Goal: Task Accomplishment & Management: Manage account settings

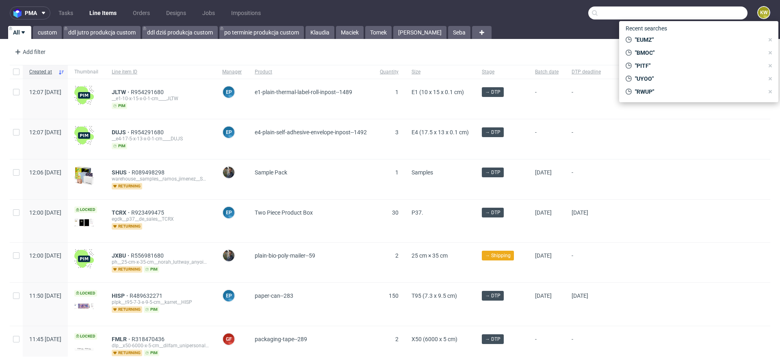
click at [700, 16] on input "text" at bounding box center [667, 12] width 159 height 13
paste input "NUPQ"
type input "NUPQ"
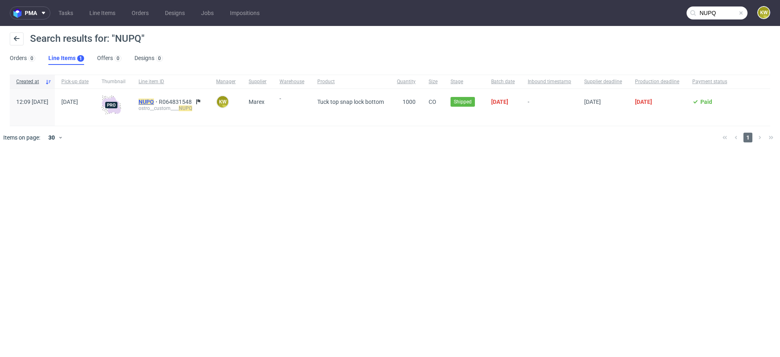
click at [154, 102] on mark "NUPQ" at bounding box center [145, 102] width 15 height 6
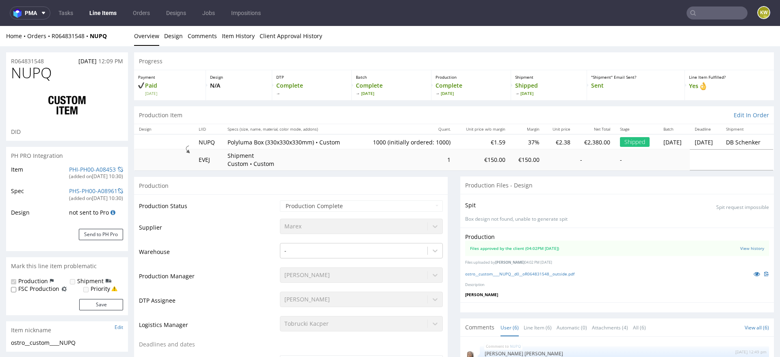
scroll to position [58, 0]
select select "in_progress"
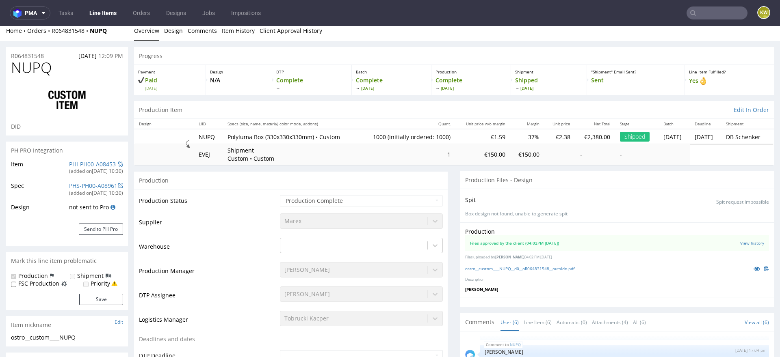
scroll to position [10, 0]
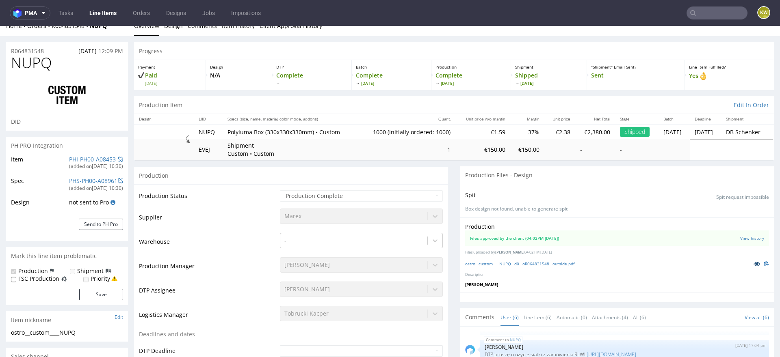
click at [753, 262] on icon at bounding box center [756, 264] width 6 height 6
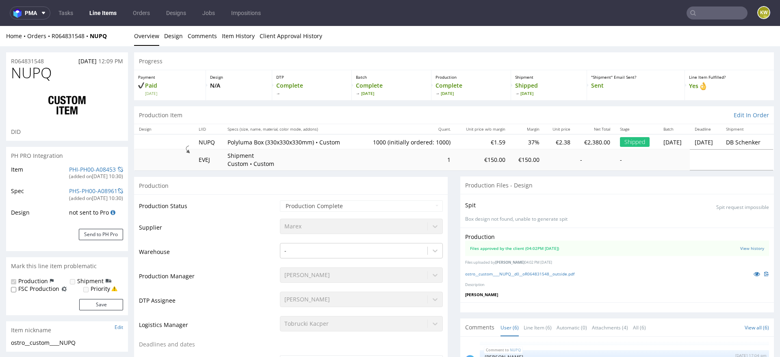
click at [25, 74] on span "NUPQ" at bounding box center [31, 73] width 41 height 16
copy span "NUPQ"
click at [525, 283] on p "Description" at bounding box center [617, 285] width 304 height 5
click at [525, 274] on link "ostro__custom____NUPQ__d0__oR064831548__outside.pdf" at bounding box center [519, 274] width 109 height 6
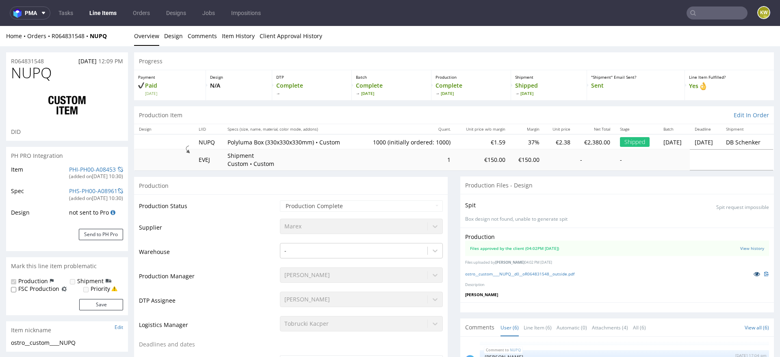
click at [753, 273] on icon at bounding box center [756, 274] width 6 height 6
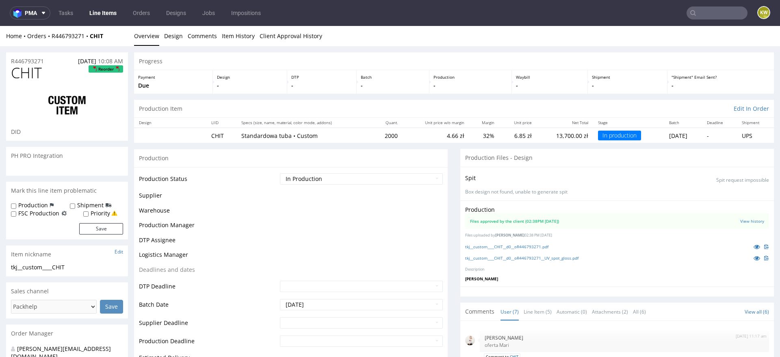
scroll to position [68, 0]
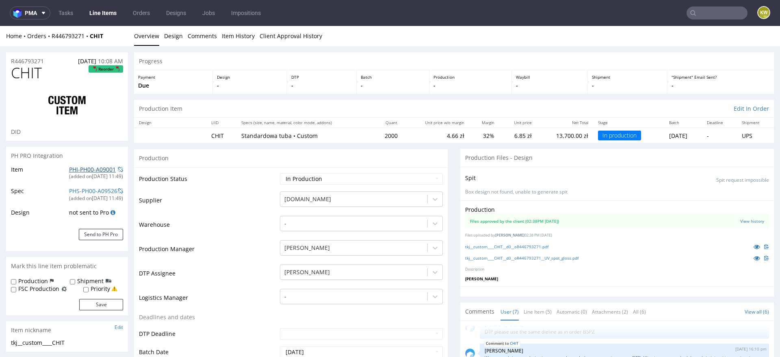
click at [78, 166] on link "PHI-PH00-A09001" at bounding box center [92, 170] width 47 height 8
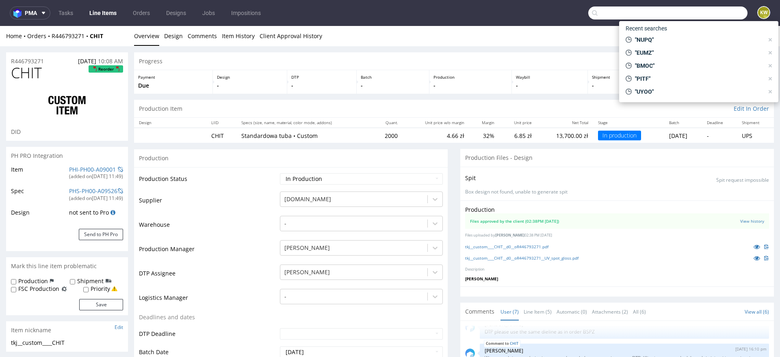
click at [706, 7] on input "text" at bounding box center [667, 12] width 159 height 13
paste input "YKRY"
type input "YKRY"
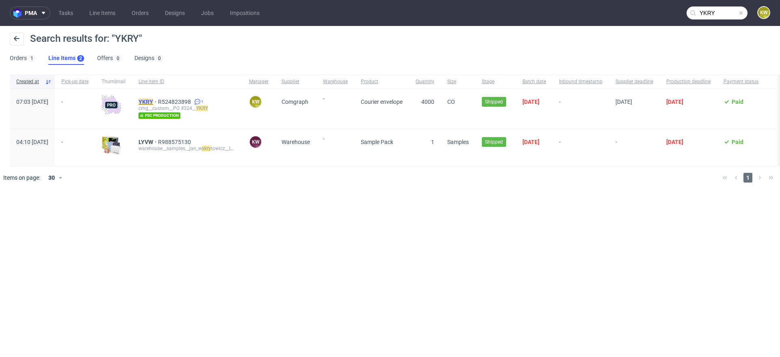
click at [153, 101] on mark "YKRY" at bounding box center [145, 102] width 15 height 6
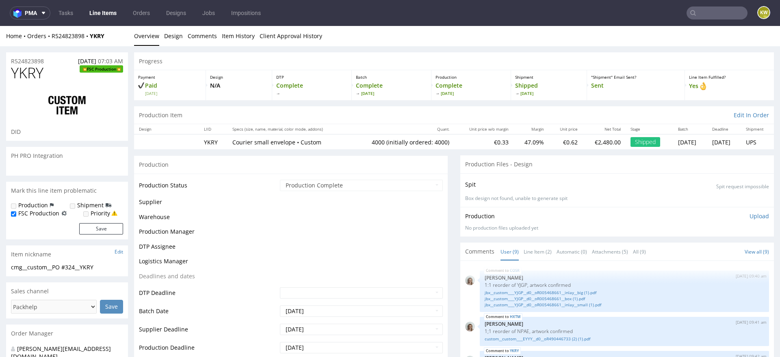
scroll to position [163, 0]
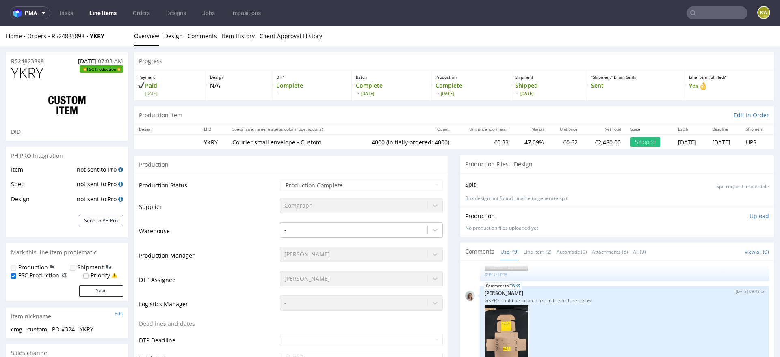
select select "in_progress"
type input "4000"
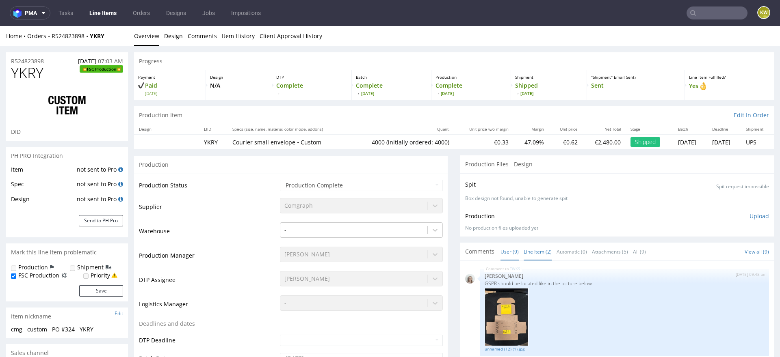
click at [526, 252] on link "Line Item (2)" at bounding box center [537, 251] width 28 height 17
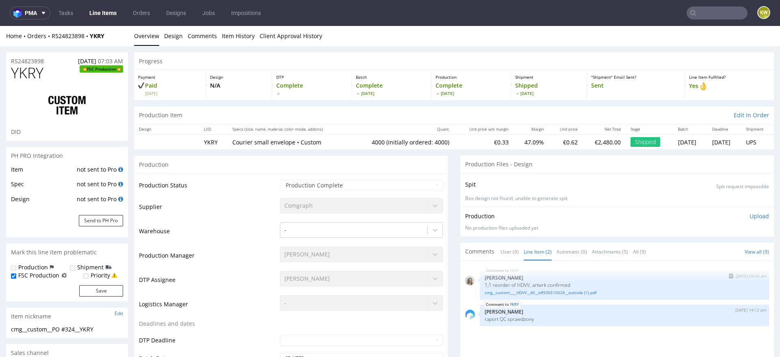
click at [553, 295] on div "YKRY 11th Apr 25 | 09:42 am Monika Poźniak 1;1 reorder of HDVV, artwrk confirme…" at bounding box center [623, 285] width 289 height 29
click at [561, 293] on link "cmg__custom____HDVV__d0__oR936510026__outside (1).pdf" at bounding box center [623, 293] width 279 height 6
click at [22, 71] on span "YKRY" at bounding box center [27, 73] width 32 height 16
copy span "YKRY"
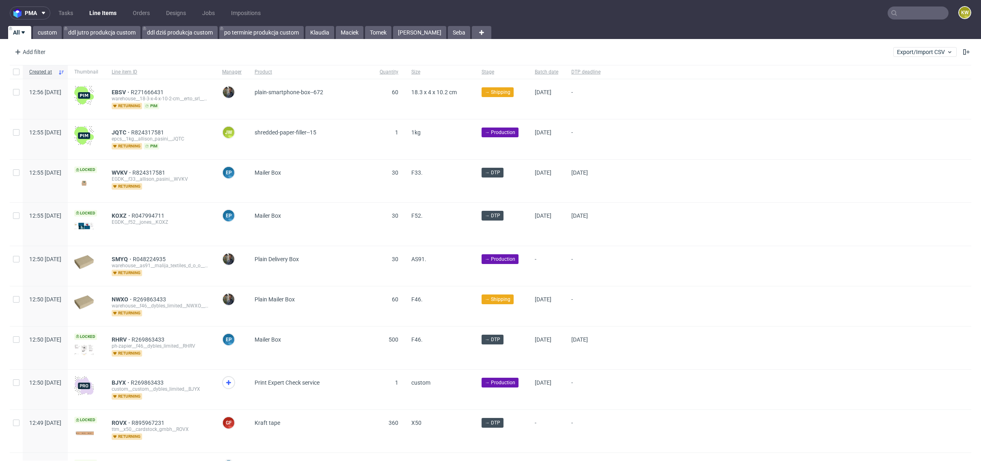
click at [901, 17] on input "text" at bounding box center [918, 12] width 61 height 13
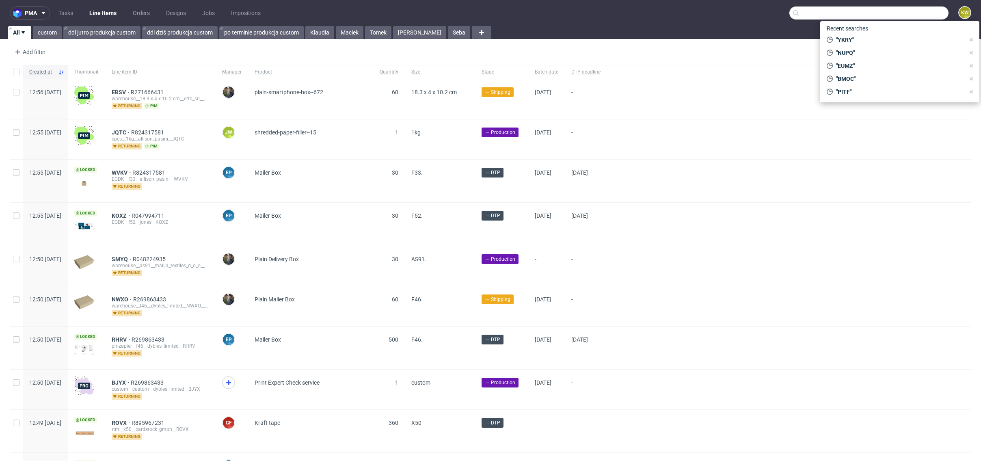
paste input "YJGP"
type input "YJGP"
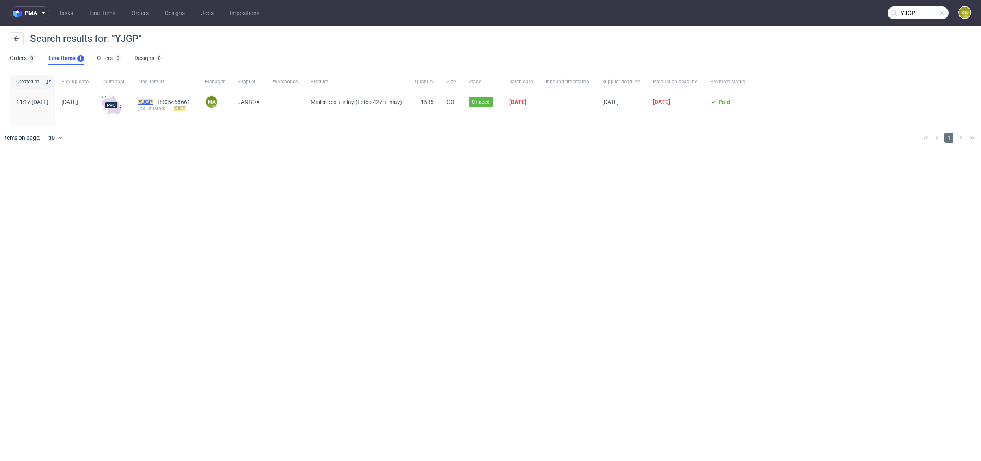
click at [153, 103] on mark "YJGP" at bounding box center [145, 102] width 14 height 6
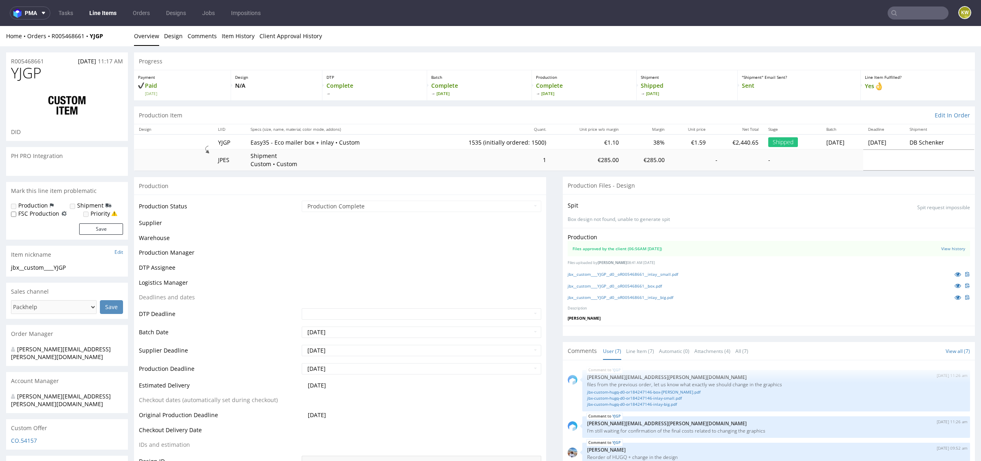
scroll to position [102, 0]
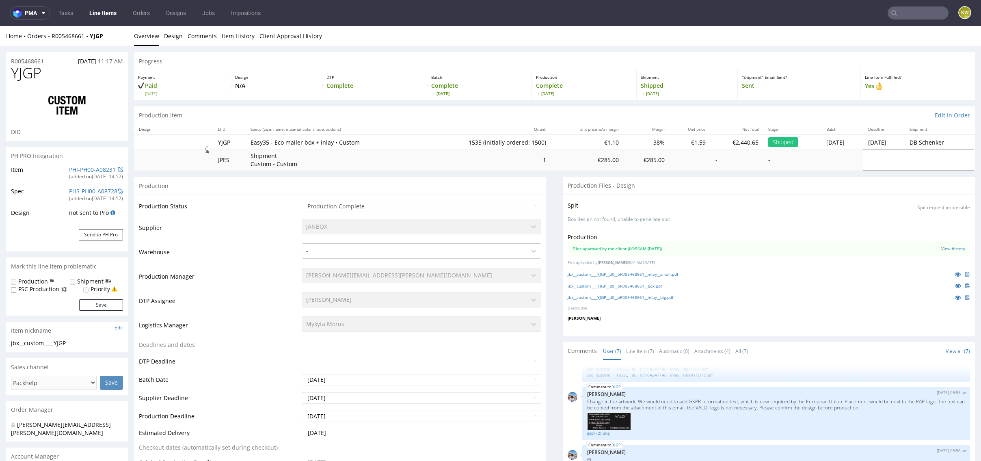
select select "in_progress"
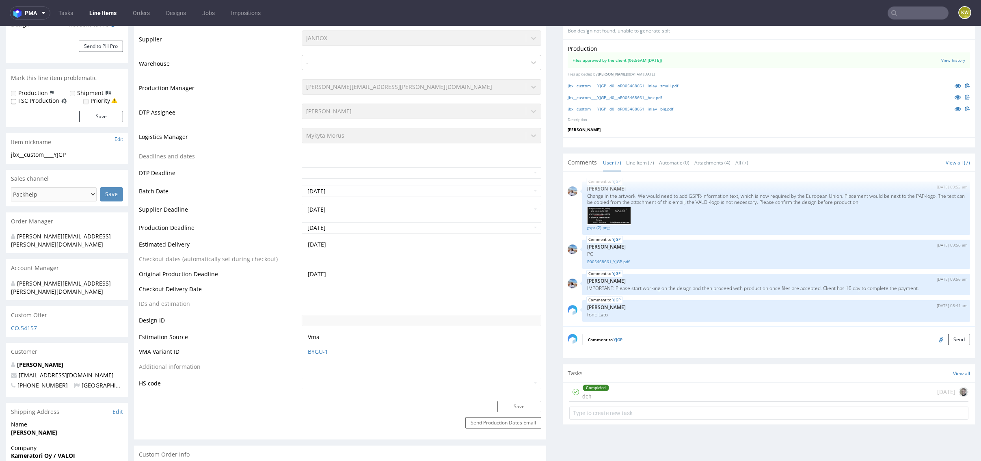
scroll to position [0, 0]
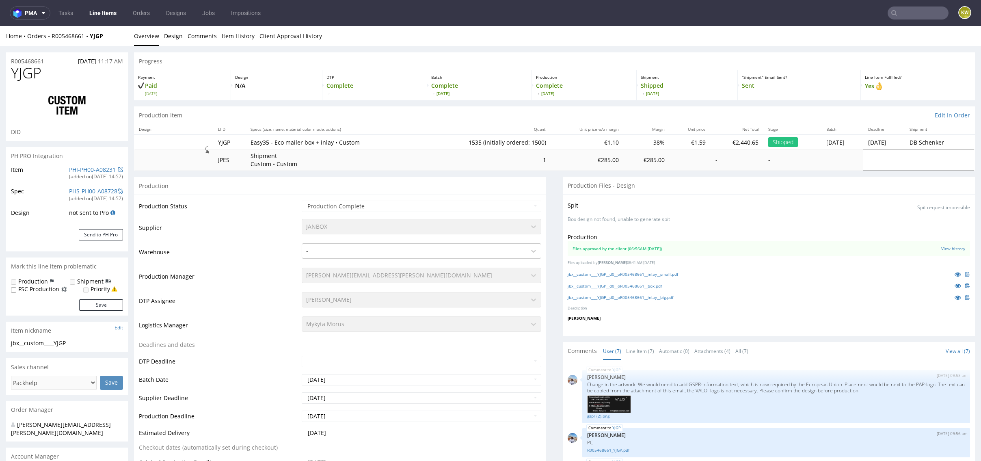
click at [22, 78] on span "YJGP" at bounding box center [26, 73] width 30 height 16
click at [909, 13] on input "text" at bounding box center [918, 12] width 61 height 13
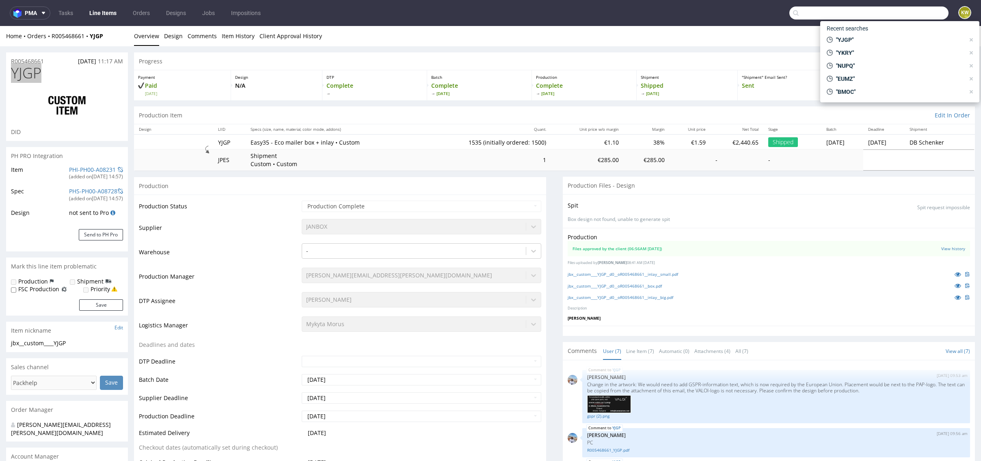
paste input "HXTM"
type input "HXTM"
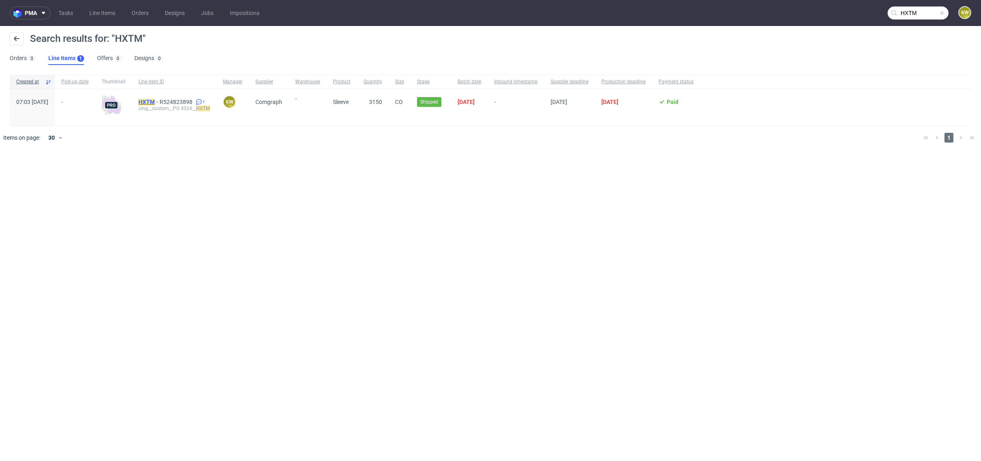
click at [155, 102] on mark "HXTM" at bounding box center [146, 102] width 16 height 6
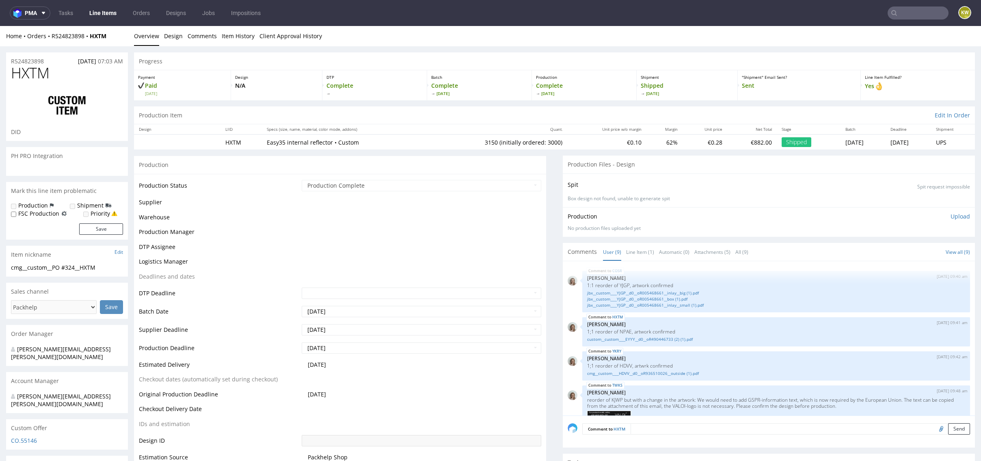
scroll to position [226, 0]
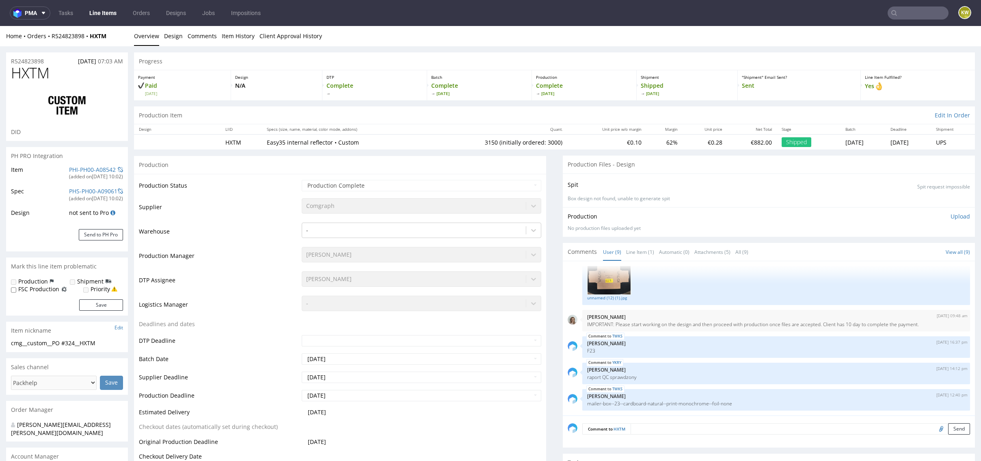
select select "in_progress"
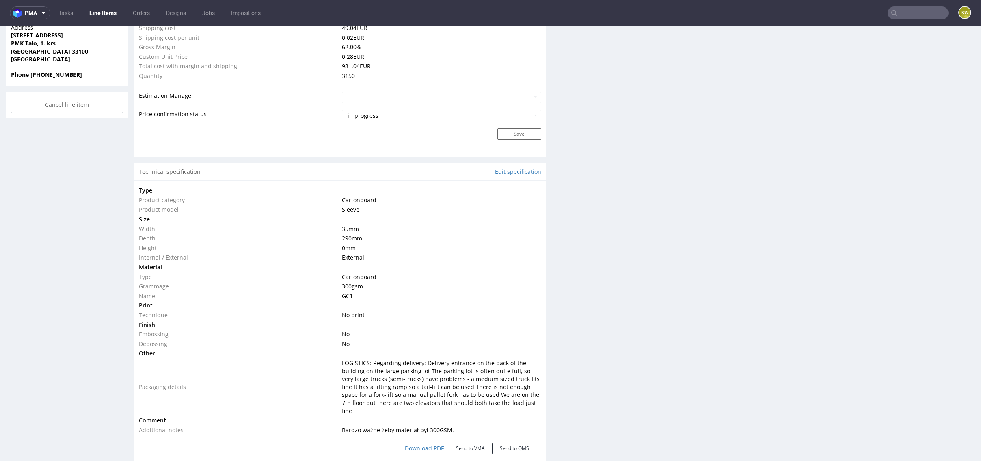
type input "3150"
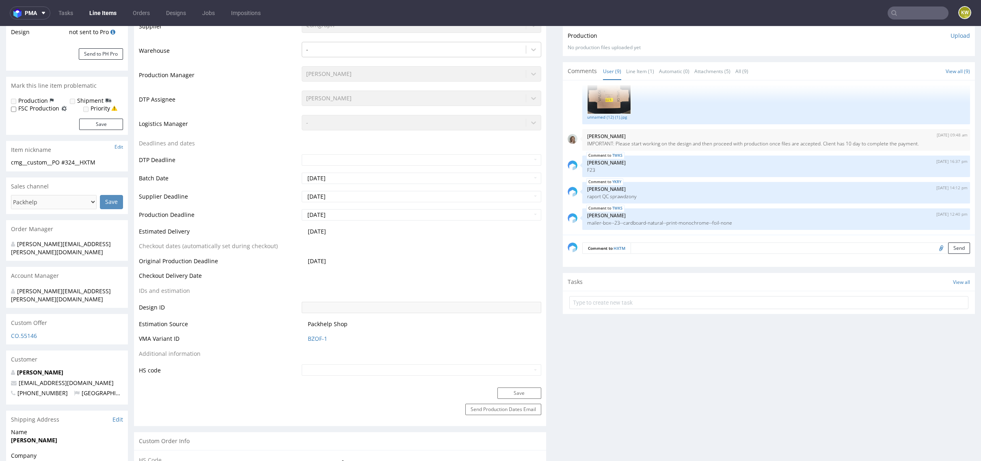
scroll to position [0, 0]
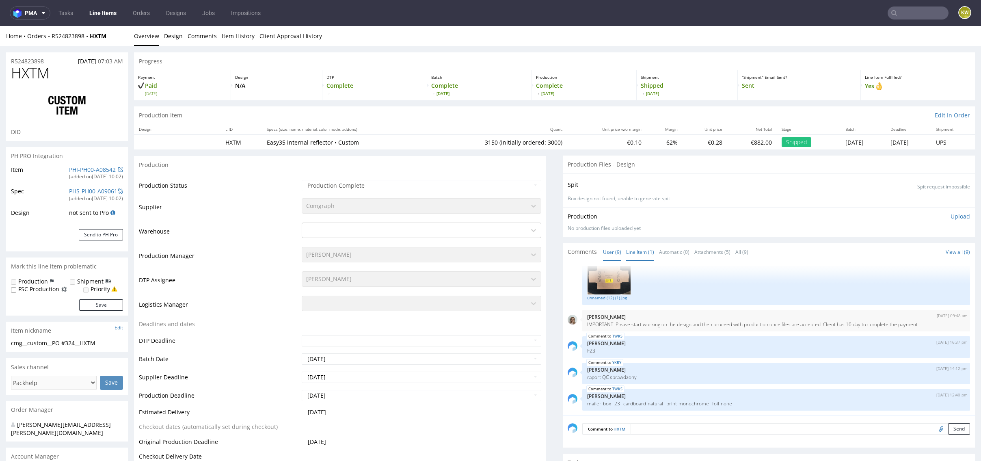
click at [648, 245] on link "Line Item (1)" at bounding box center [640, 251] width 28 height 17
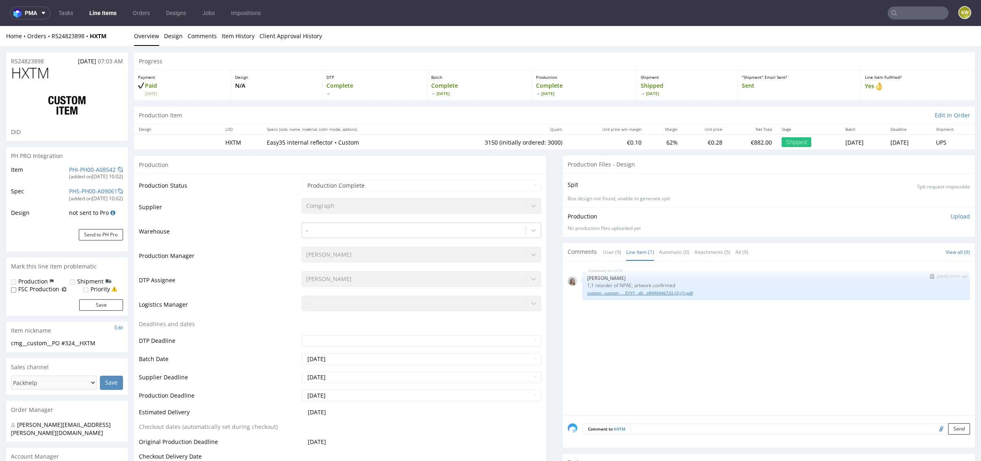
click at [642, 291] on link "custom__custom____EYYY__d0__oR490446733 (2) (1).pdf" at bounding box center [776, 293] width 378 height 6
click at [645, 292] on link "custom__custom____EYYY__d0__oR490446733 (2) (1).pdf" at bounding box center [776, 293] width 378 height 6
click at [29, 71] on span "HXTM" at bounding box center [30, 73] width 39 height 16
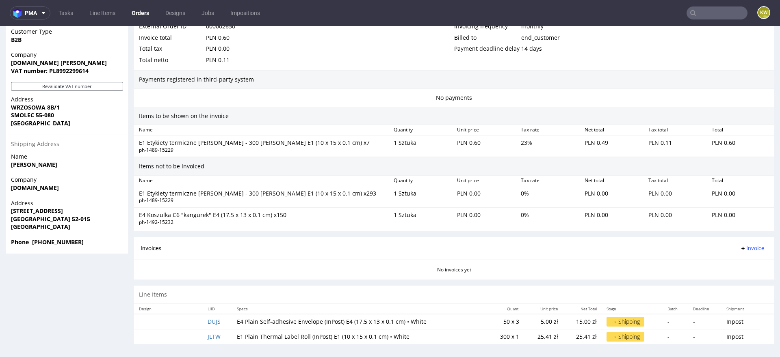
scroll to position [2, 0]
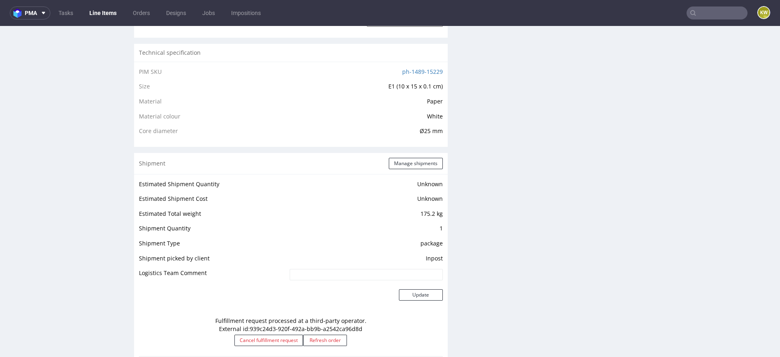
scroll to position [557, 0]
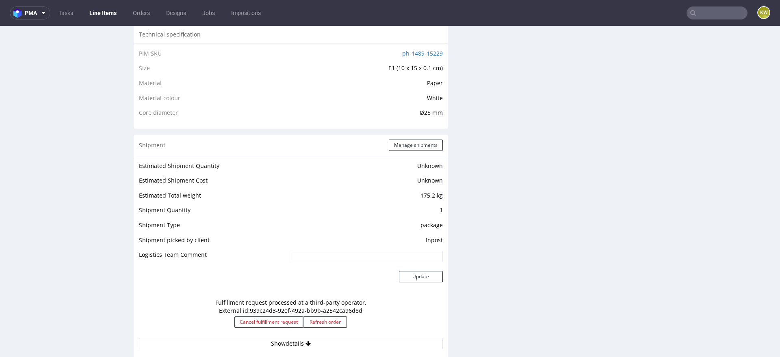
click at [488, 255] on div "Production Files - Design Spit Spit request impossible Box design not found, un…" at bounding box center [616, 183] width 313 height 1171
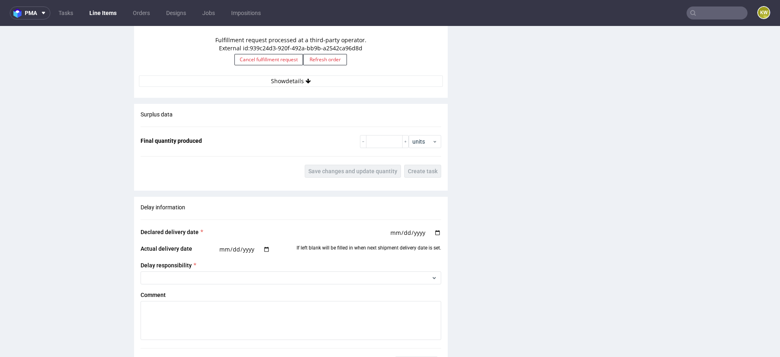
scroll to position [1049, 0]
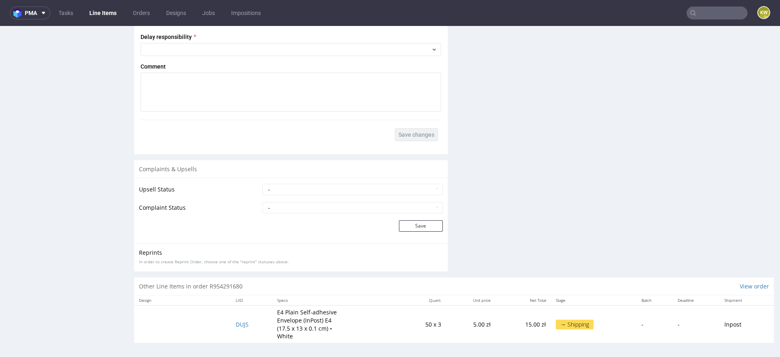
click at [240, 327] on td "DUJS" at bounding box center [251, 324] width 41 height 37
click at [240, 322] on span "DUJS" at bounding box center [241, 325] width 13 height 8
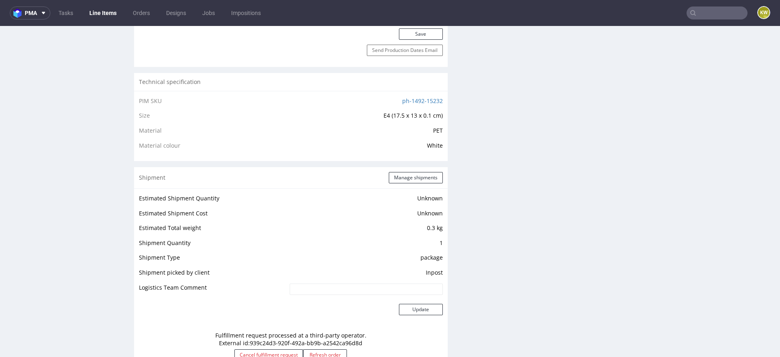
scroll to position [503, 0]
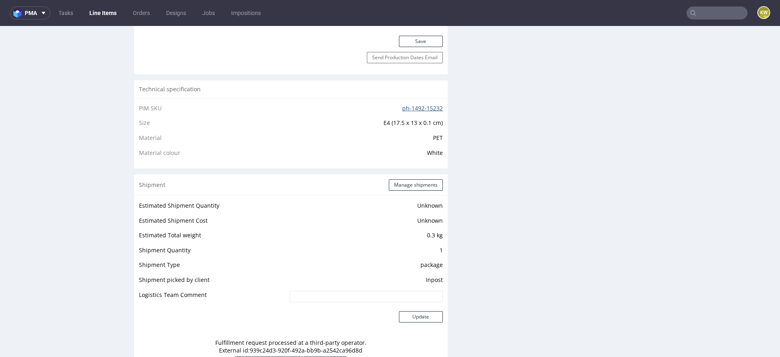
click at [412, 106] on link "ph-1492-15232" at bounding box center [422, 108] width 41 height 8
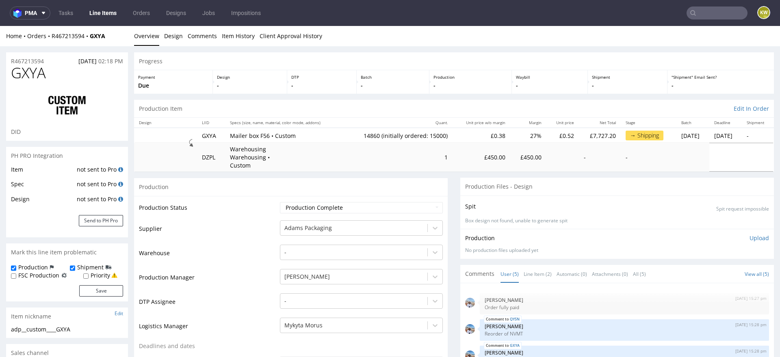
click at [24, 76] on span "GXYA" at bounding box center [28, 73] width 35 height 16
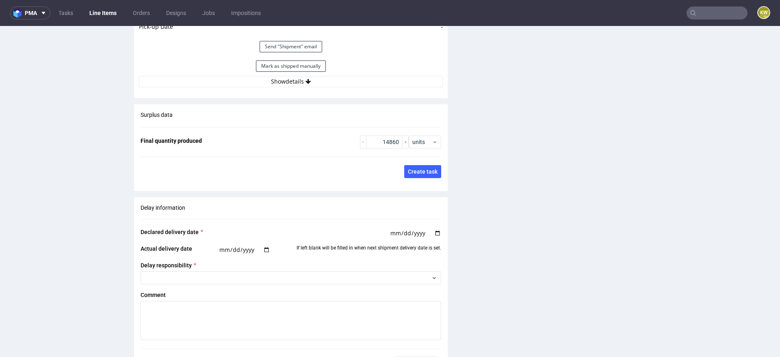
scroll to position [1439, 0]
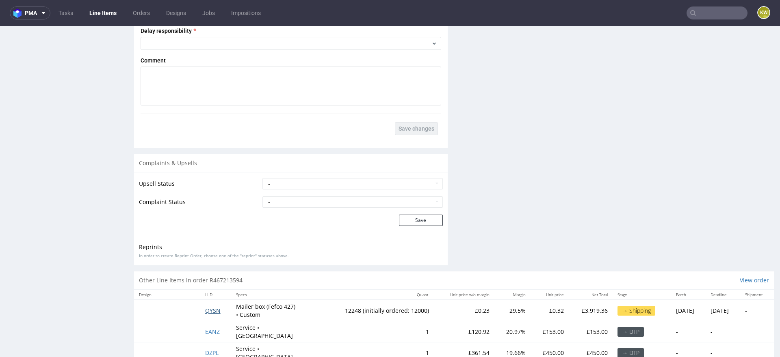
click at [205, 307] on span "QYSN" at bounding box center [212, 311] width 15 height 8
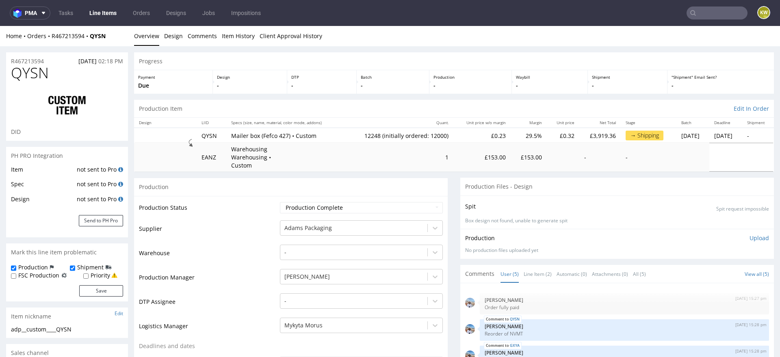
click at [24, 76] on span "QYSN" at bounding box center [30, 73] width 38 height 16
click at [24, 77] on span "QYSN" at bounding box center [30, 73] width 38 height 16
copy span "QYSN"
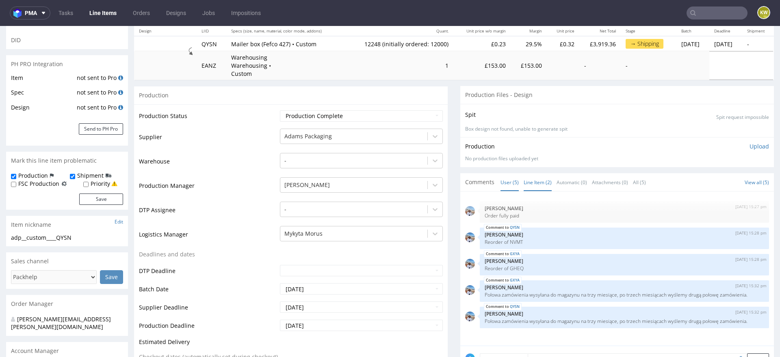
click at [530, 174] on link "Line Item (2)" at bounding box center [537, 182] width 28 height 17
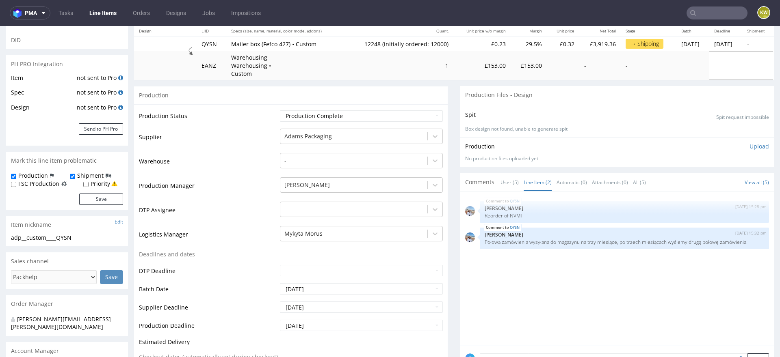
click at [692, 12] on input "text" at bounding box center [716, 12] width 61 height 13
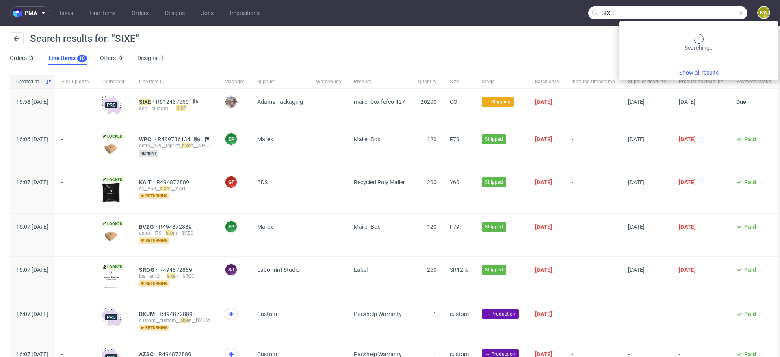
drag, startPoint x: 703, startPoint y: 8, endPoint x: 682, endPoint y: 11, distance: 21.0
click at [683, 11] on input "SIXE" at bounding box center [667, 12] width 159 height 13
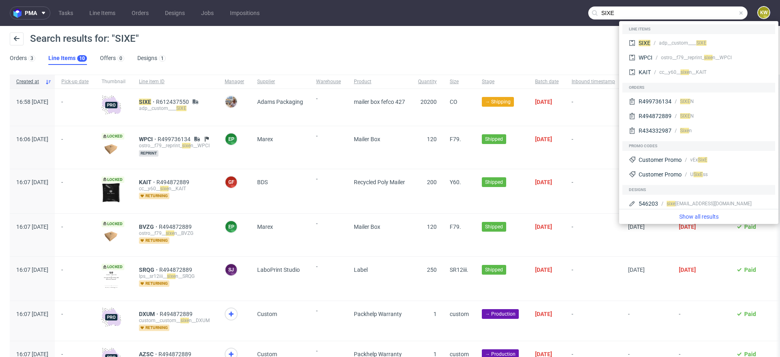
drag, startPoint x: 666, startPoint y: 11, endPoint x: 490, endPoint y: -3, distance: 176.8
click at [490, 0] on html "pma Tasks Line Items Orders Designs Jobs Impositions SIXE KW Search results for…" at bounding box center [390, 178] width 780 height 357
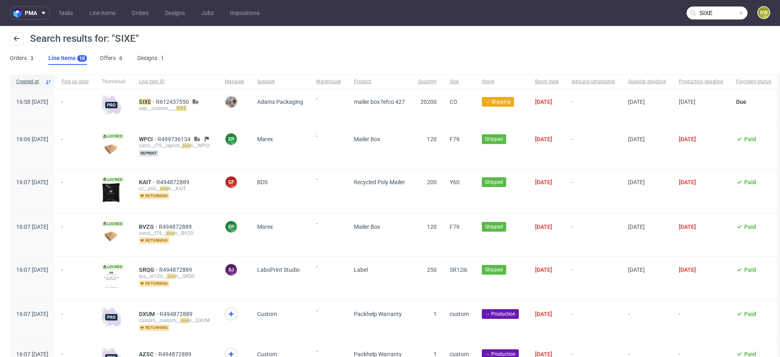
paste input "EUMZ"
type input "EUMZ"
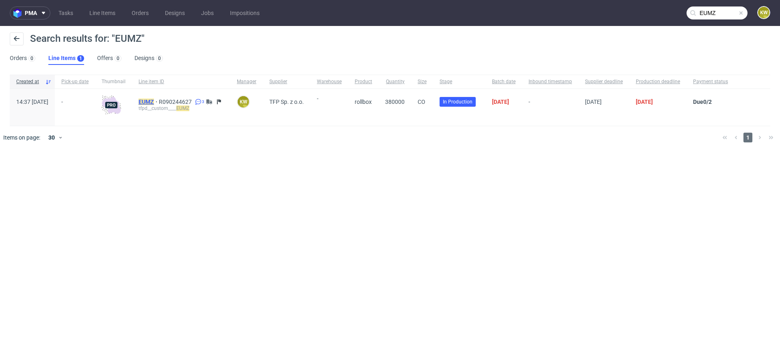
click at [154, 99] on mark "EUMZ" at bounding box center [145, 102] width 15 height 6
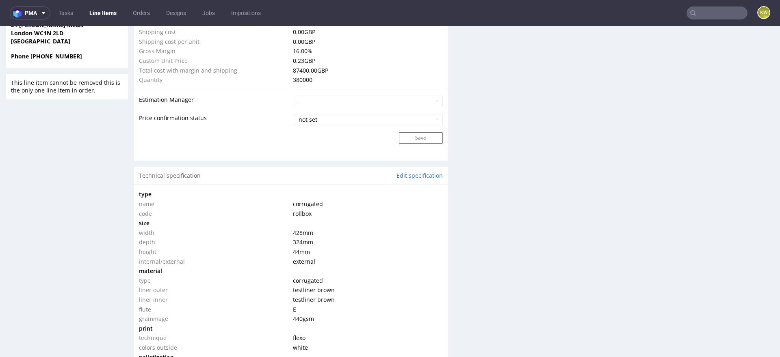
scroll to position [697, 0]
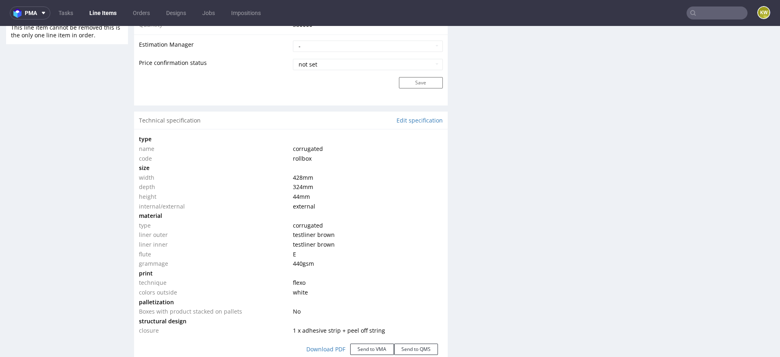
click at [520, 282] on div "Production Files - Design Spit Spit request impossible Box design not found, un…" at bounding box center [616, 214] width 313 height 1483
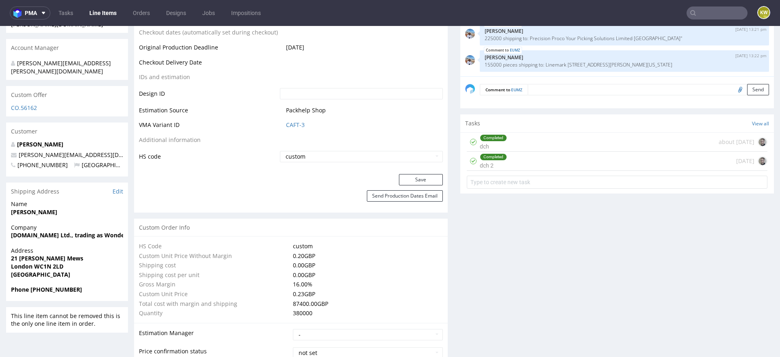
scroll to position [0, 0]
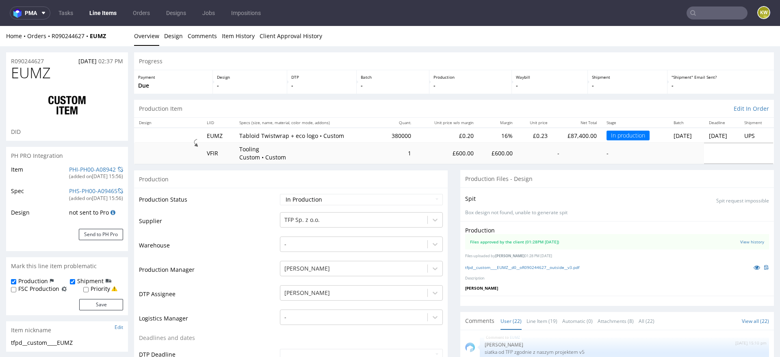
click at [102, 9] on link "Line Items" at bounding box center [102, 12] width 37 height 13
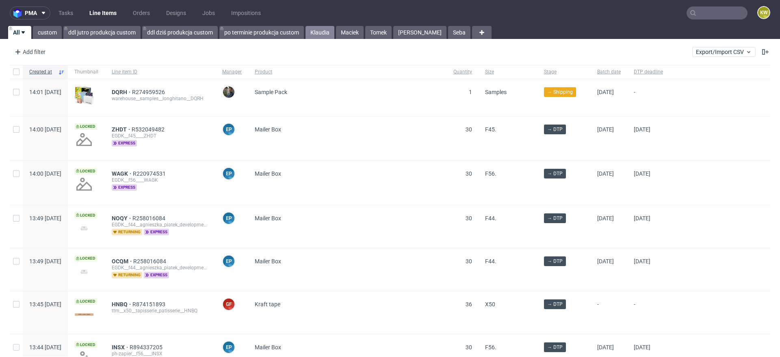
click at [322, 36] on link "Klaudia" at bounding box center [319, 32] width 29 height 13
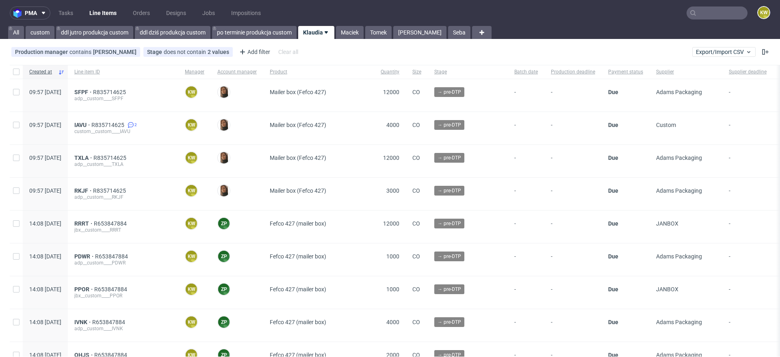
click at [730, 17] on input "text" at bounding box center [716, 12] width 61 height 13
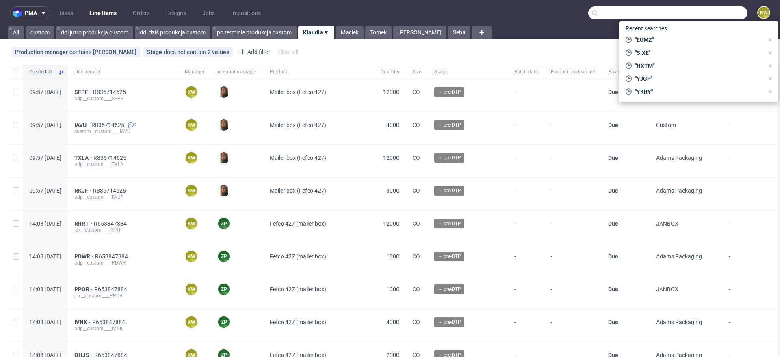
paste input "MHVQ"
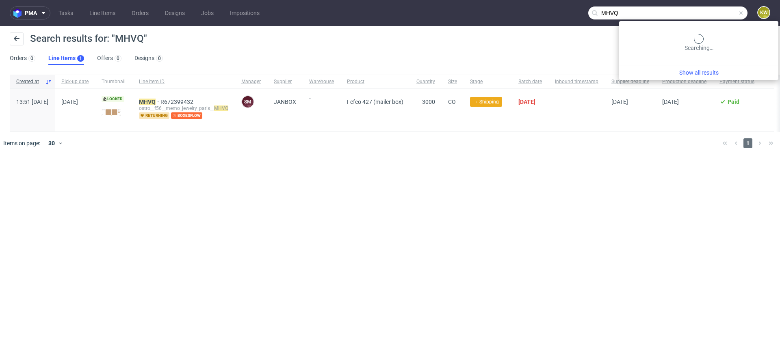
drag, startPoint x: 726, startPoint y: 10, endPoint x: 610, endPoint y: 10, distance: 115.7
click at [610, 10] on input "MHVQ" at bounding box center [667, 12] width 159 height 13
paste input "VLQR"
type input "VLQR"
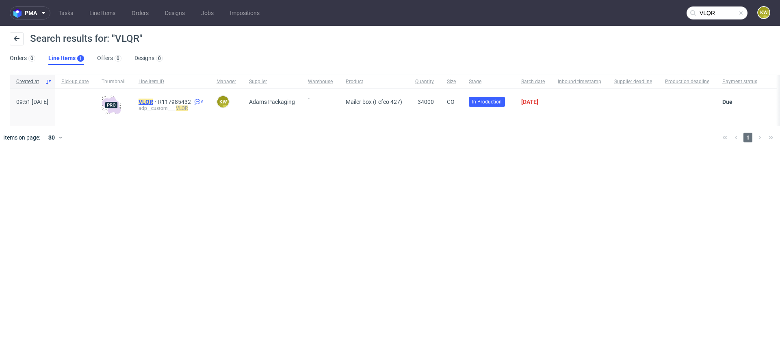
click at [153, 103] on mark "VLQR" at bounding box center [145, 102] width 15 height 6
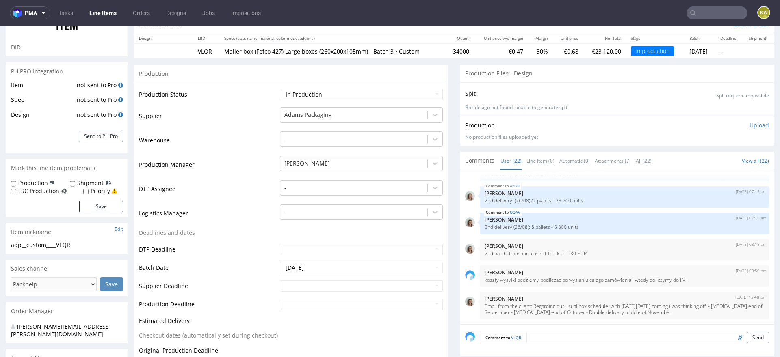
scroll to position [92, 0]
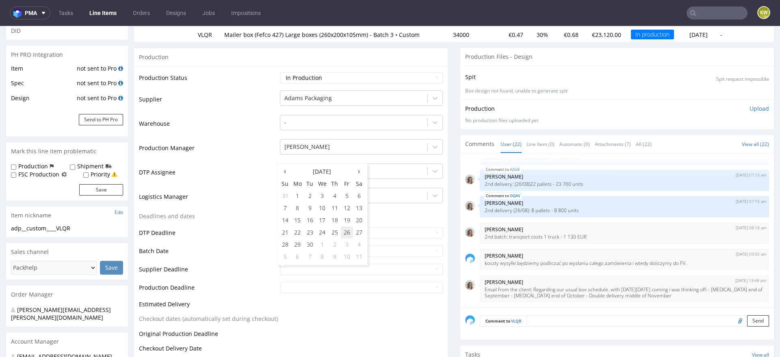
click at [346, 235] on td "26" at bounding box center [347, 233] width 12 height 12
type input "2025-09-26"
click at [308, 287] on input "text" at bounding box center [361, 287] width 163 height 11
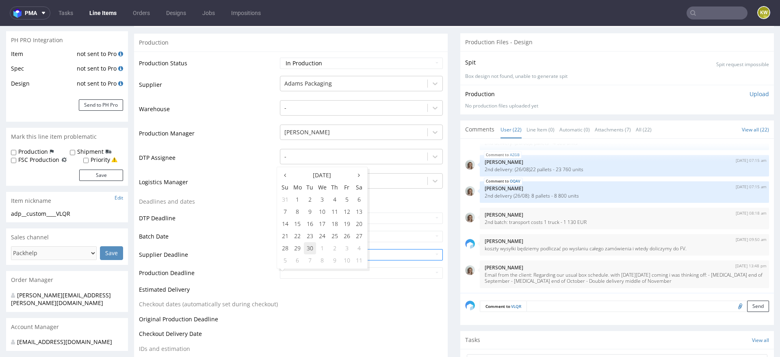
click at [309, 252] on td "30" at bounding box center [310, 248] width 12 height 12
type input "2025-09-30"
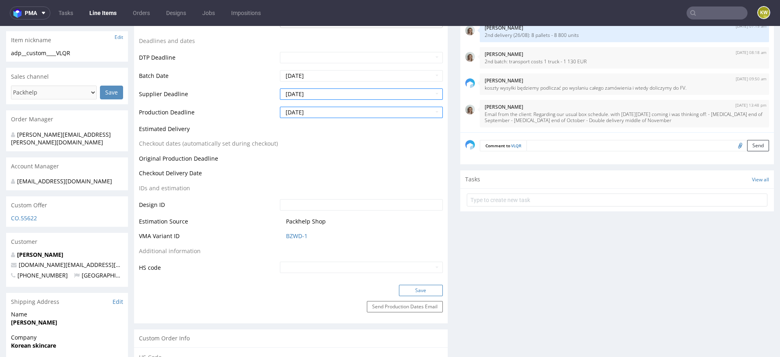
click at [423, 287] on button "Save" at bounding box center [421, 290] width 44 height 11
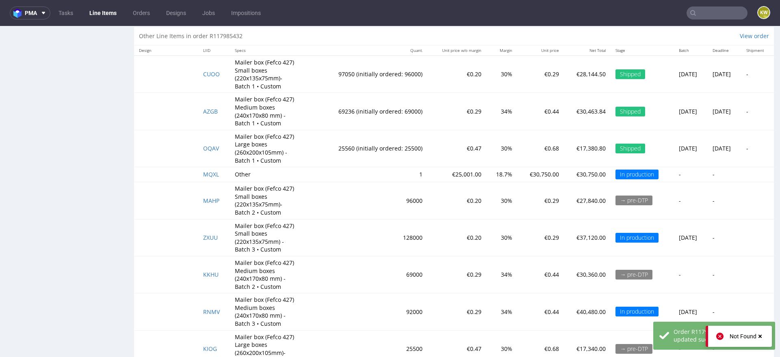
scroll to position [1615, 0]
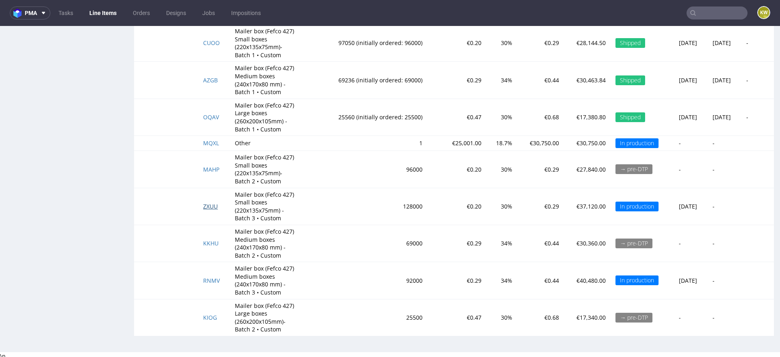
click at [207, 205] on span "ZXUU" at bounding box center [210, 207] width 15 height 8
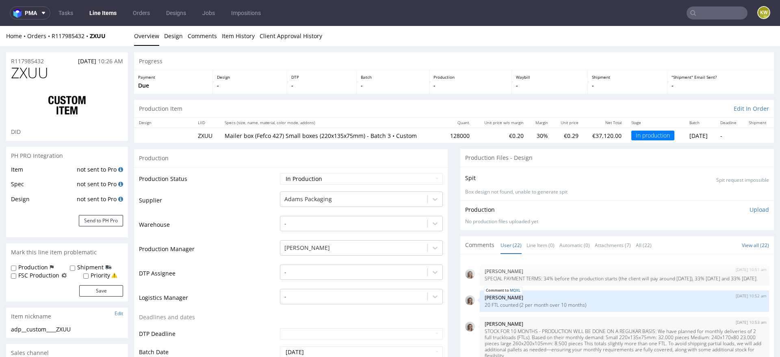
scroll to position [681, 0]
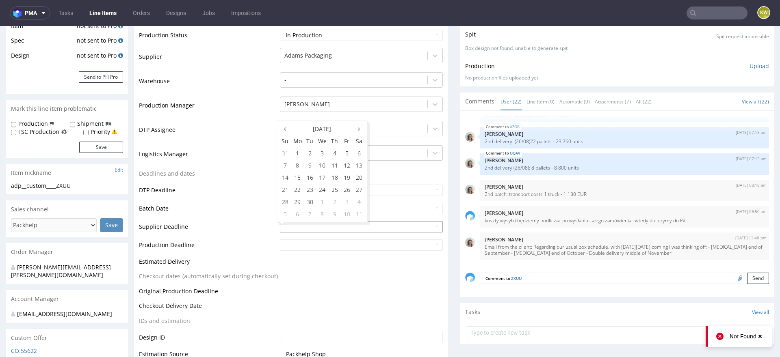
click at [303, 227] on input "text" at bounding box center [361, 226] width 163 height 11
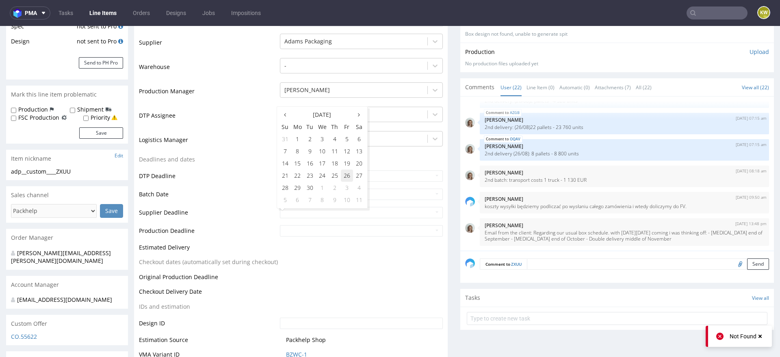
click at [348, 177] on td "26" at bounding box center [347, 176] width 12 height 12
type input "2025-09-26"
click at [310, 237] on td at bounding box center [360, 234] width 165 height 18
click at [315, 233] on input "text" at bounding box center [361, 230] width 163 height 11
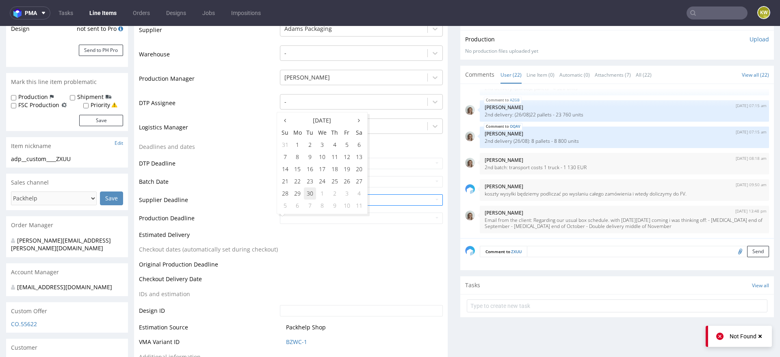
click at [309, 193] on td "30" at bounding box center [310, 194] width 12 height 12
type input "2025-09-30"
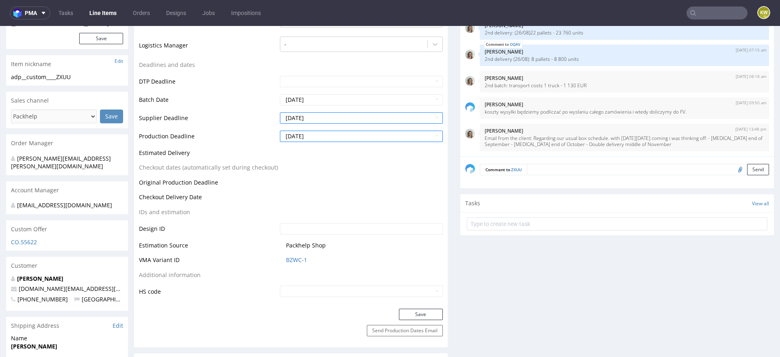
scroll to position [267, 0]
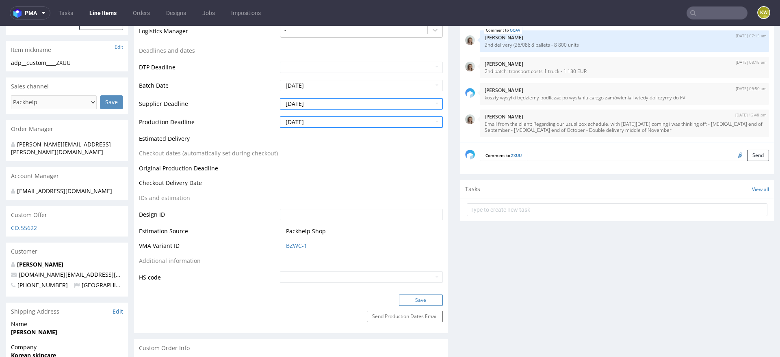
click at [411, 295] on button "Save" at bounding box center [421, 300] width 44 height 11
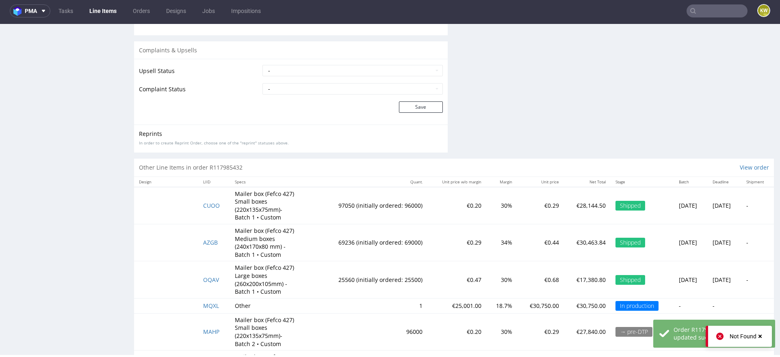
scroll to position [1624, 0]
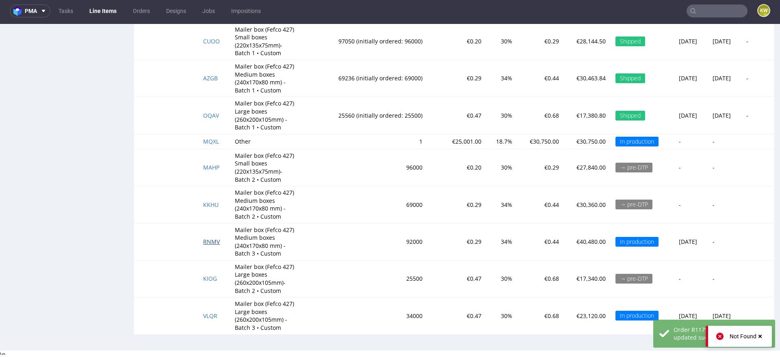
click at [206, 239] on span "RNMV" at bounding box center [211, 242] width 17 height 8
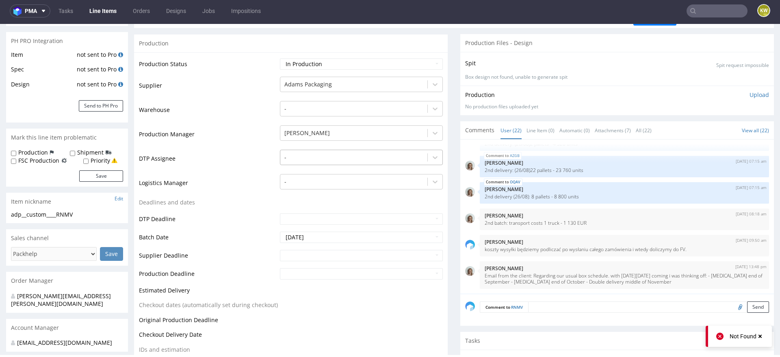
scroll to position [122, 0]
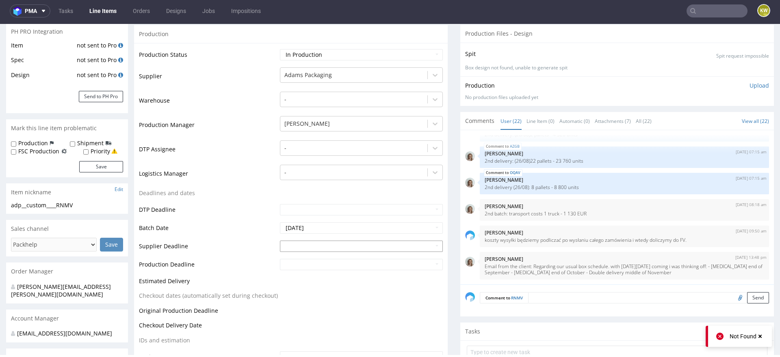
click at [326, 247] on input "text" at bounding box center [361, 246] width 163 height 11
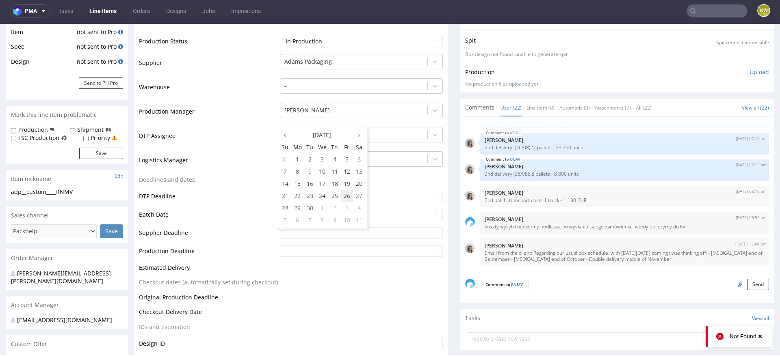
click at [347, 196] on td "26" at bounding box center [347, 196] width 12 height 12
type input "2025-09-26"
click at [315, 249] on input "text" at bounding box center [361, 251] width 163 height 11
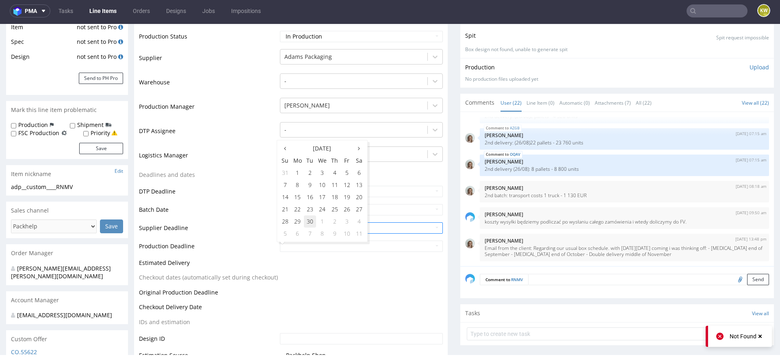
click at [307, 220] on td "30" at bounding box center [310, 222] width 12 height 12
type input "2025-09-30"
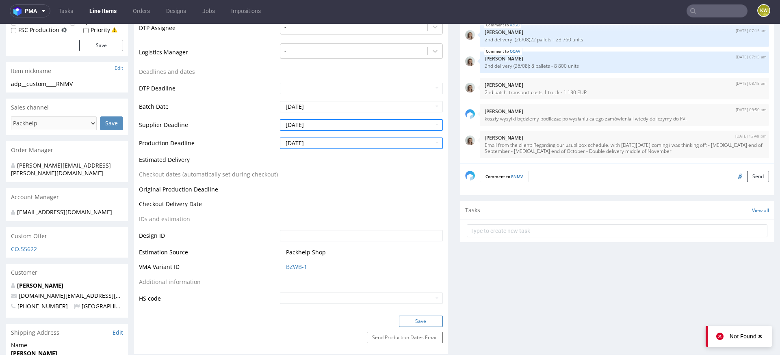
click at [414, 322] on button "Save" at bounding box center [421, 321] width 44 height 11
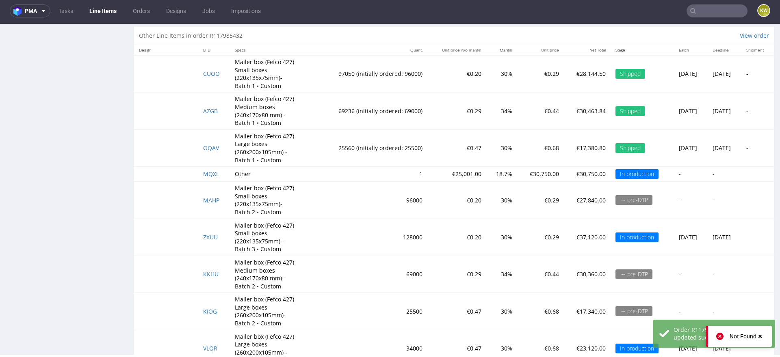
scroll to position [1615, 0]
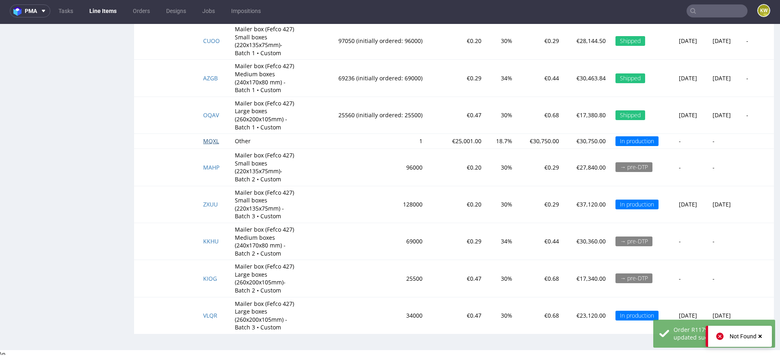
click at [209, 138] on span "MQXL" at bounding box center [211, 141] width 16 height 8
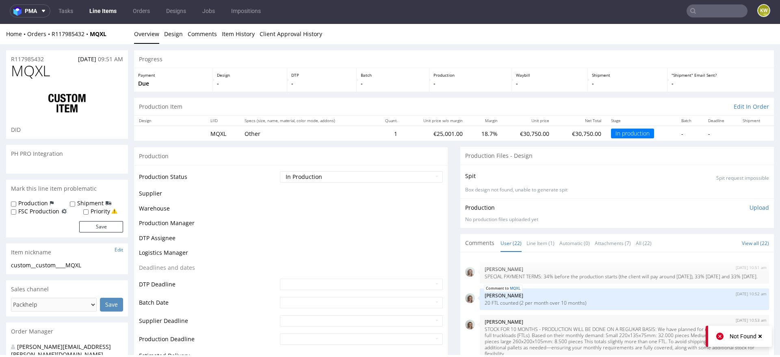
scroll to position [681, 0]
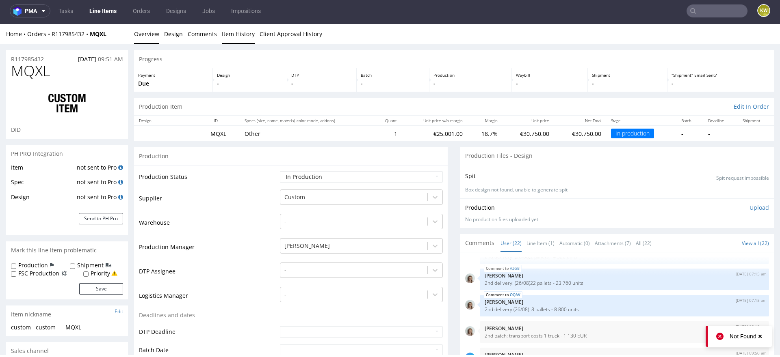
click at [242, 32] on link "Item History" at bounding box center [238, 34] width 33 height 20
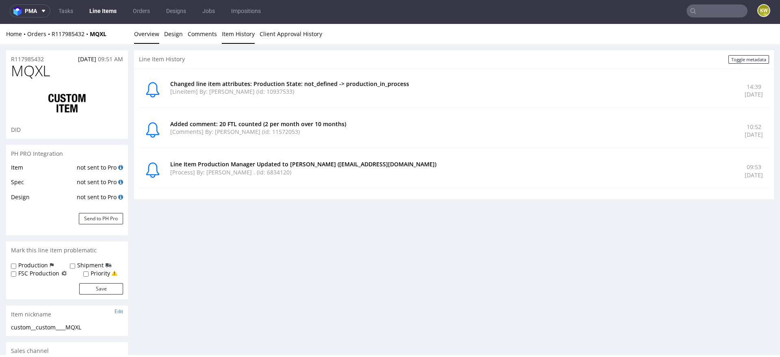
click at [150, 41] on link "Overview" at bounding box center [146, 34] width 25 height 20
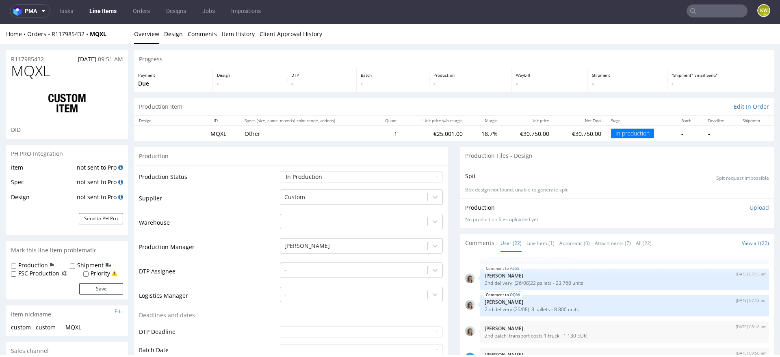
click at [233, 203] on td "Supplier" at bounding box center [208, 201] width 139 height 24
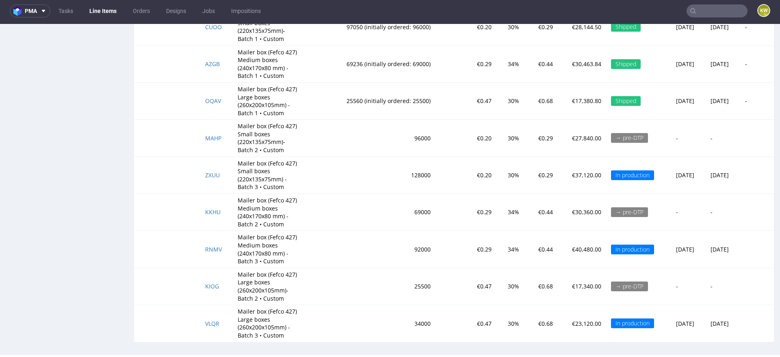
scroll to position [0, 0]
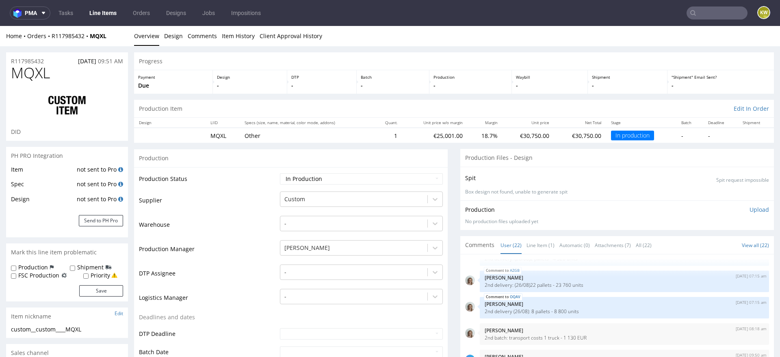
click at [100, 6] on link "Line Items" at bounding box center [102, 12] width 37 height 13
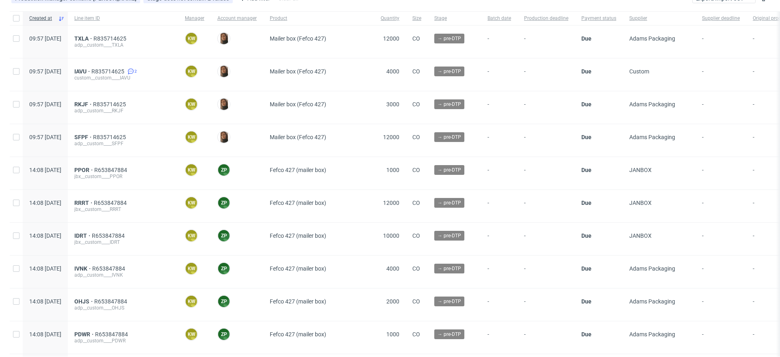
scroll to position [54, 0]
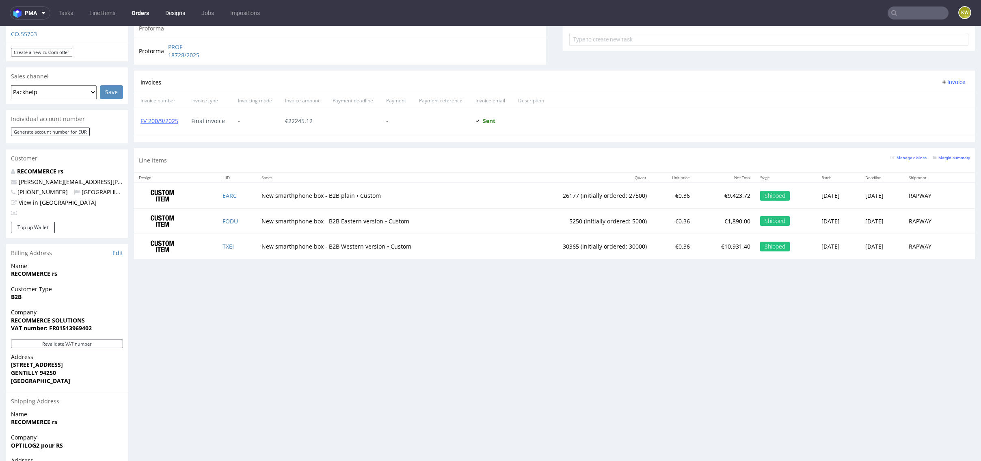
scroll to position [819, 0]
click at [538, 244] on td "30365 (initially ordered: 30000)" at bounding box center [578, 246] width 146 height 25
copy td "30365"
click at [546, 220] on td "5250 (initially ordered: 5000)" at bounding box center [578, 221] width 146 height 26
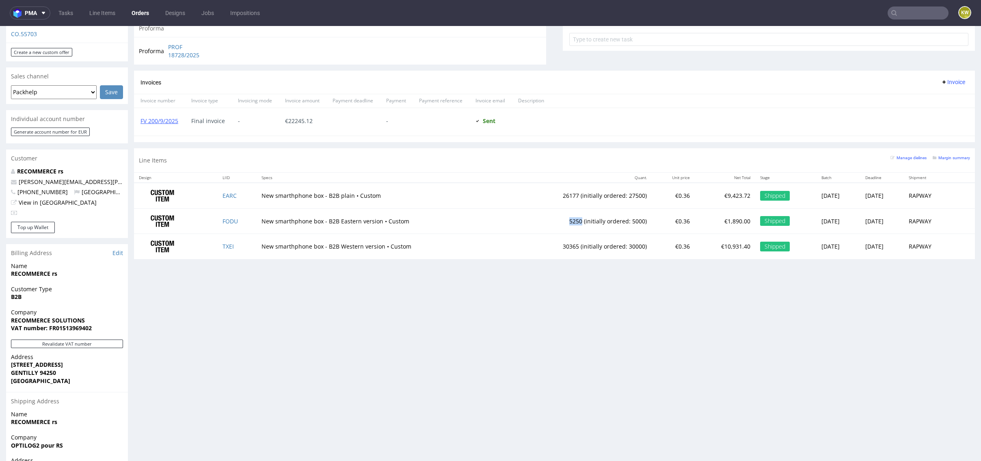
click at [546, 220] on td "5250 (initially ordered: 5000)" at bounding box center [578, 221] width 146 height 26
copy td "5250"
click at [542, 193] on td "26177 (initially ordered: 27500)" at bounding box center [578, 196] width 146 height 26
copy td "26177"
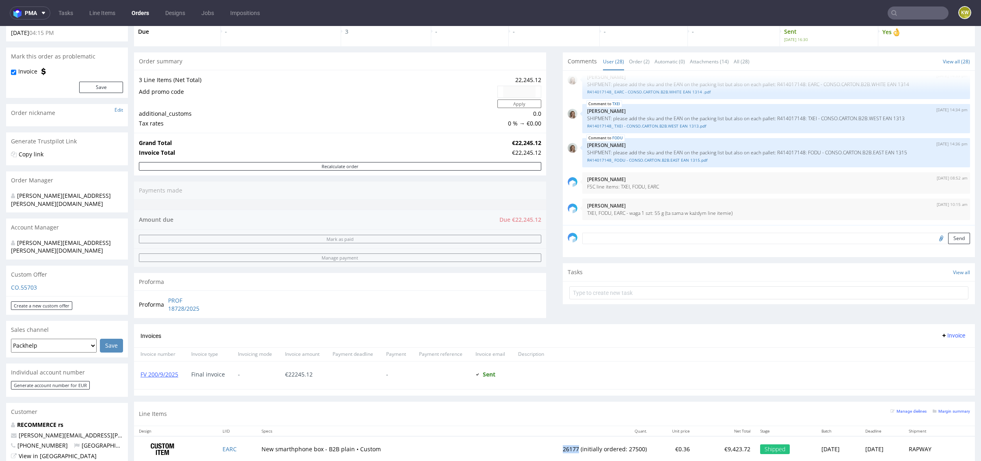
scroll to position [0, 0]
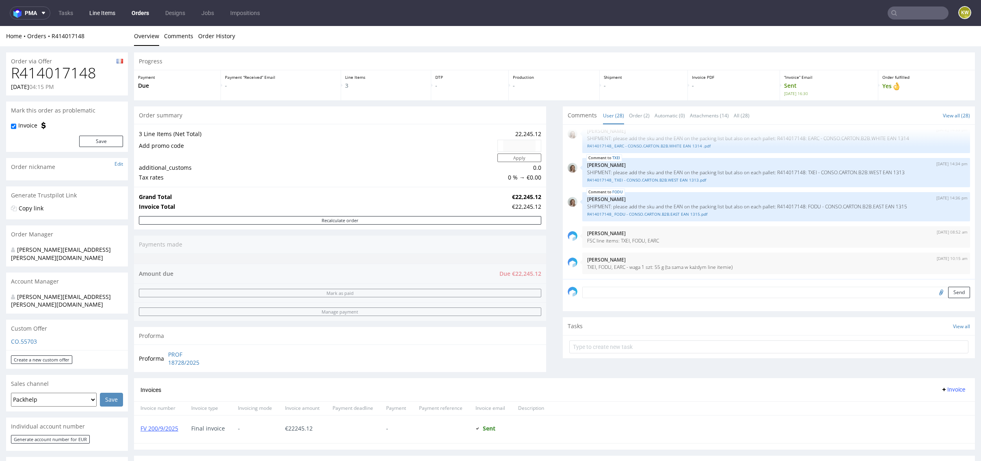
click at [117, 12] on link "Line Items" at bounding box center [102, 12] width 36 height 13
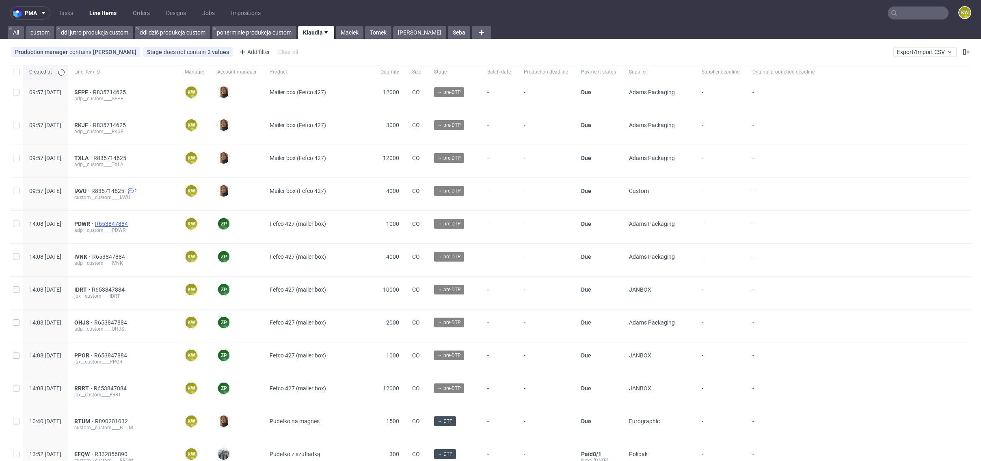
click at [130, 222] on span "R653847884" at bounding box center [112, 223] width 35 height 6
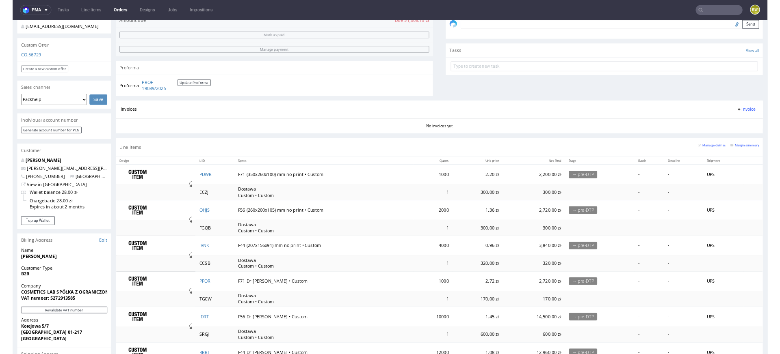
scroll to position [275, 0]
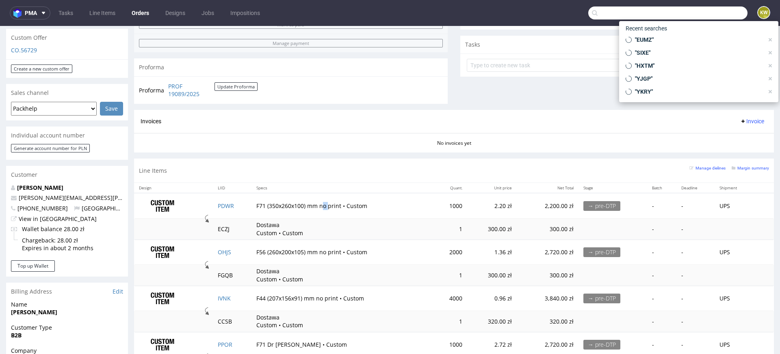
click at [707, 12] on input "text" at bounding box center [667, 12] width 159 height 13
paste input "DMST"
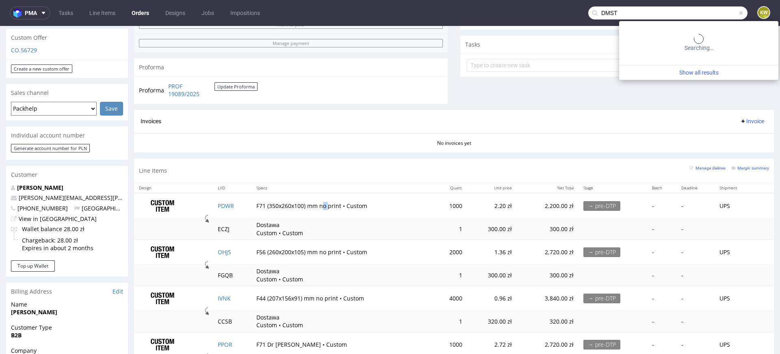
type input "DMST"
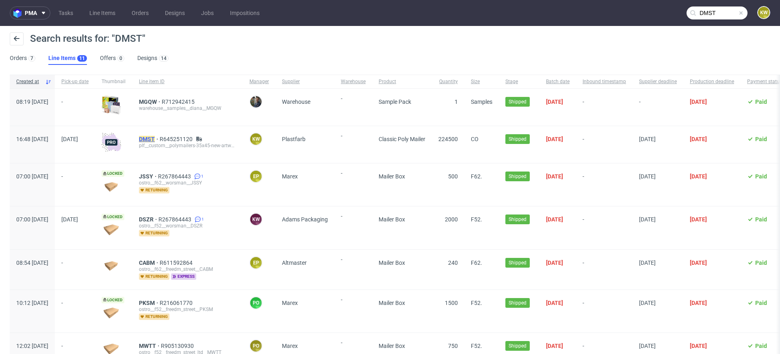
click at [155, 138] on mark "DMST" at bounding box center [147, 139] width 16 height 6
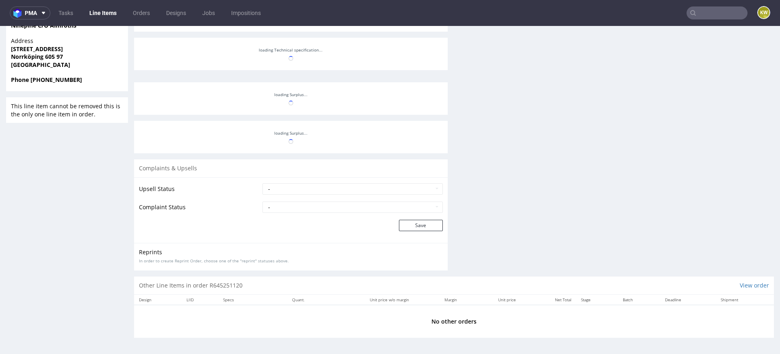
scroll to position [127, 0]
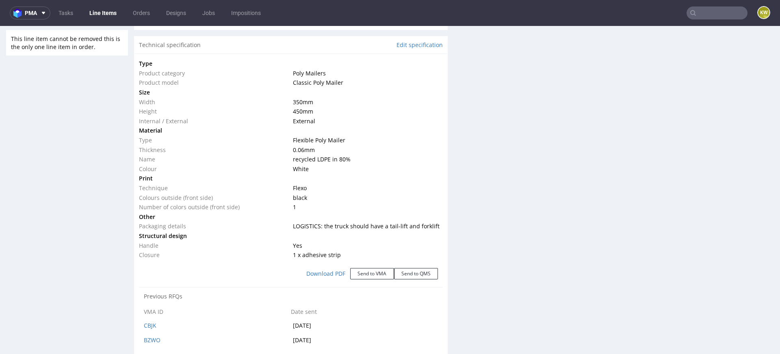
select select "in_progress"
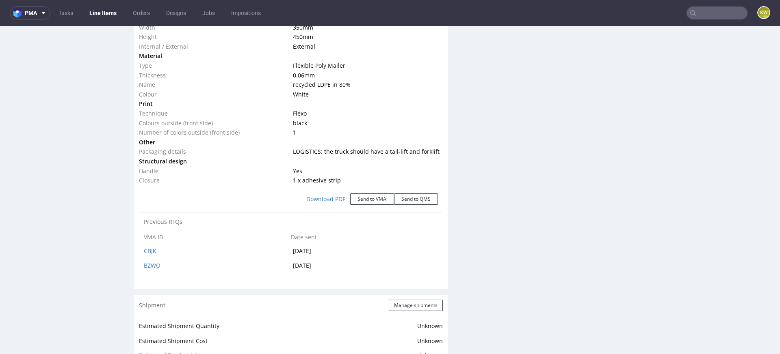
scroll to position [856, 0]
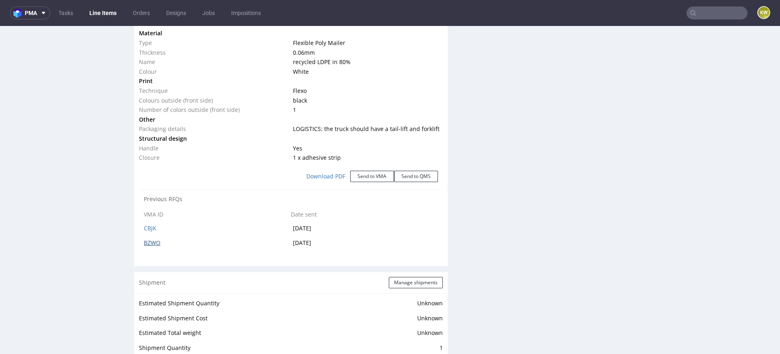
click at [151, 242] on link "BZWO" at bounding box center [152, 243] width 17 height 8
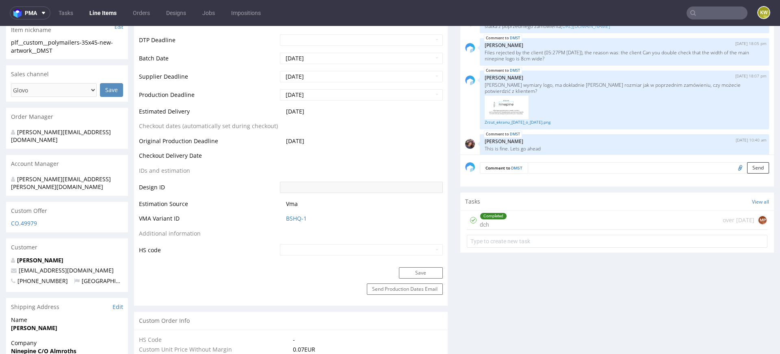
scroll to position [306, 0]
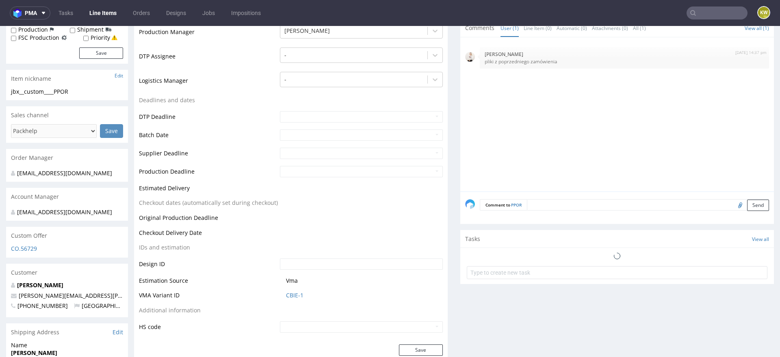
scroll to position [253, 0]
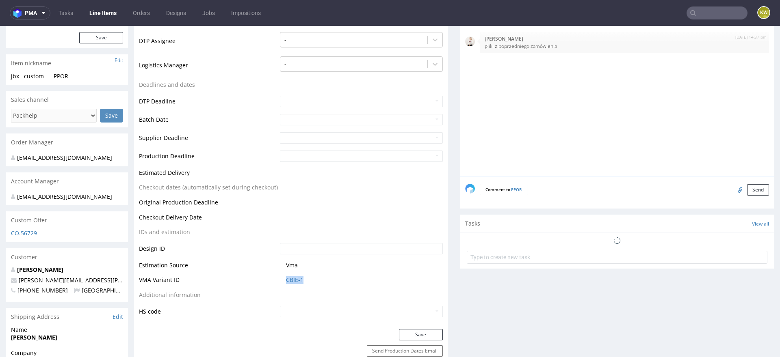
drag, startPoint x: 307, startPoint y: 280, endPoint x: 268, endPoint y: 280, distance: 38.6
click at [268, 280] on tr "VMA Variant ID CBIE-1" at bounding box center [291, 282] width 304 height 15
copy tr "CBIE-1"
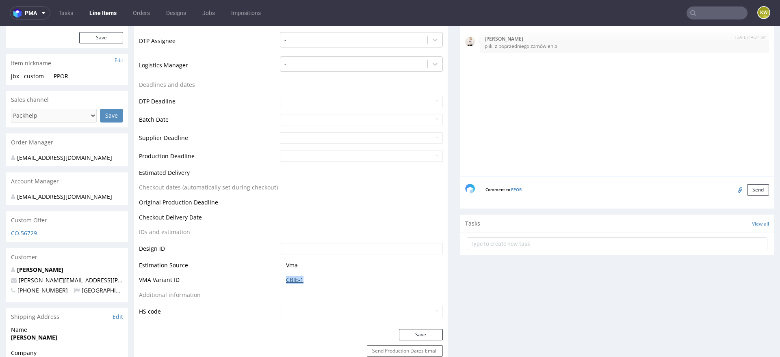
click at [289, 279] on link "CBIE-1" at bounding box center [294, 280] width 17 height 8
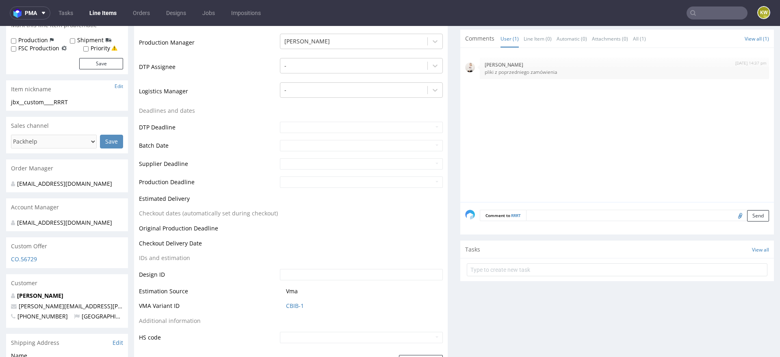
scroll to position [297, 0]
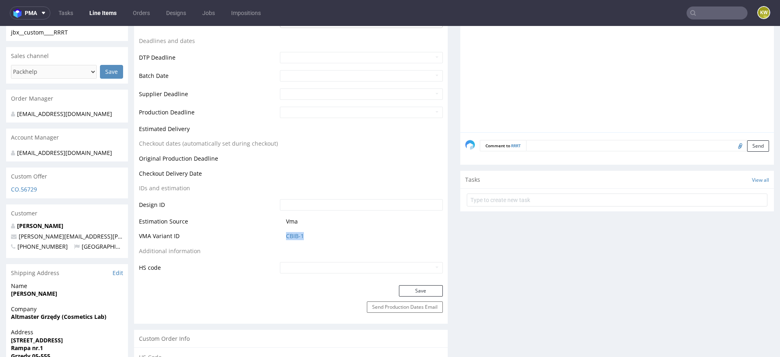
drag, startPoint x: 309, startPoint y: 238, endPoint x: 281, endPoint y: 238, distance: 28.4
click at [281, 238] on td "CBIB-1" at bounding box center [360, 238] width 165 height 15
copy link "CBIB-1"
click at [288, 236] on link "CBIB-1" at bounding box center [295, 236] width 18 height 8
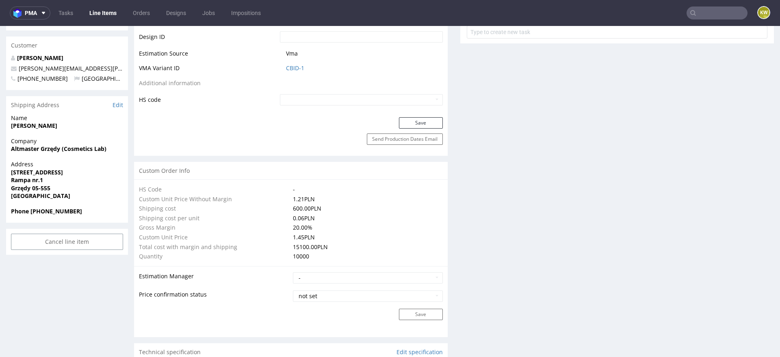
scroll to position [454, 0]
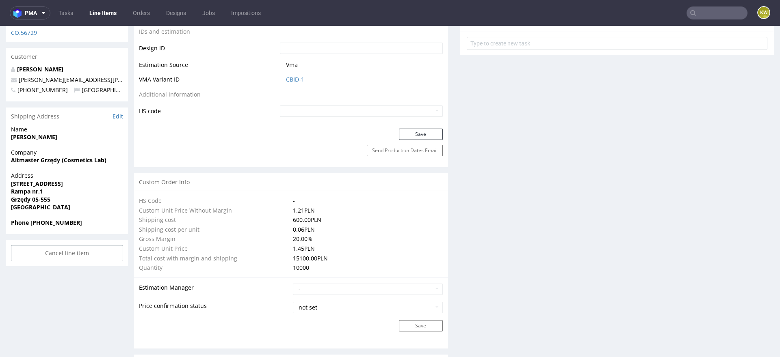
click at [310, 79] on span "CBID-1" at bounding box center [364, 80] width 157 height 8
drag, startPoint x: 310, startPoint y: 79, endPoint x: 276, endPoint y: 79, distance: 33.3
click at [278, 79] on td "CBID-1" at bounding box center [360, 82] width 165 height 15
copy link "CBID-1"
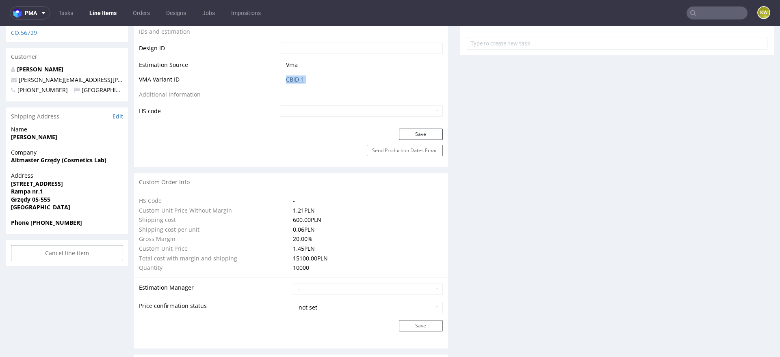
click at [287, 80] on link "CBID-1" at bounding box center [295, 80] width 18 height 8
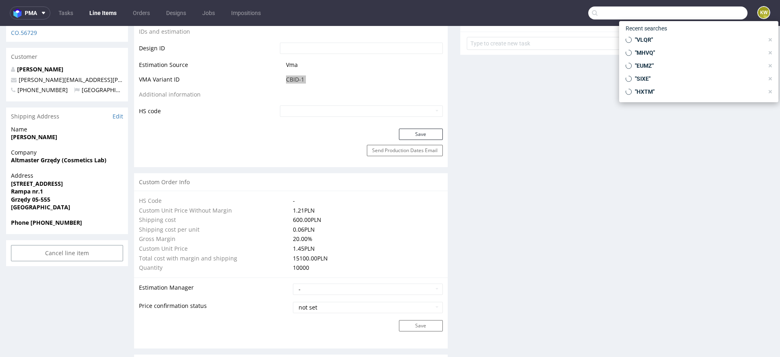
click at [689, 16] on input "text" at bounding box center [667, 12] width 159 height 13
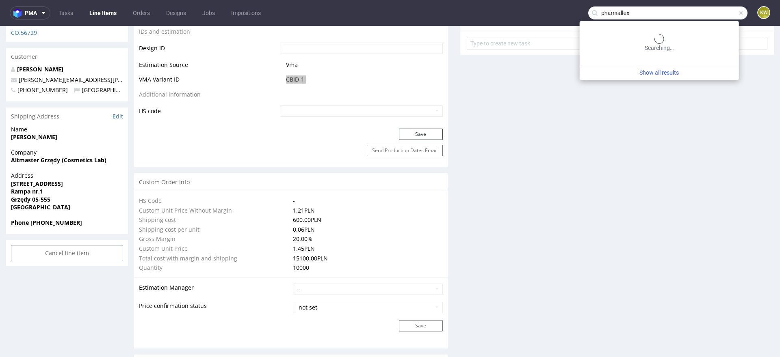
type input "pharmaflex"
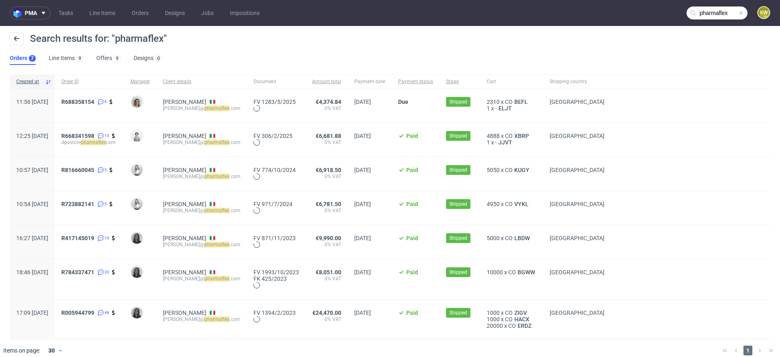
scroll to position [8, 0]
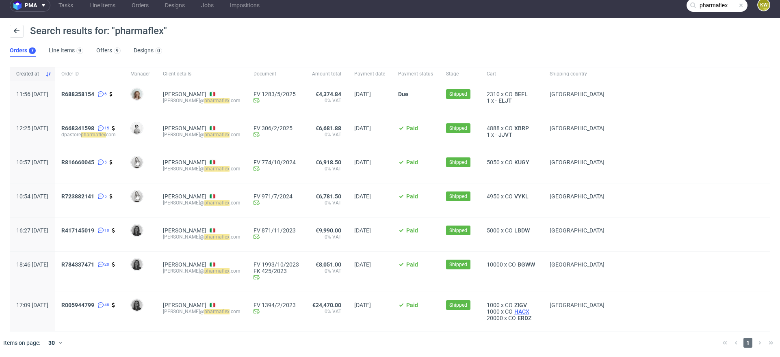
click at [531, 312] on span "HACX" at bounding box center [521, 312] width 18 height 6
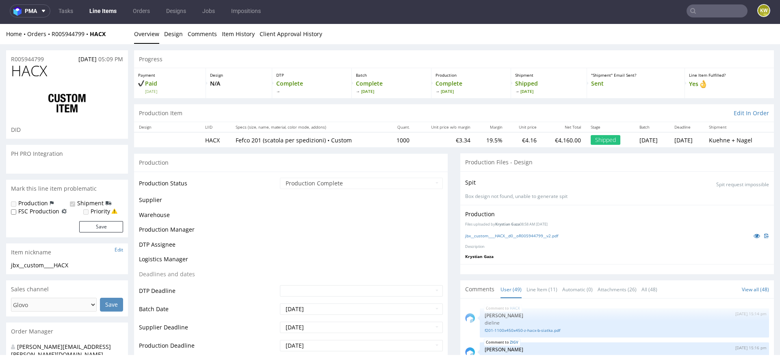
scroll to position [1561, 0]
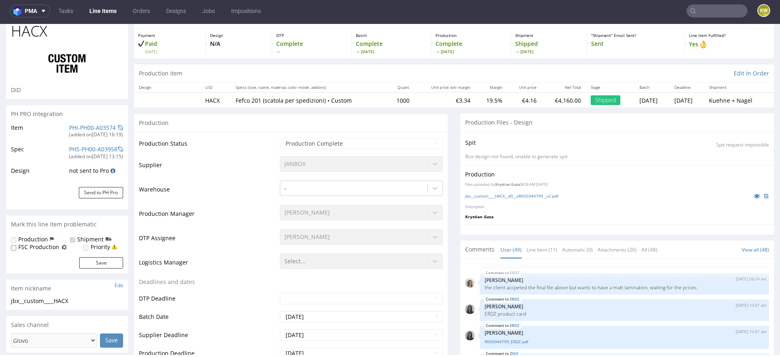
select select "in_progress"
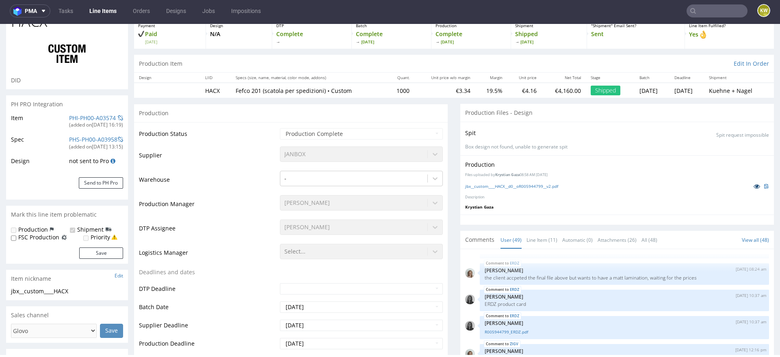
click at [753, 186] on icon at bounding box center [756, 187] width 6 height 6
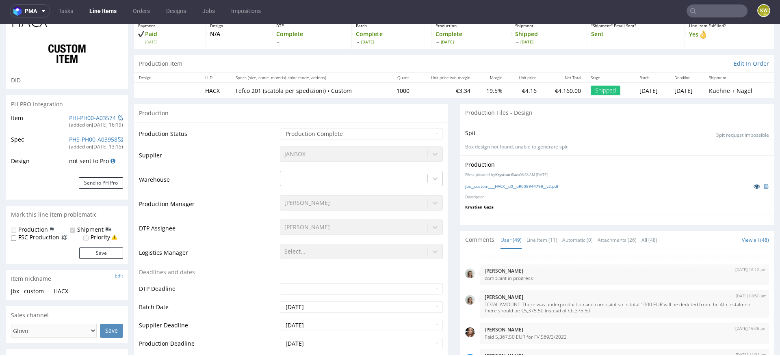
scroll to position [0, 0]
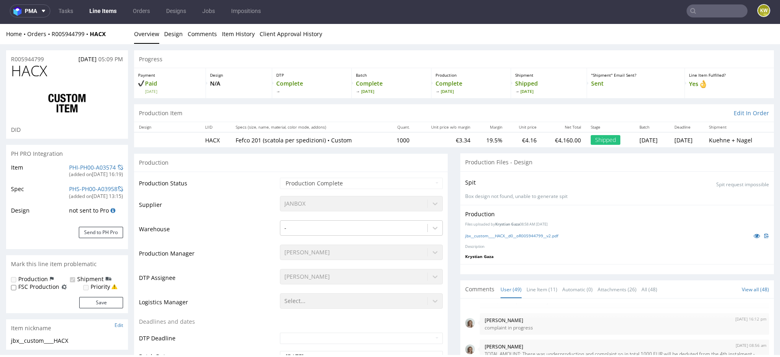
click at [15, 67] on span "HACX" at bounding box center [29, 71] width 36 height 16
copy span "HACX"
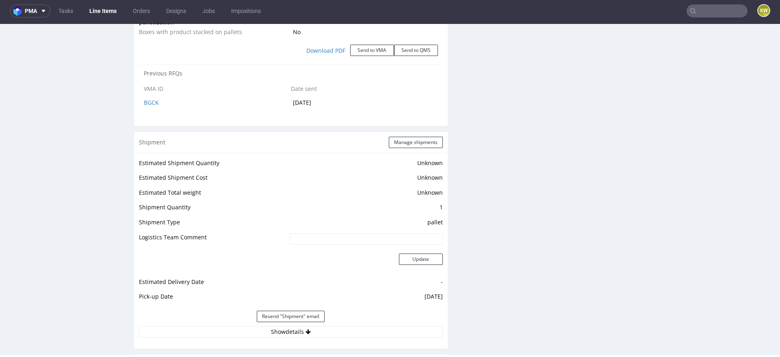
scroll to position [1505, 0]
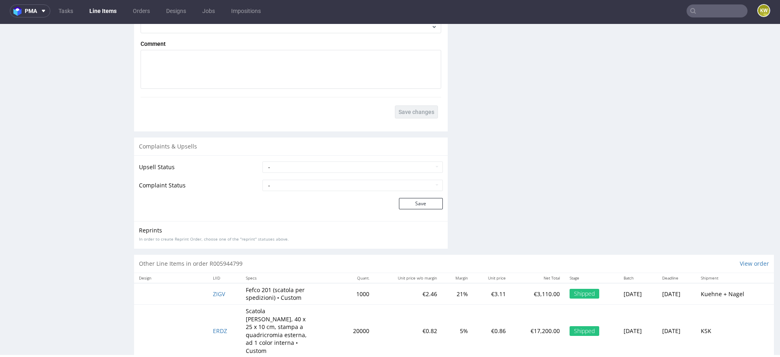
click at [222, 283] on td "ZIGV" at bounding box center [224, 294] width 33 height 22
drag, startPoint x: 227, startPoint y: 283, endPoint x: 190, endPoint y: 281, distance: 37.0
click at [189, 283] on tr "ZIGV Fefco 201 (scatola per spedizioni) • Custom 1000 €2.46 21% €3.11 €3,110.00…" at bounding box center [453, 294] width 639 height 22
copy span "ZIGV"
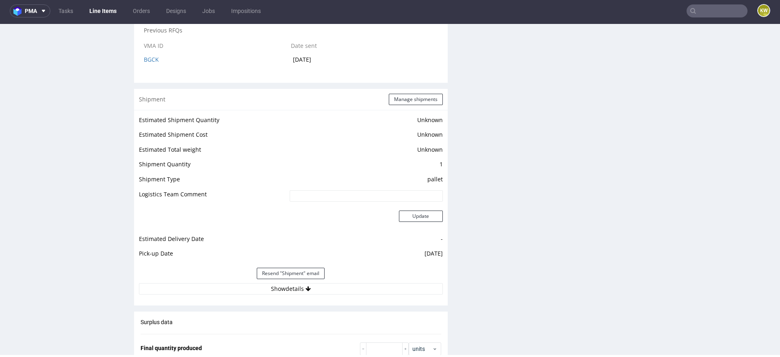
scroll to position [0, 0]
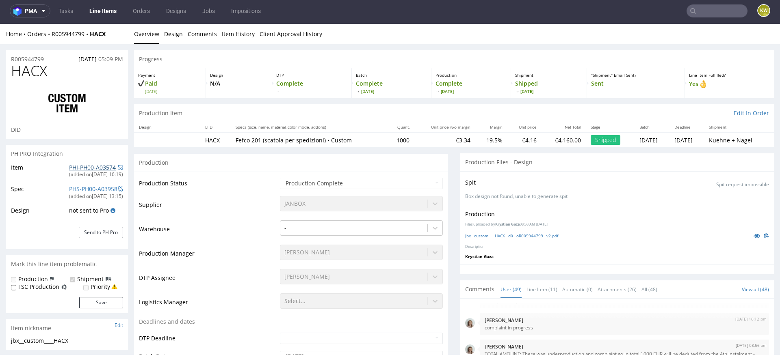
click at [78, 165] on link "PHI-PH00-A03574" at bounding box center [92, 168] width 47 height 8
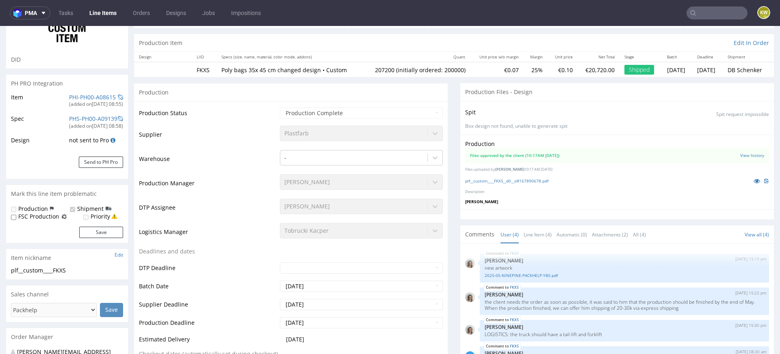
scroll to position [77, 0]
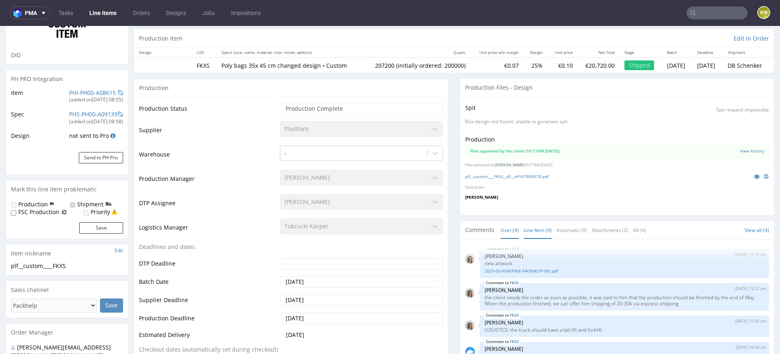
click at [535, 226] on link "Line Item (4)" at bounding box center [537, 230] width 28 height 17
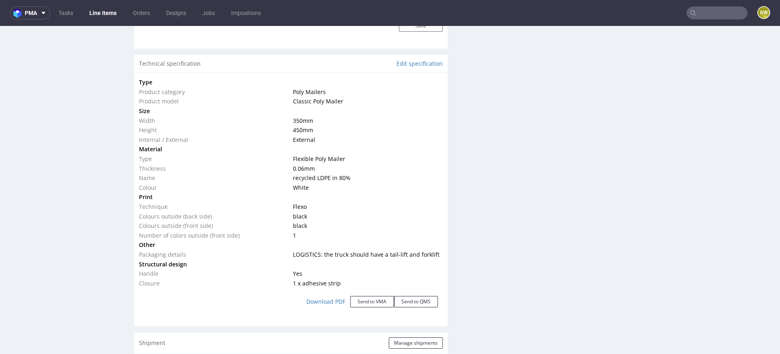
scroll to position [0, 0]
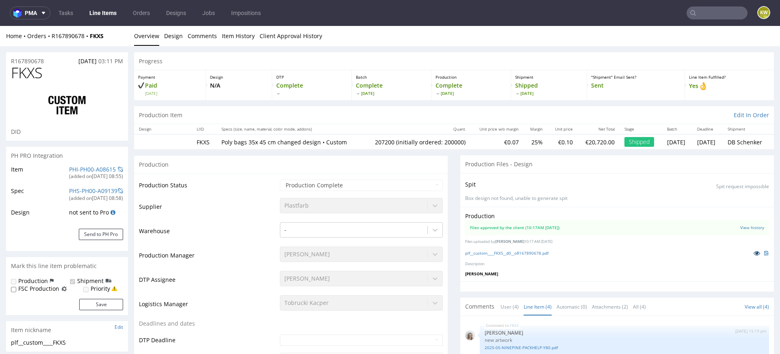
click at [753, 252] on icon at bounding box center [756, 254] width 6 height 6
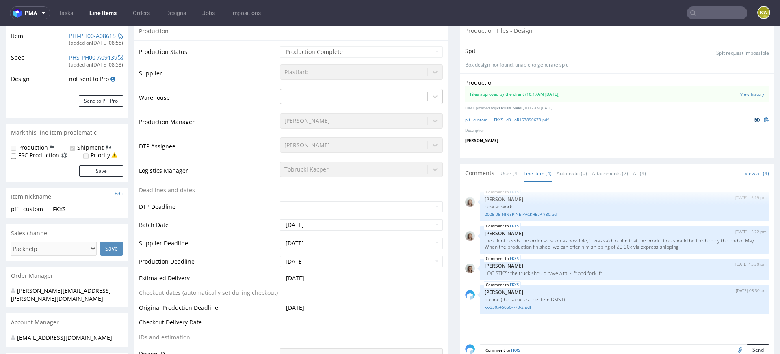
scroll to position [157, 0]
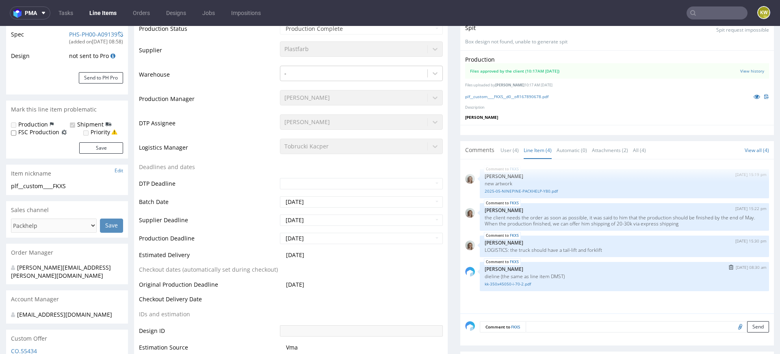
click at [556, 274] on p "dieline (the same as line item DMST)" at bounding box center [623, 277] width 279 height 6
copy p "DMST"
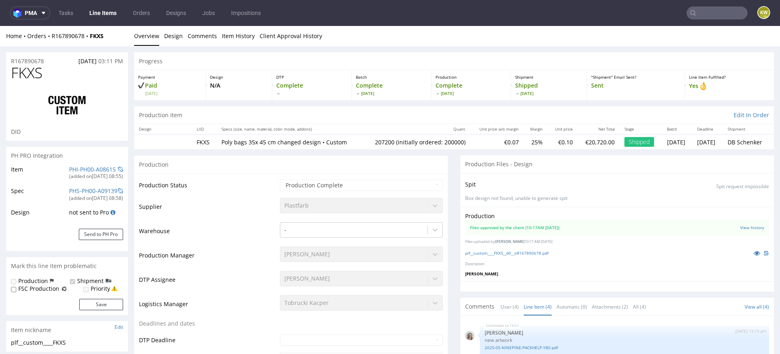
scroll to position [0, 0]
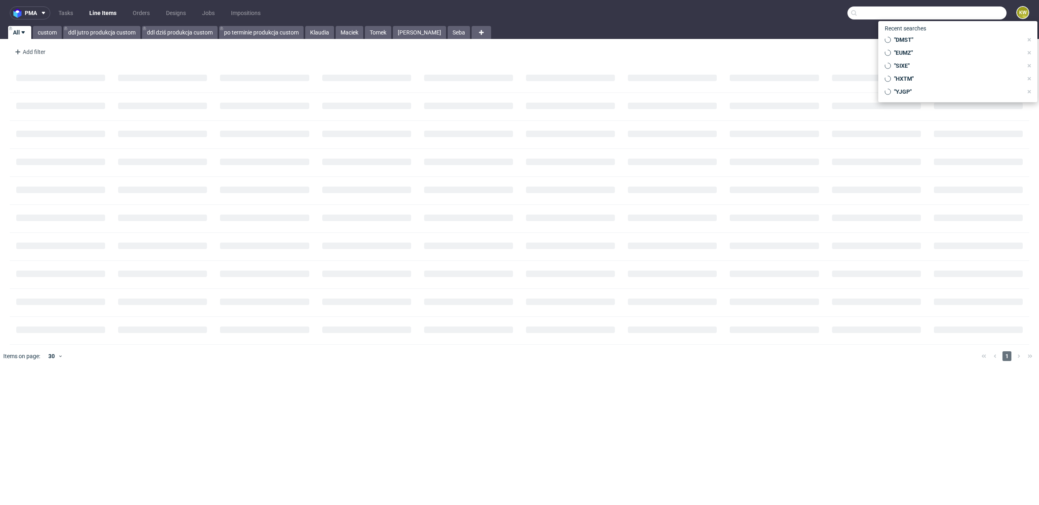
click at [961, 15] on input "text" at bounding box center [927, 12] width 159 height 13
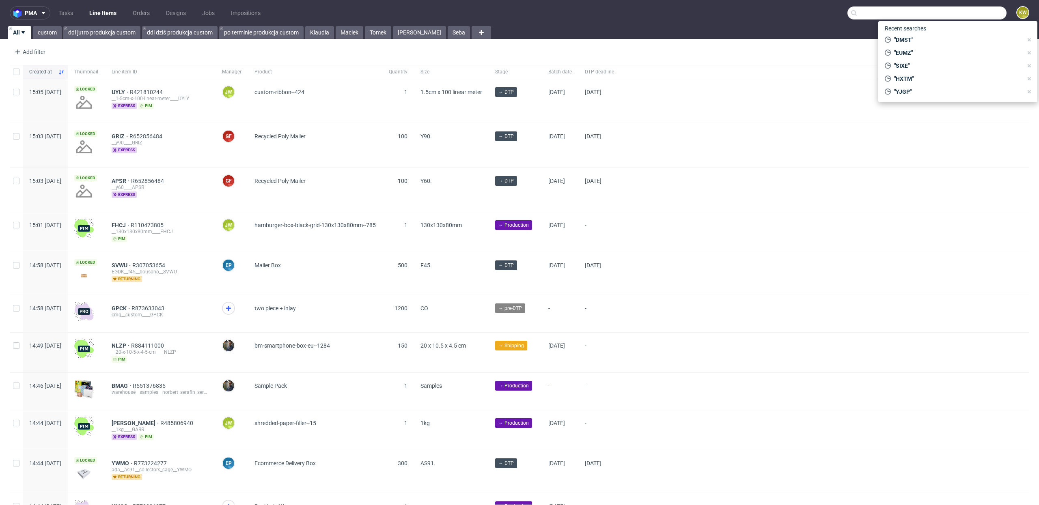
paste input "DMST"
type input "DMST"
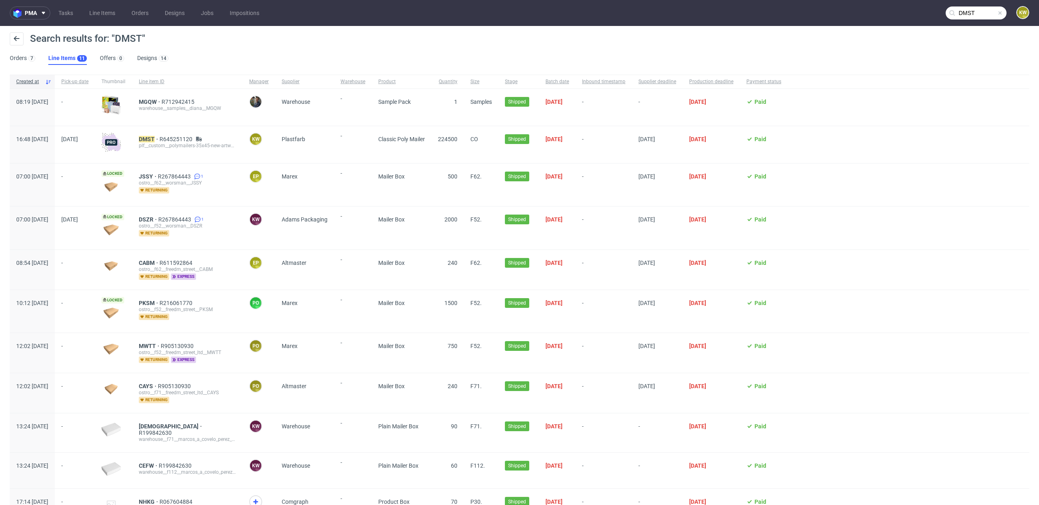
click at [173, 134] on div "DMST R645251120 plf__custom__polymailers-35x45-new-artwork__ DMST" at bounding box center [187, 144] width 110 height 37
click at [155, 138] on mark "DMST" at bounding box center [147, 139] width 16 height 6
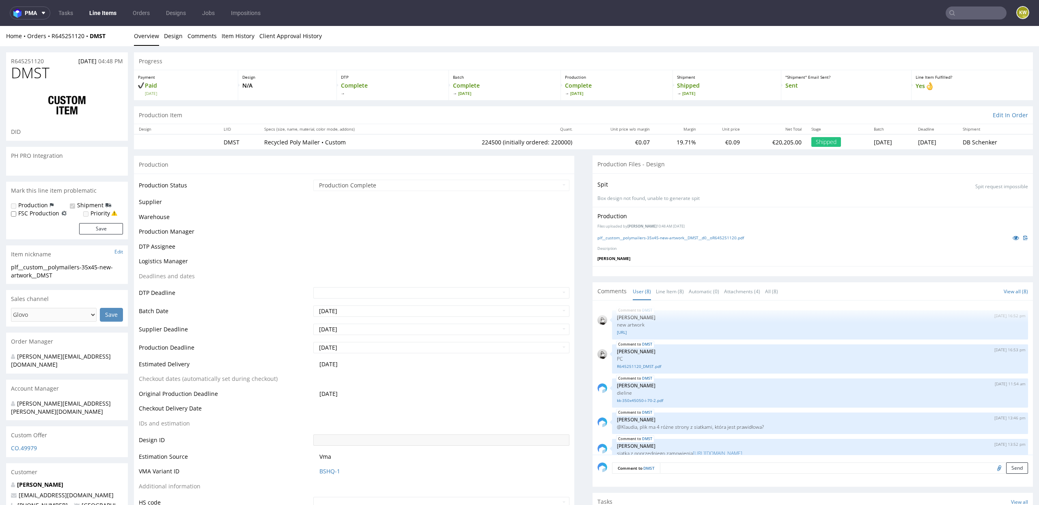
scroll to position [121, 0]
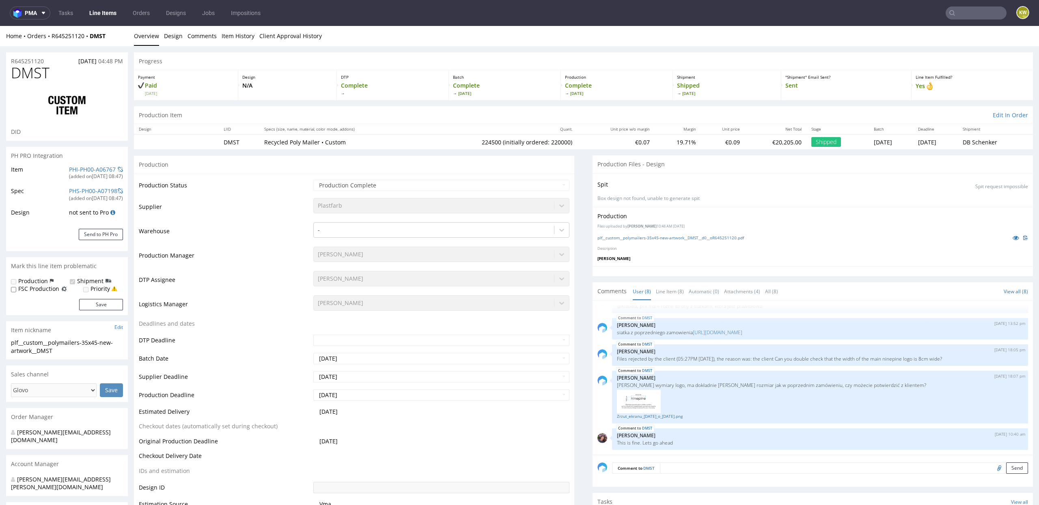
select select "in_progress"
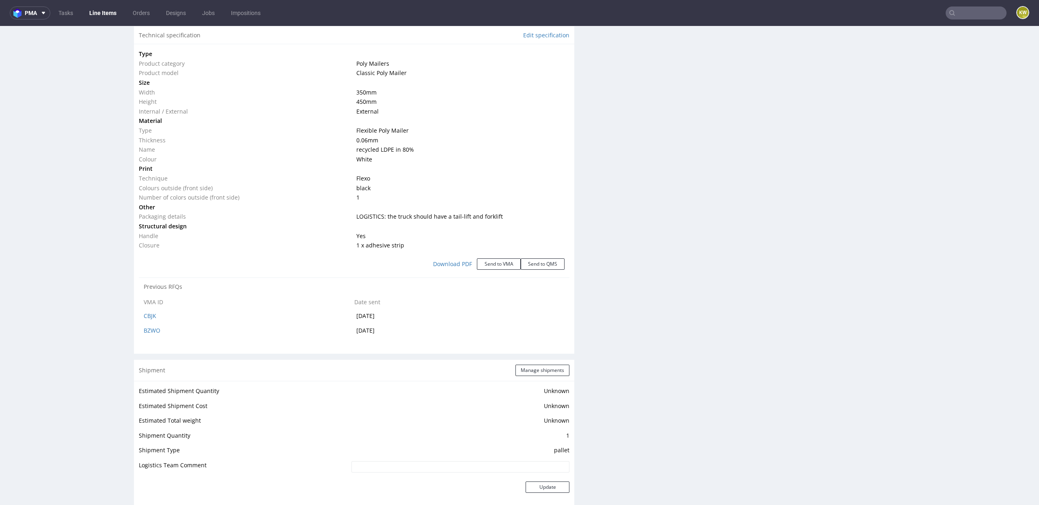
scroll to position [0, 0]
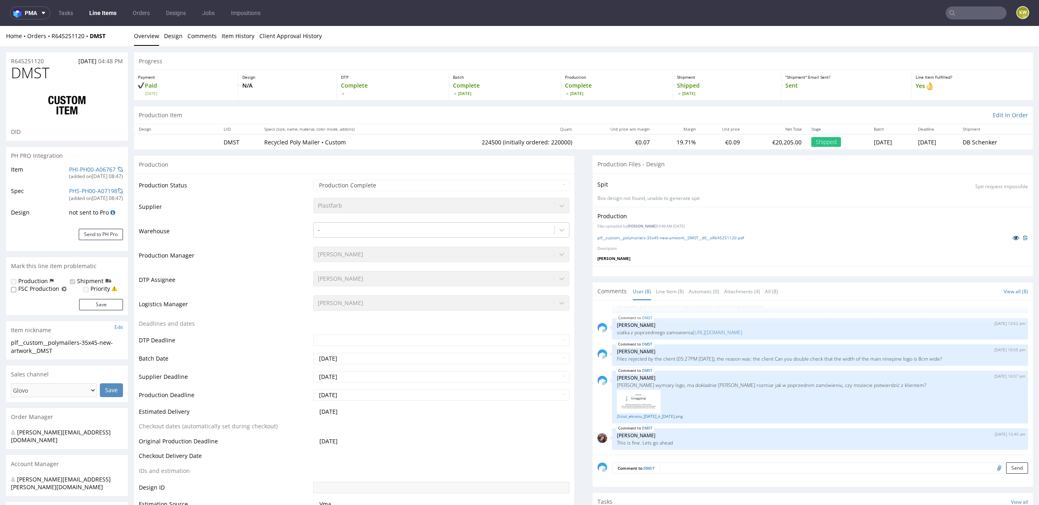
click at [1013, 237] on icon at bounding box center [1016, 238] width 6 height 6
click at [99, 9] on link "Line Items" at bounding box center [102, 12] width 37 height 13
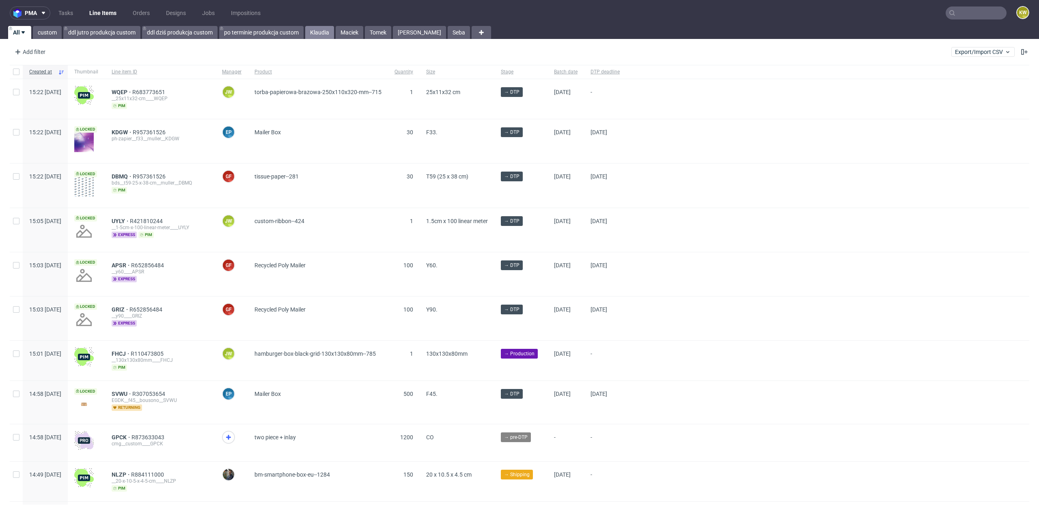
click at [322, 34] on link "Klaudia" at bounding box center [319, 32] width 29 height 13
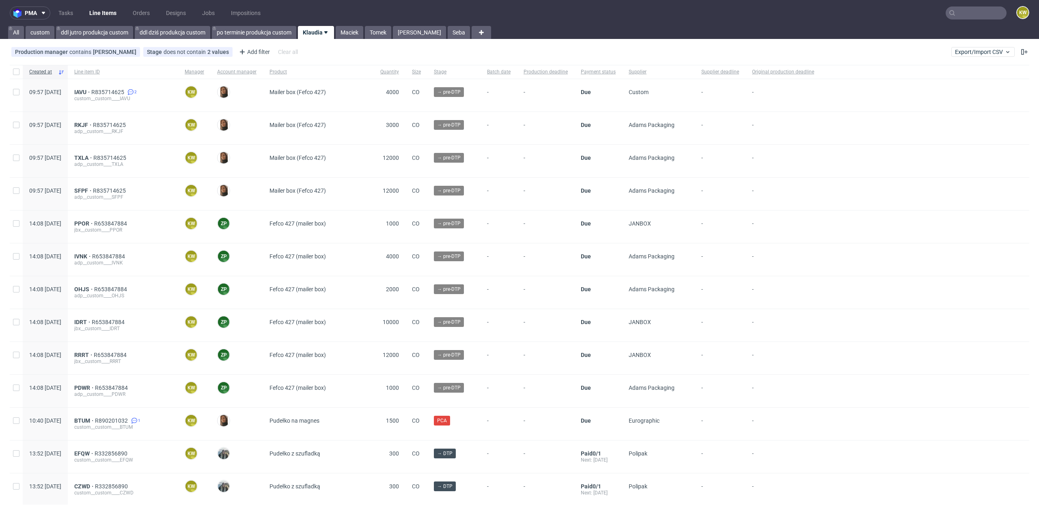
click at [15, 67] on div at bounding box center [16, 72] width 13 height 14
checkbox input "true"
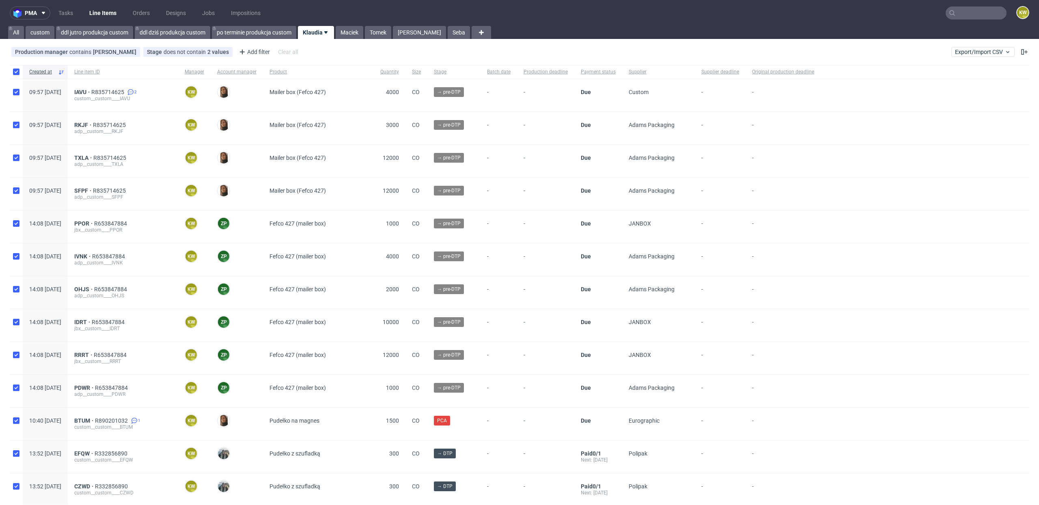
checkbox input "true"
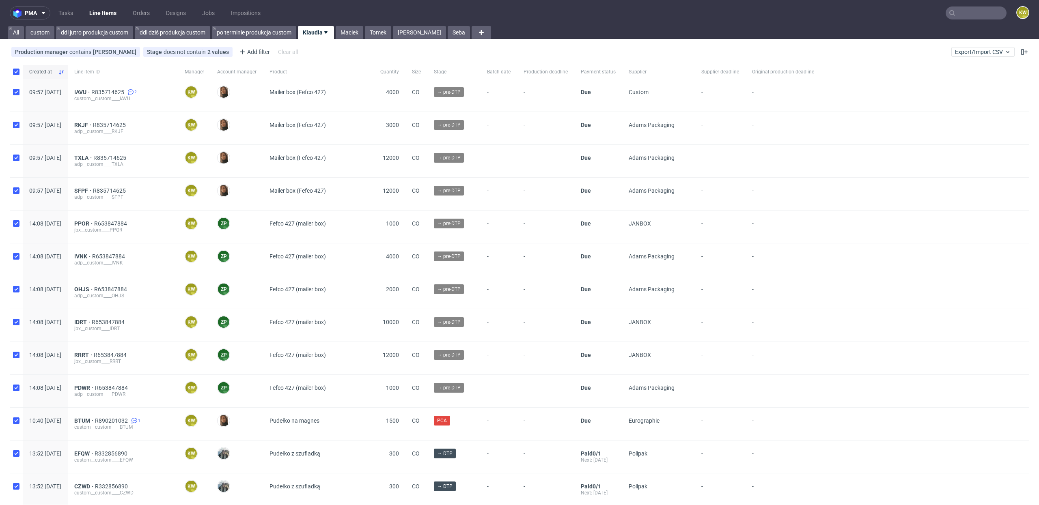
checkbox input "true"
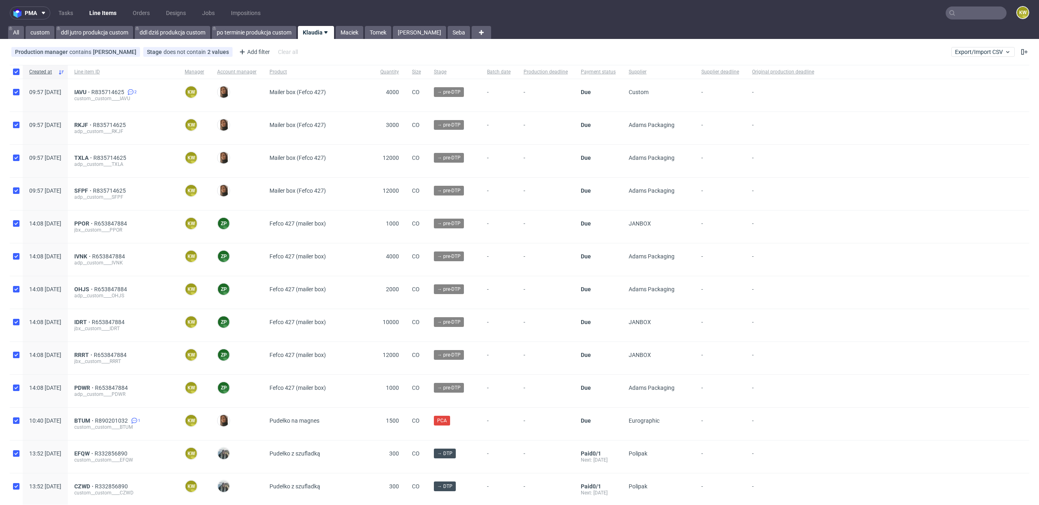
checkbox input "true"
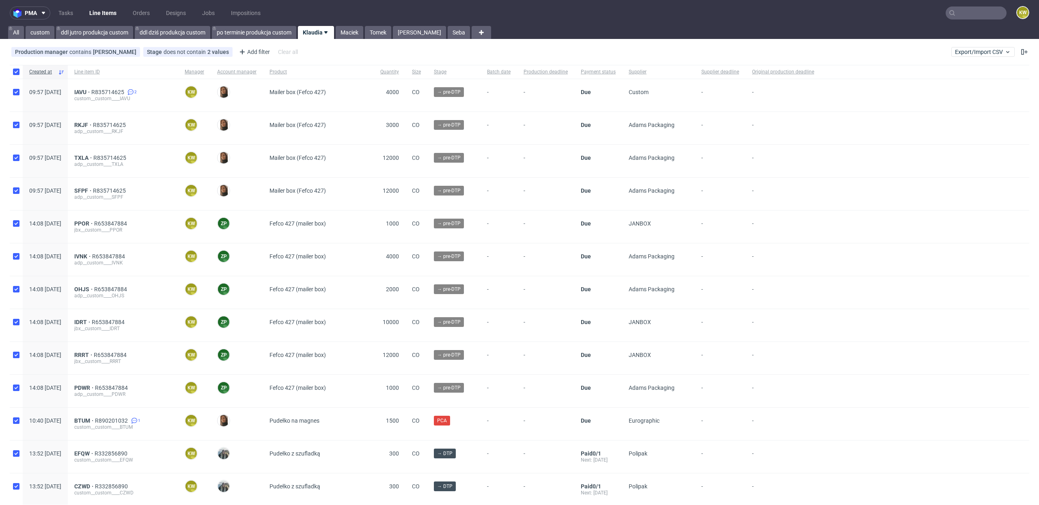
checkbox input "true"
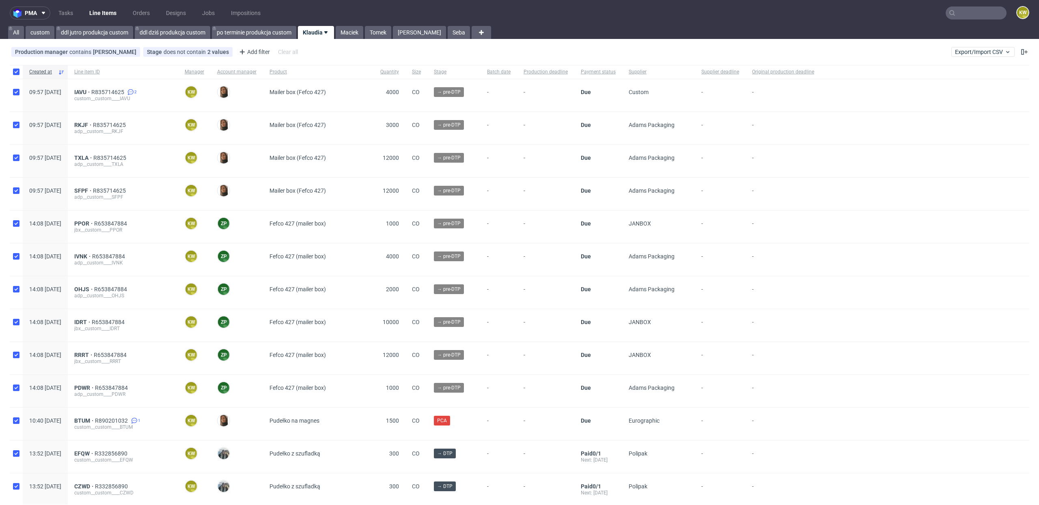
checkbox input "true"
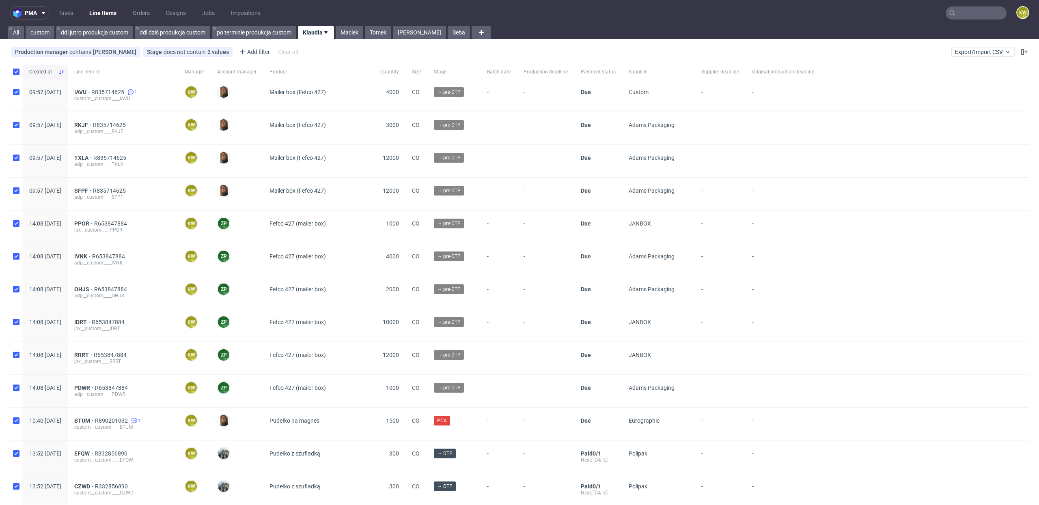
checkbox input "true"
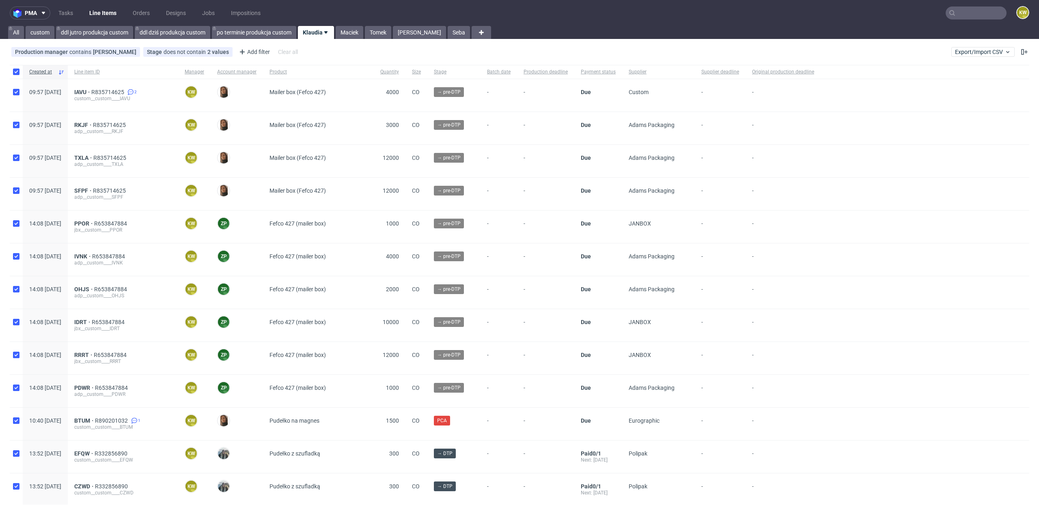
checkbox input "true"
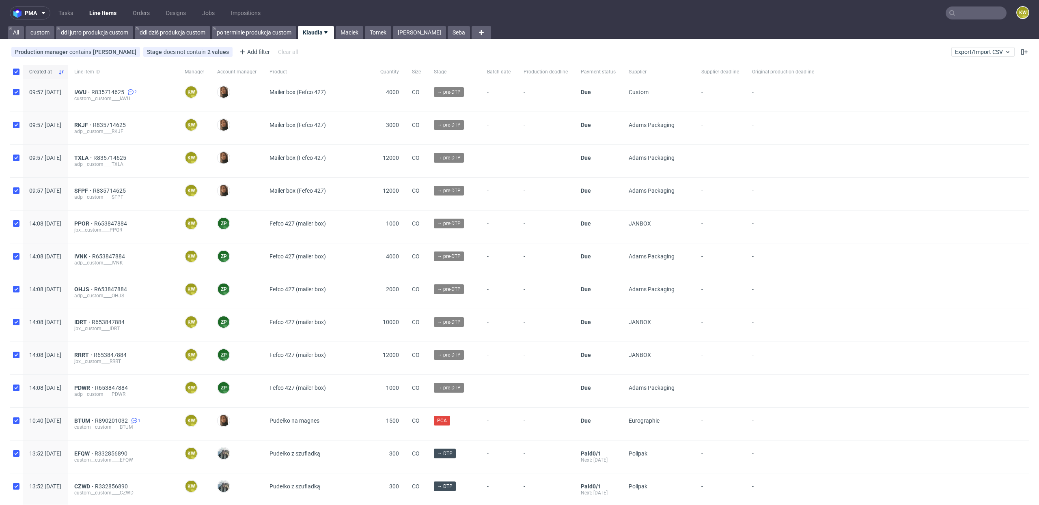
checkbox input "true"
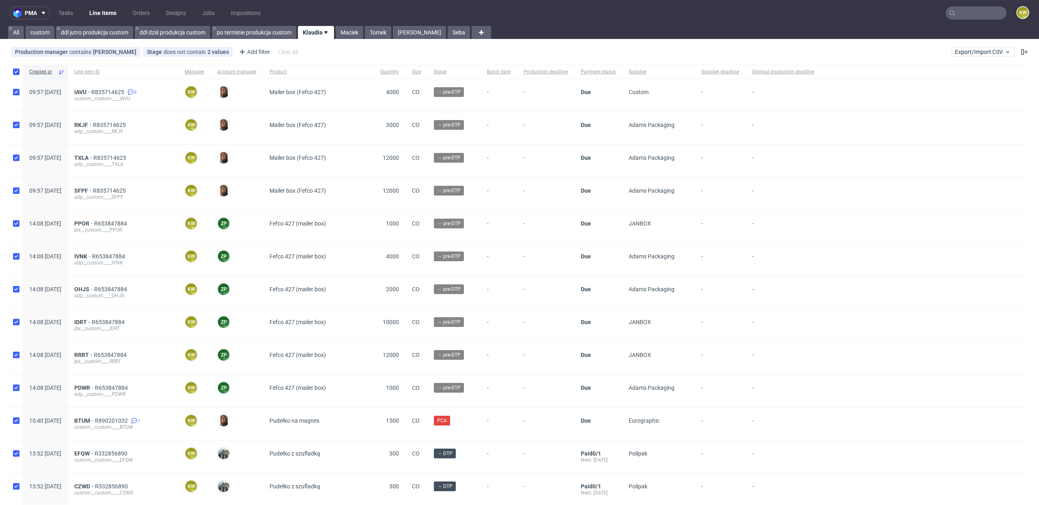
checkbox input "true"
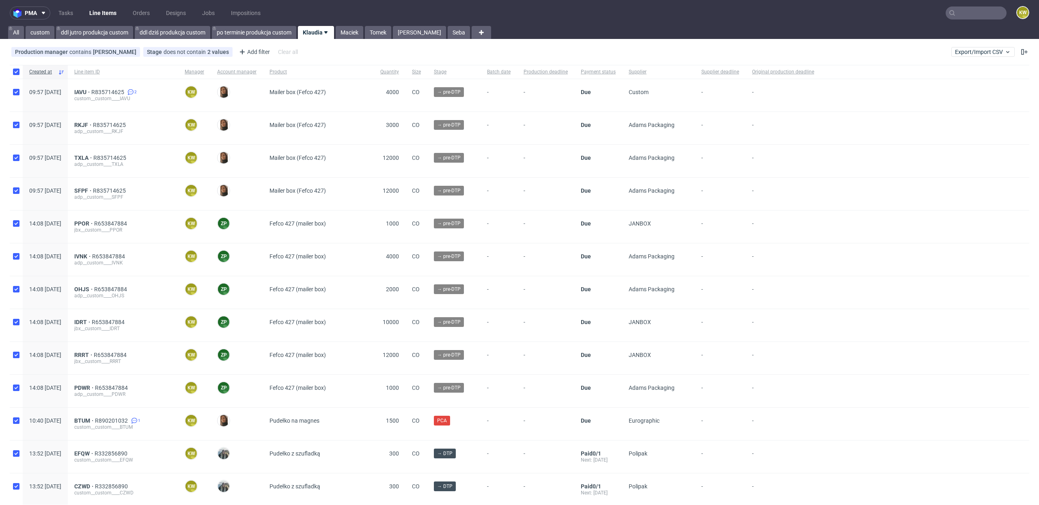
checkbox input "true"
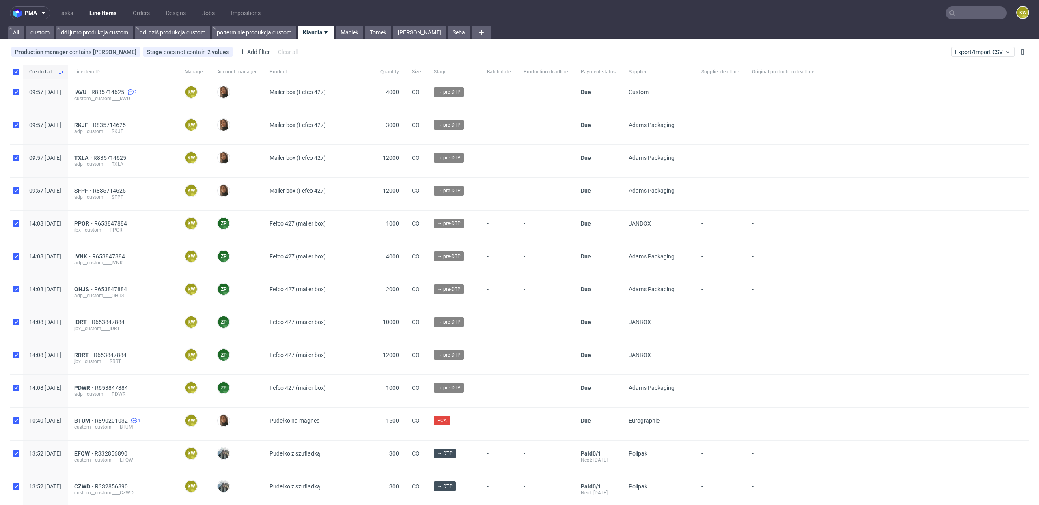
checkbox input "true"
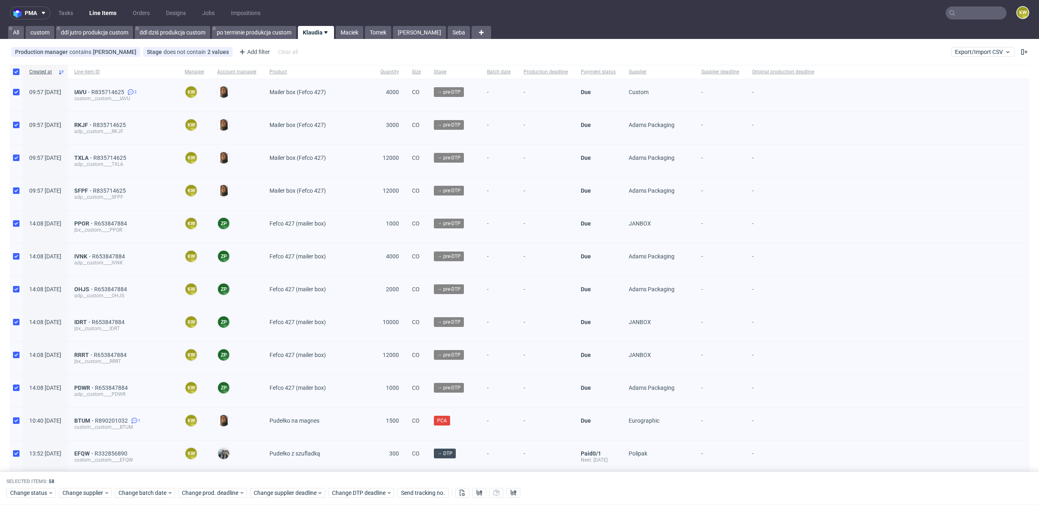
click at [15, 67] on div at bounding box center [16, 72] width 13 height 14
checkbox input "false"
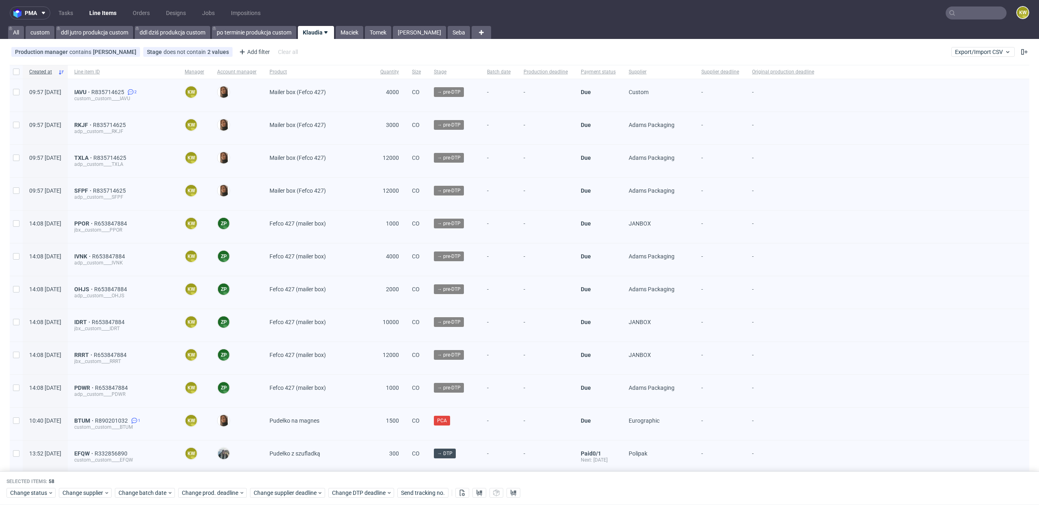
checkbox input "false"
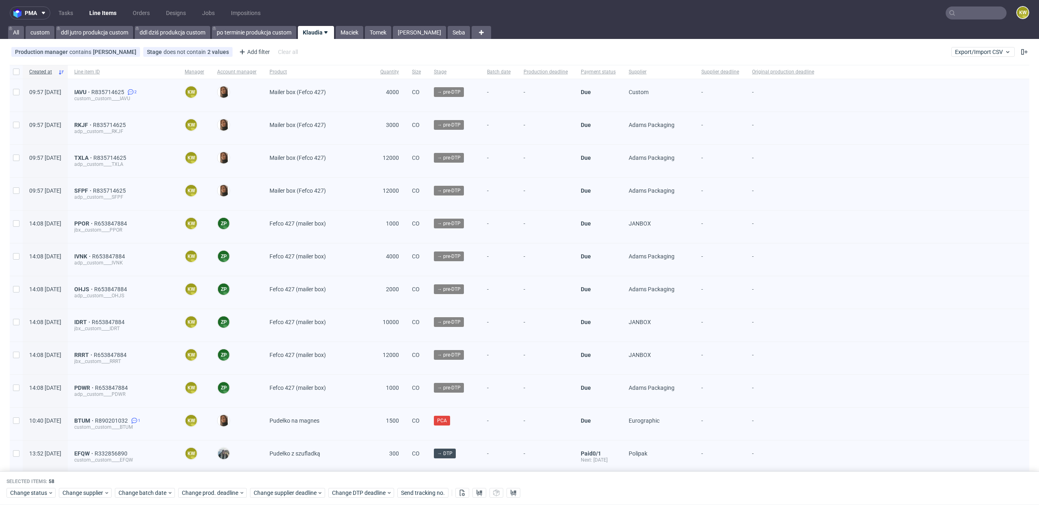
checkbox input "false"
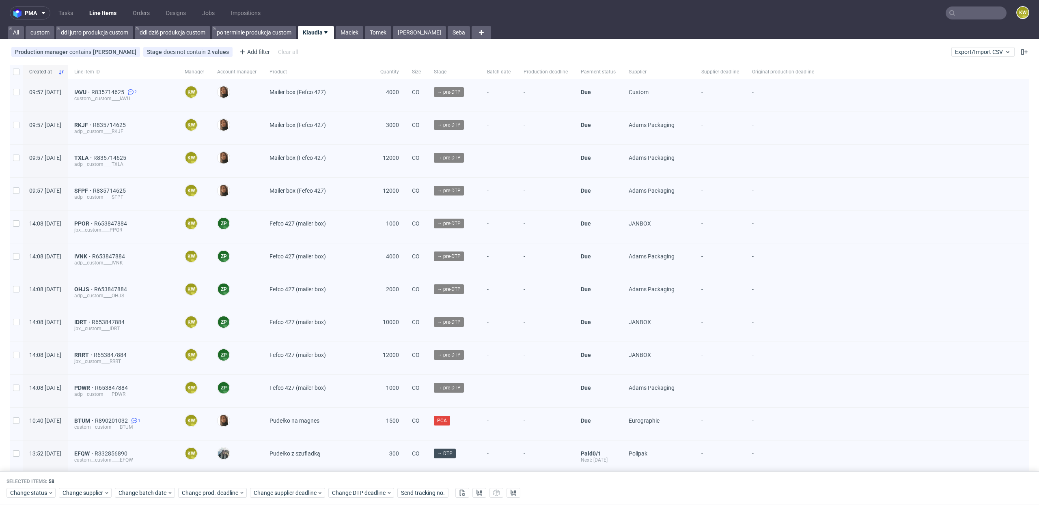
checkbox input "false"
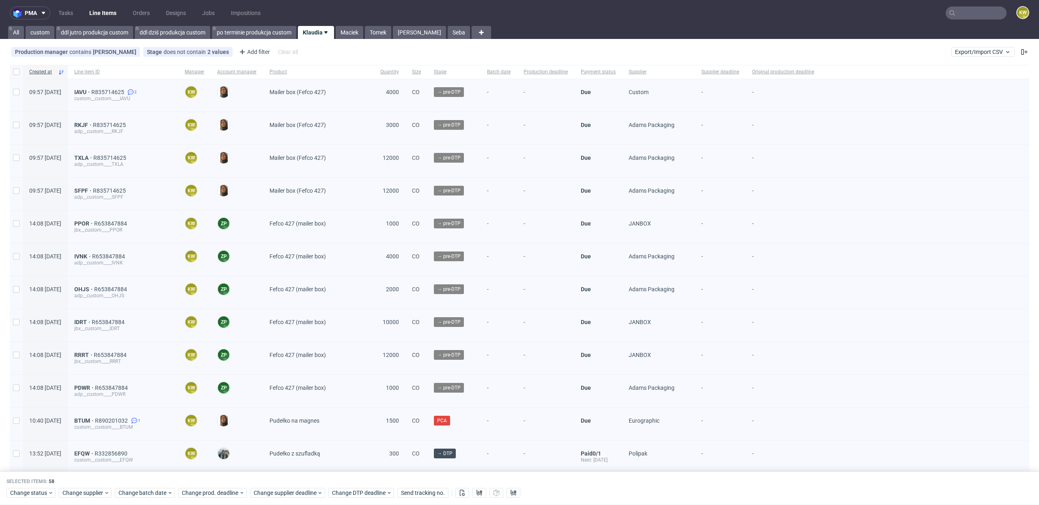
checkbox input "false"
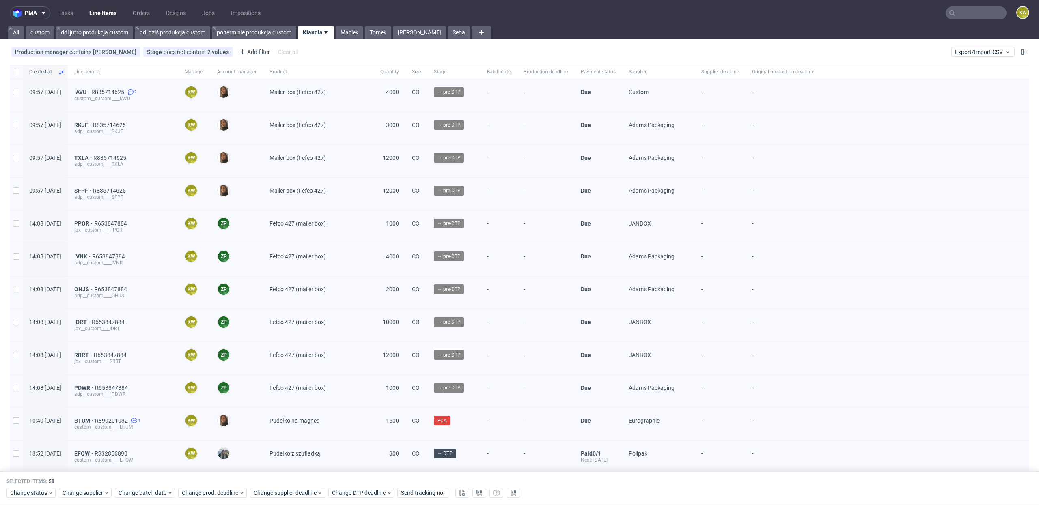
checkbox input "false"
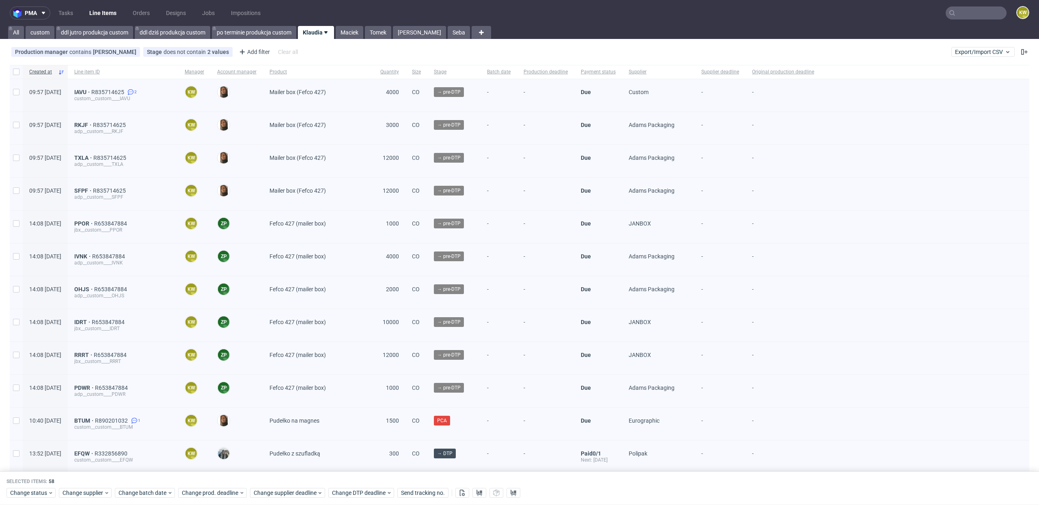
checkbox input "false"
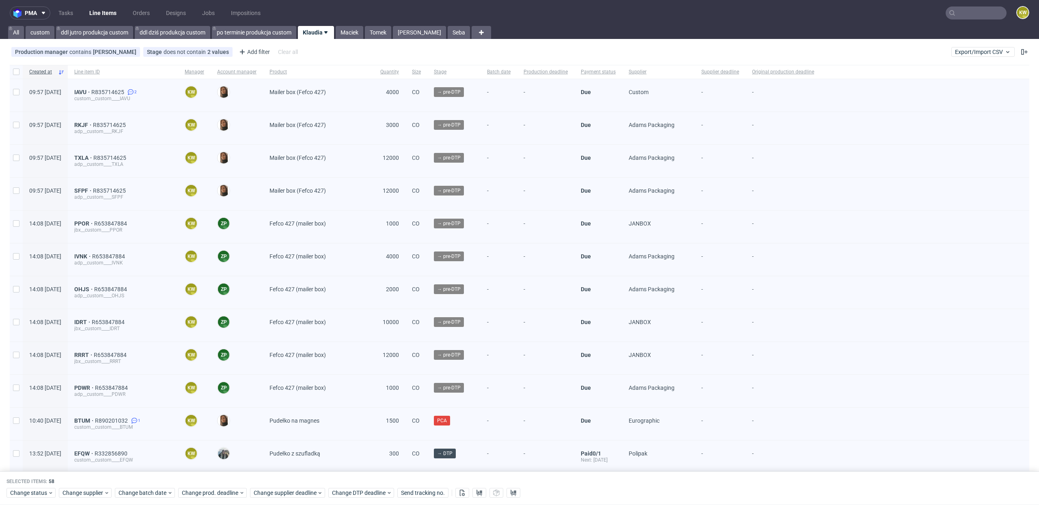
checkbox input "false"
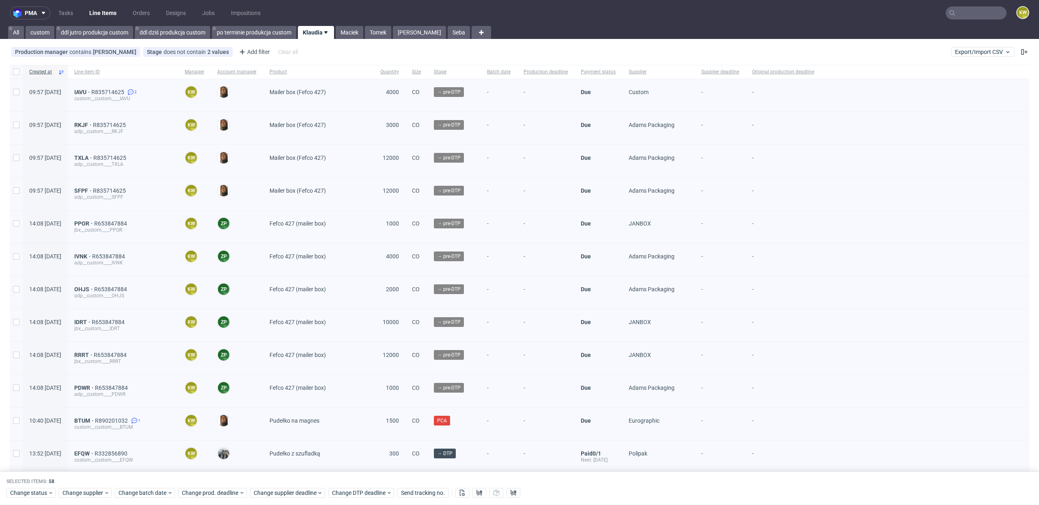
checkbox input "false"
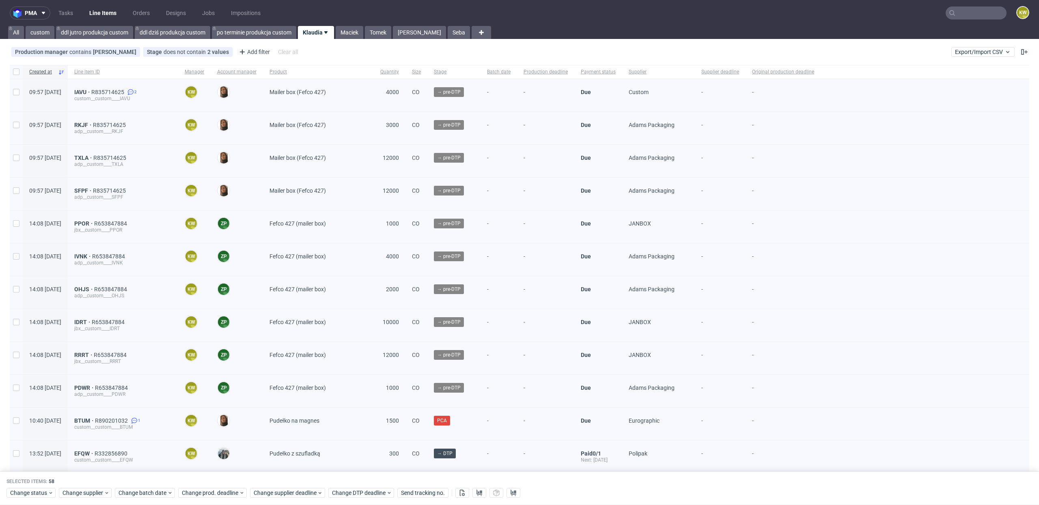
checkbox input "false"
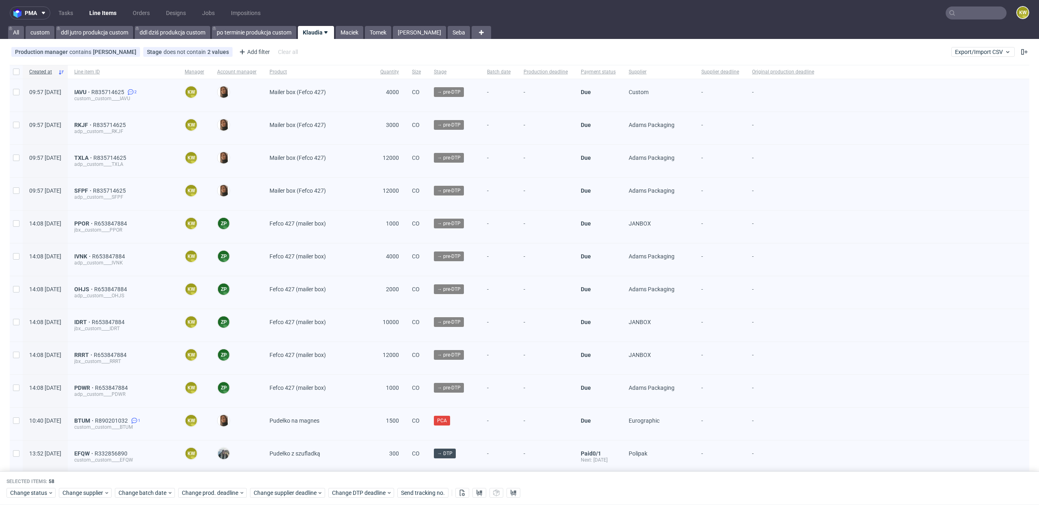
checkbox input "false"
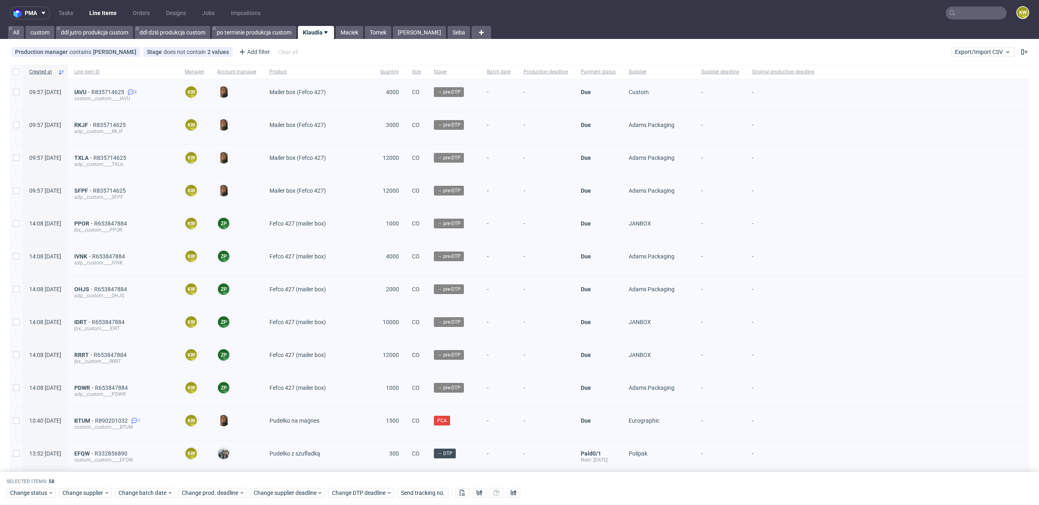
checkbox input "false"
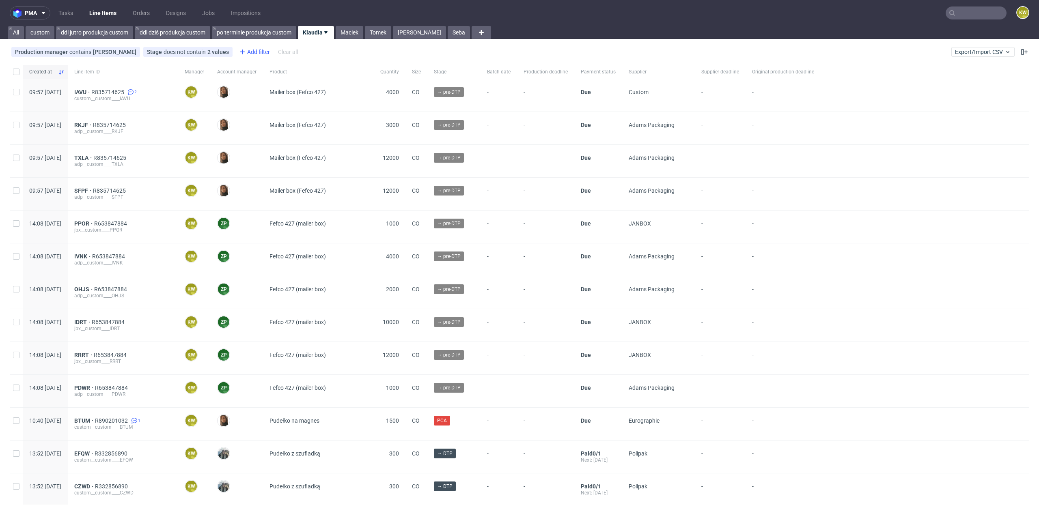
click at [247, 52] on div "Add filter" at bounding box center [254, 51] width 36 height 13
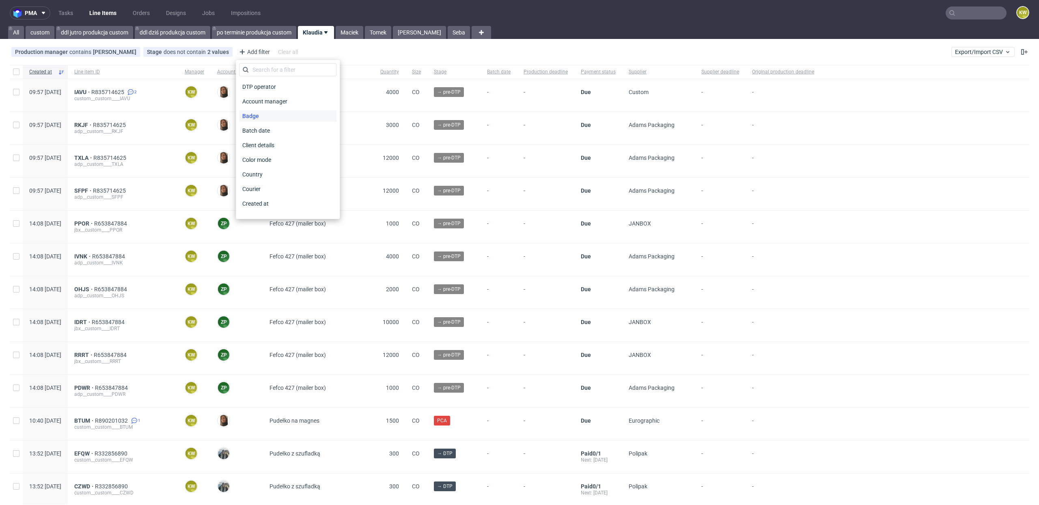
scroll to position [653, 0]
click at [282, 121] on span "Supplier deadline" at bounding box center [265, 120] width 52 height 11
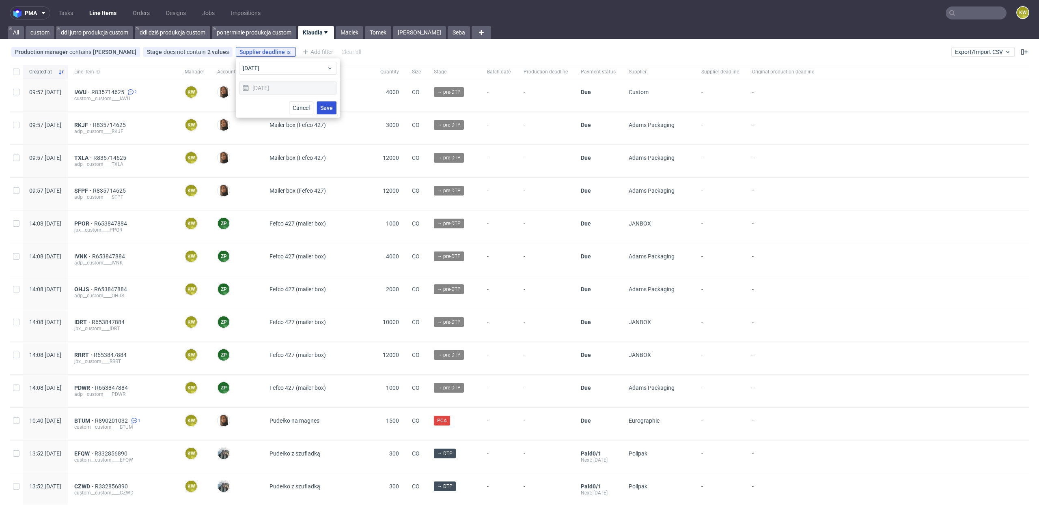
click at [332, 111] on button "Save" at bounding box center [327, 108] width 20 height 13
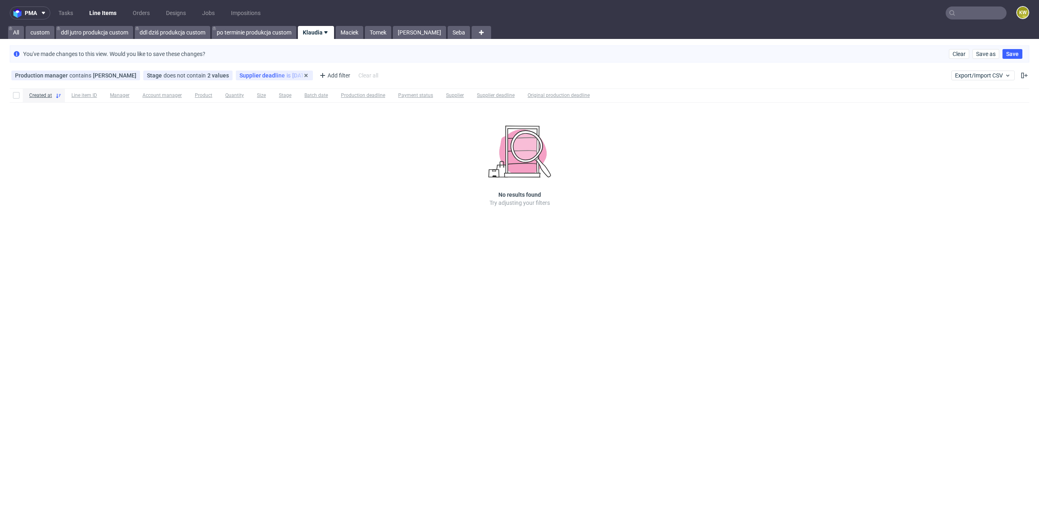
click at [282, 78] on div "Supplier deadline is today" at bounding box center [275, 75] width 70 height 6
click at [266, 88] on span "today" at bounding box center [285, 91] width 84 height 8
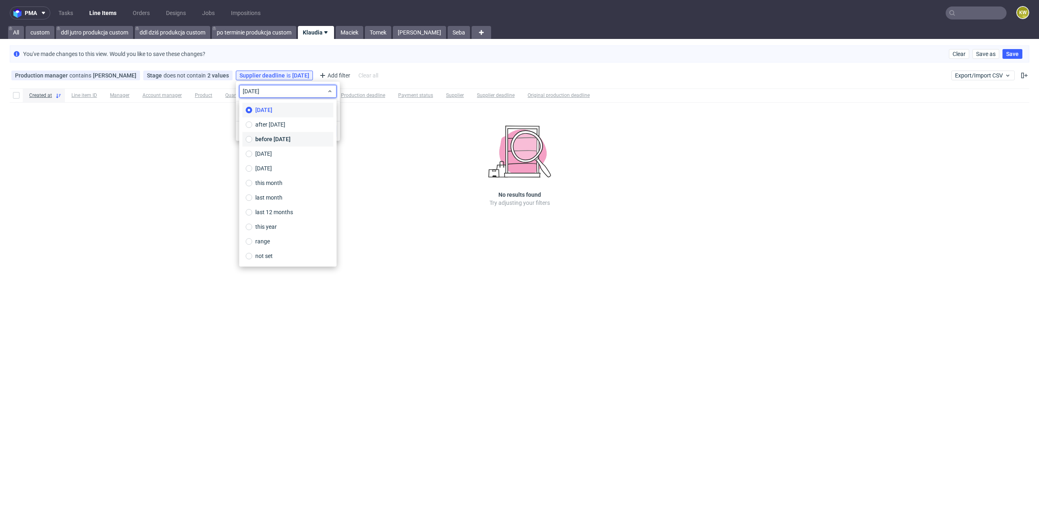
click at [274, 139] on span "before today" at bounding box center [272, 139] width 35 height 8
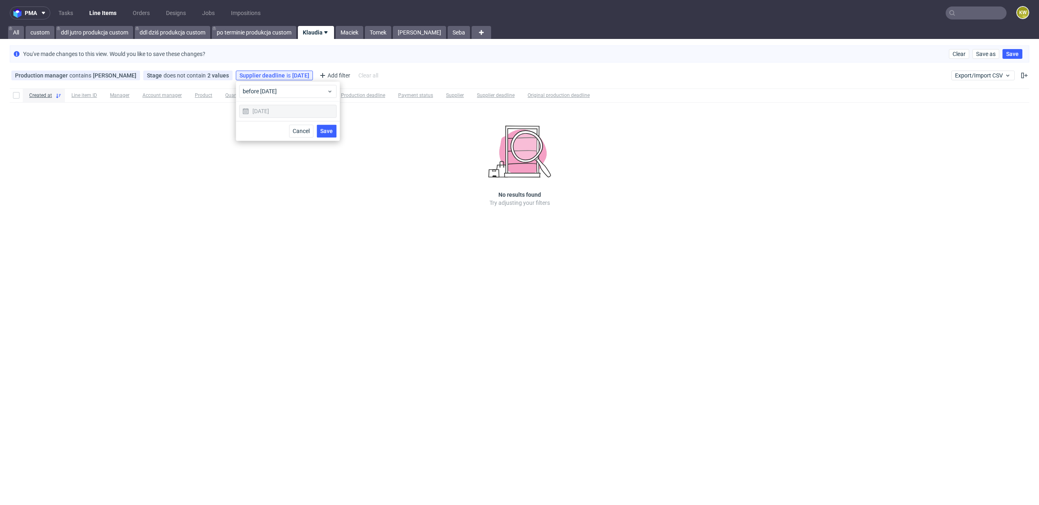
click at [322, 129] on span "Save" at bounding box center [326, 131] width 13 height 6
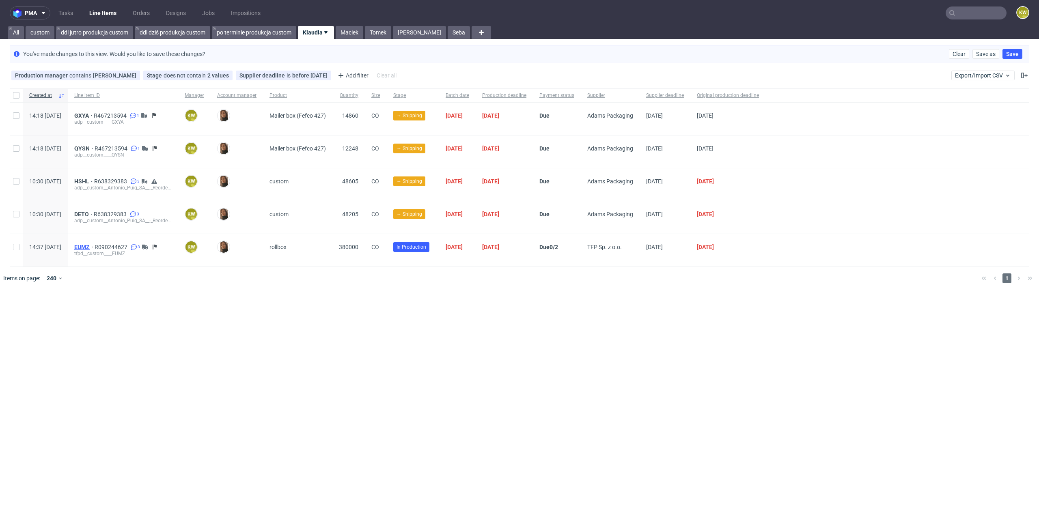
click at [95, 244] on span "EUMZ" at bounding box center [84, 247] width 20 height 6
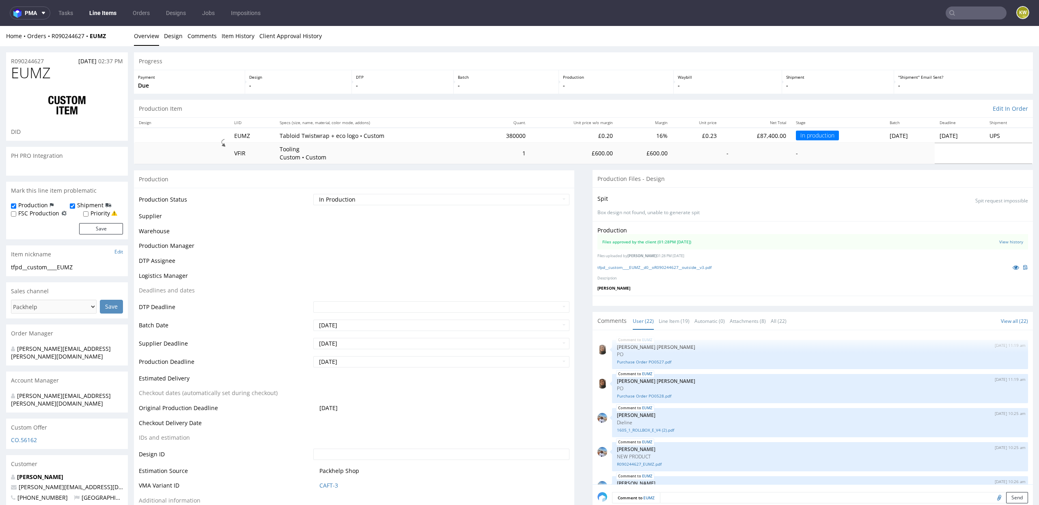
scroll to position [543, 0]
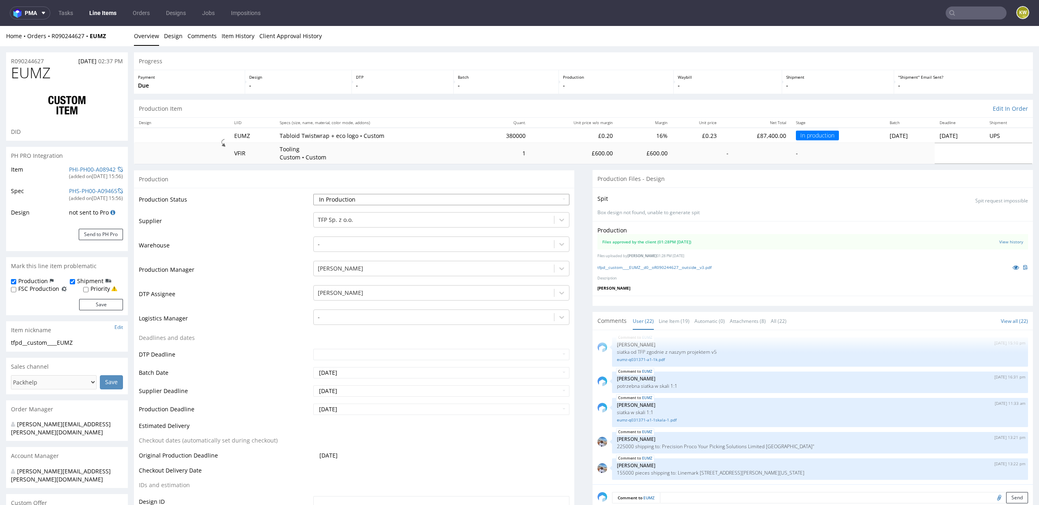
click at [346, 201] on select "Waiting for Artwork Waiting for Diecut Waiting for Mockup Waiting for DTP Waiti…" at bounding box center [441, 199] width 257 height 11
select select "production_complete"
click at [313, 194] on select "Waiting for Artwork Waiting for Diecut Waiting for Mockup Waiting for DTP Waiti…" at bounding box center [441, 199] width 257 height 11
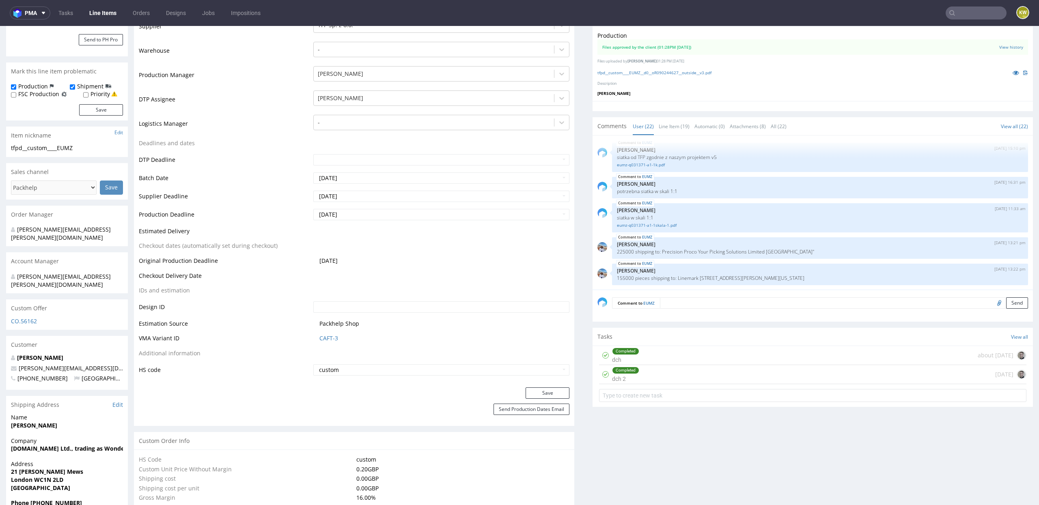
scroll to position [197, 0]
click at [526, 390] on button "Save" at bounding box center [548, 391] width 44 height 11
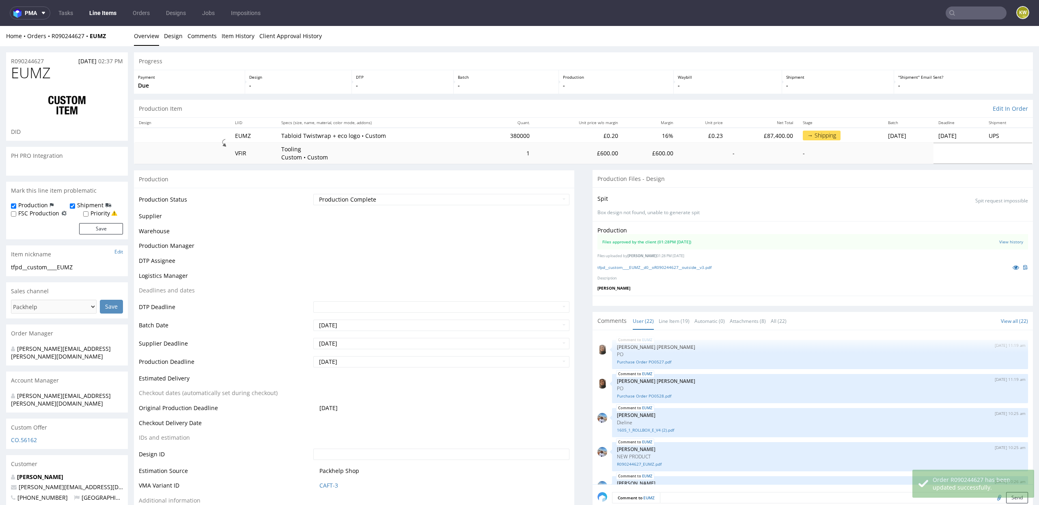
scroll to position [543, 0]
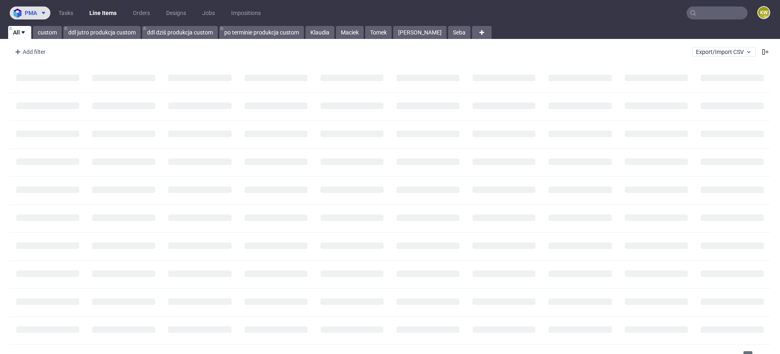
click at [38, 11] on span at bounding box center [42, 13] width 10 height 6
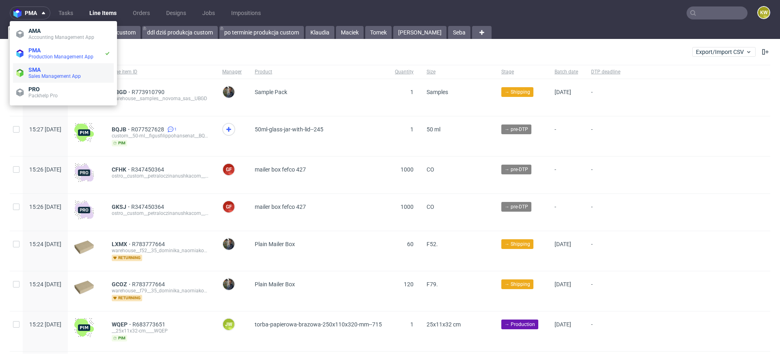
click at [28, 73] on span "Sales Management App" at bounding box center [69, 76] width 82 height 6
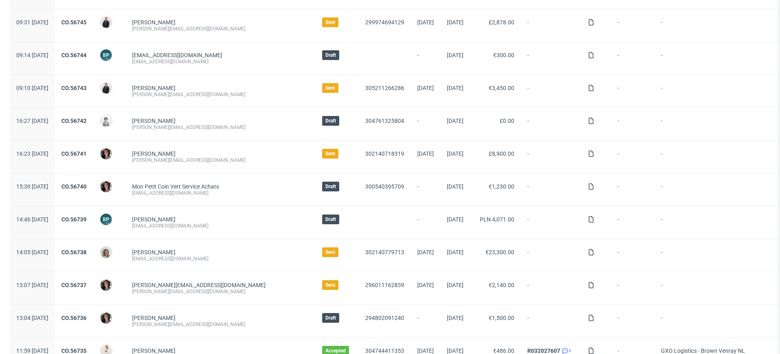
scroll to position [506, 0]
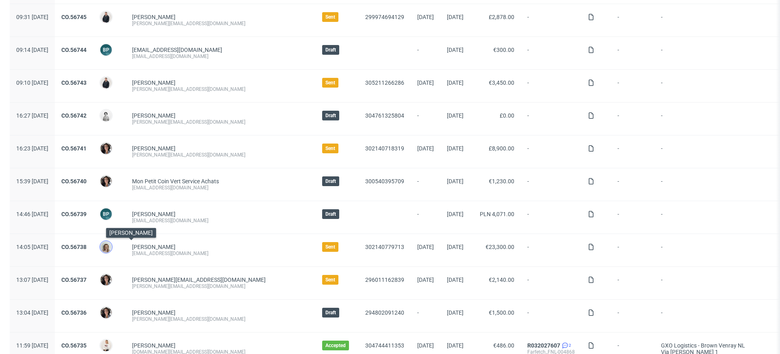
click at [112, 242] on img at bounding box center [105, 247] width 11 height 11
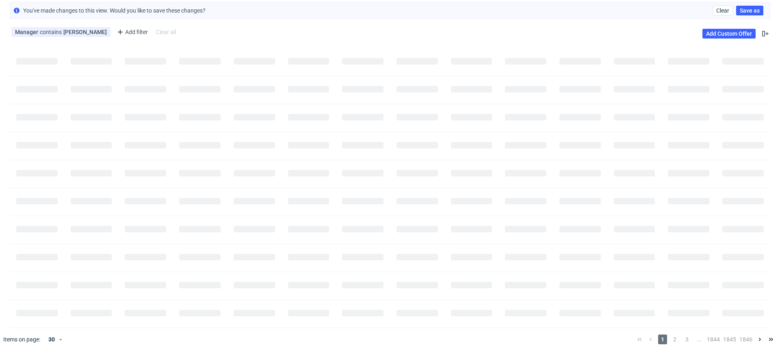
scroll to position [0, 0]
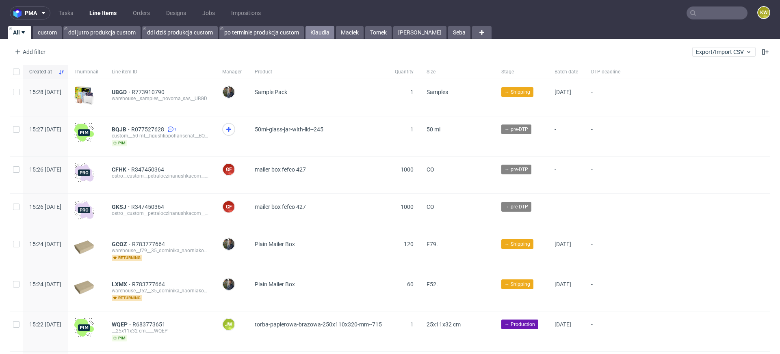
click at [321, 31] on link "Klaudia" at bounding box center [319, 32] width 29 height 13
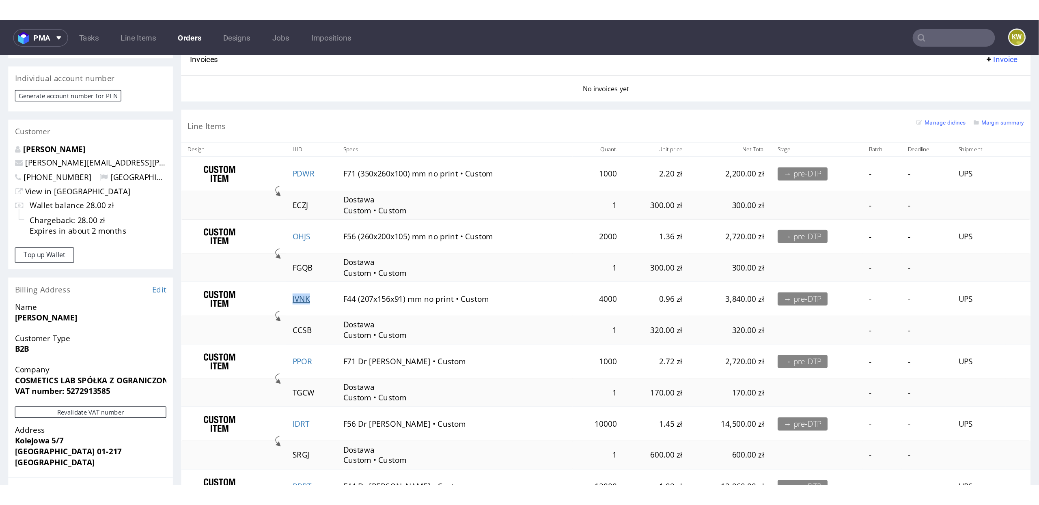
scroll to position [345, 0]
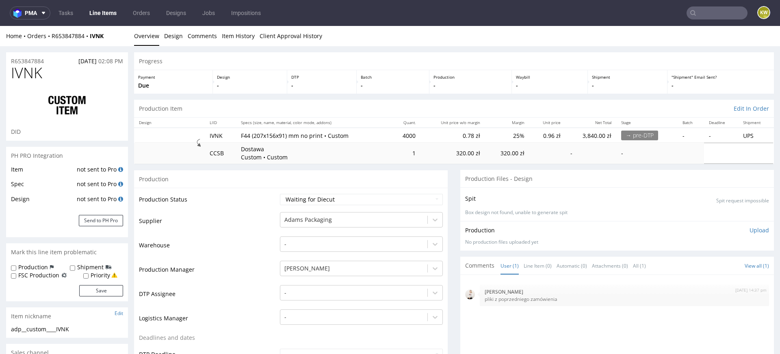
click at [705, 4] on nav "pma Tasks Line Items Orders Designs Jobs Impositions KW" at bounding box center [390, 13] width 780 height 26
drag, startPoint x: 704, startPoint y: 5, endPoint x: 702, endPoint y: 20, distance: 14.8
click at [702, 20] on nav "pma Tasks Line Items Orders Designs Jobs Impositions KW" at bounding box center [390, 13] width 780 height 26
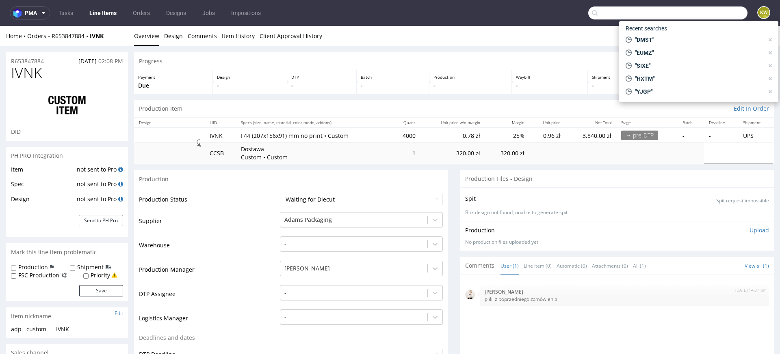
click at [705, 17] on input "text" at bounding box center [667, 12] width 159 height 13
paste input "R701740360_PNZE"
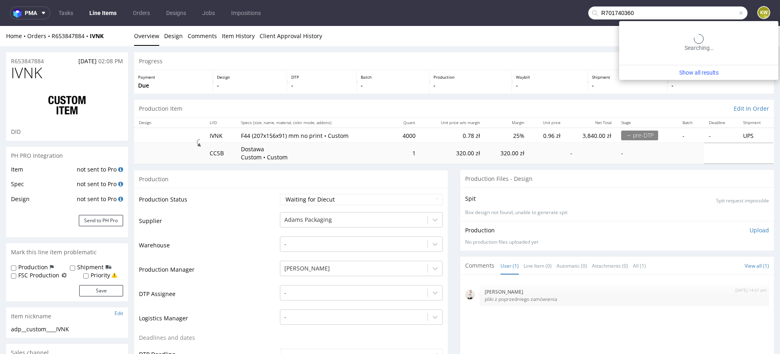
type input "R701740360"
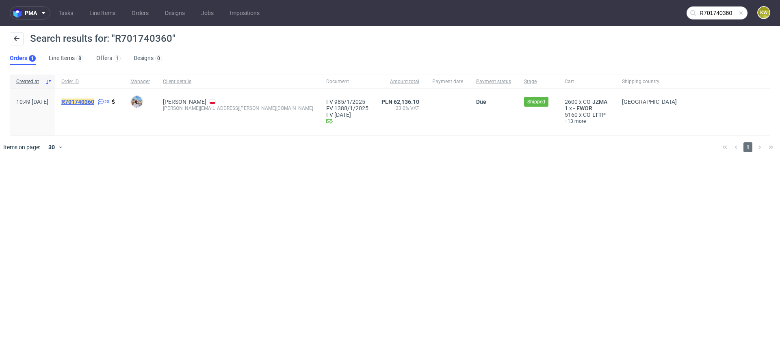
click at [94, 102] on mark "R701740360" at bounding box center [77, 102] width 33 height 6
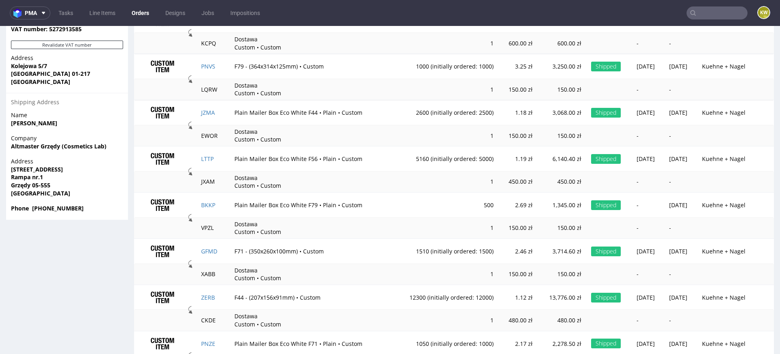
scroll to position [641, 0]
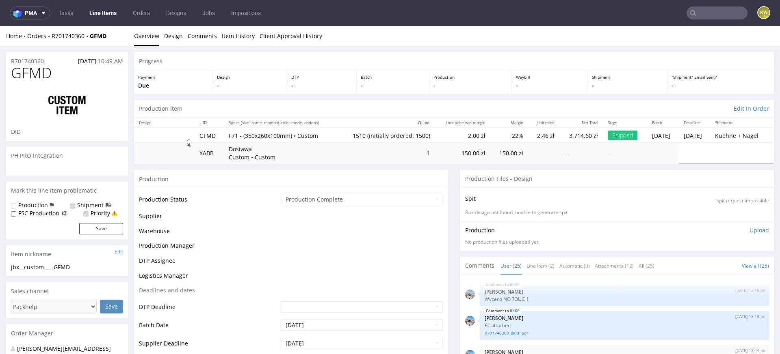
scroll to position [657, 0]
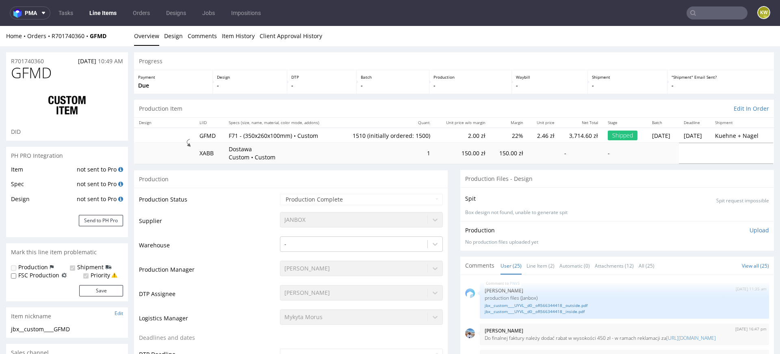
select select "in_progress"
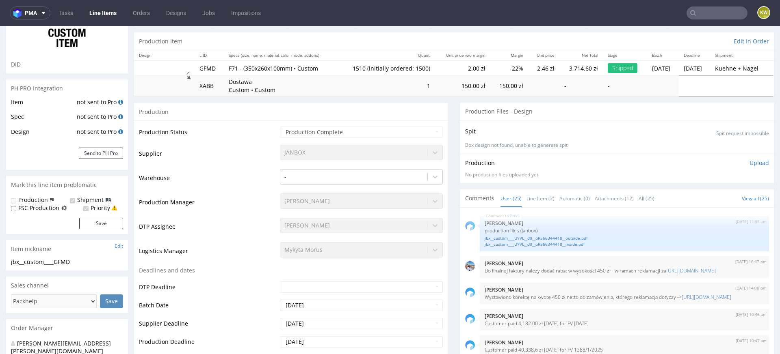
scroll to position [80, 0]
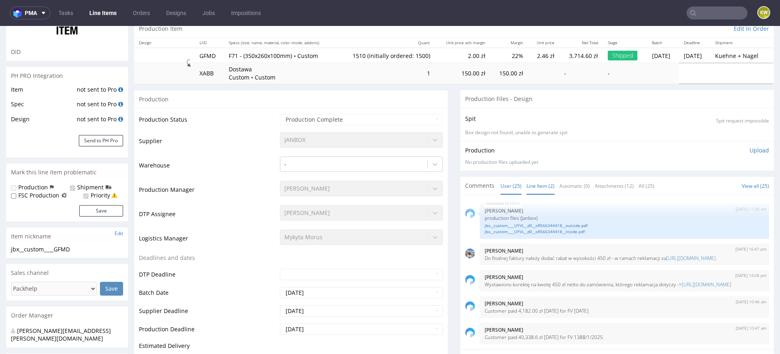
click at [539, 190] on link "Line Item (2)" at bounding box center [540, 185] width 28 height 17
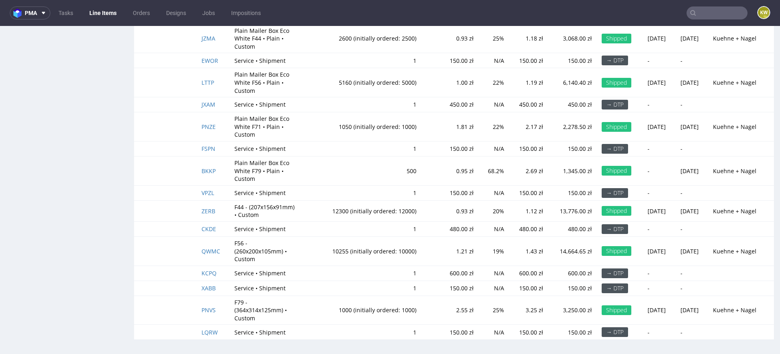
scroll to position [1799, 0]
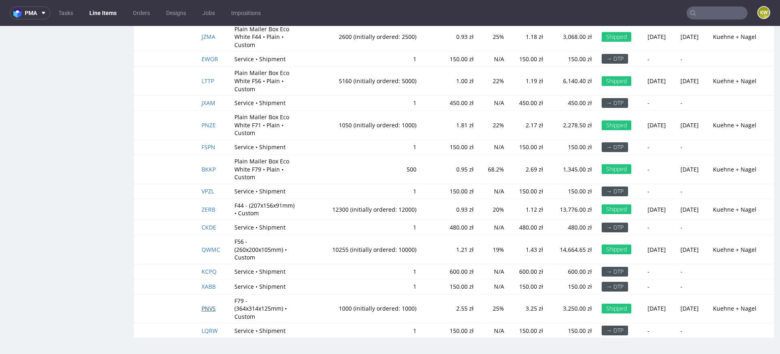
click at [203, 309] on span "PNVS" at bounding box center [208, 309] width 14 height 8
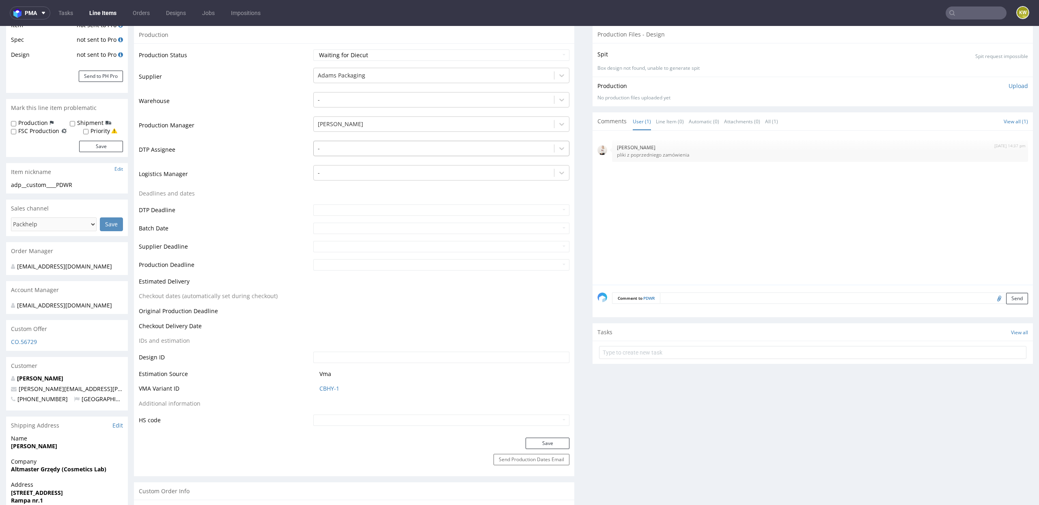
scroll to position [158, 0]
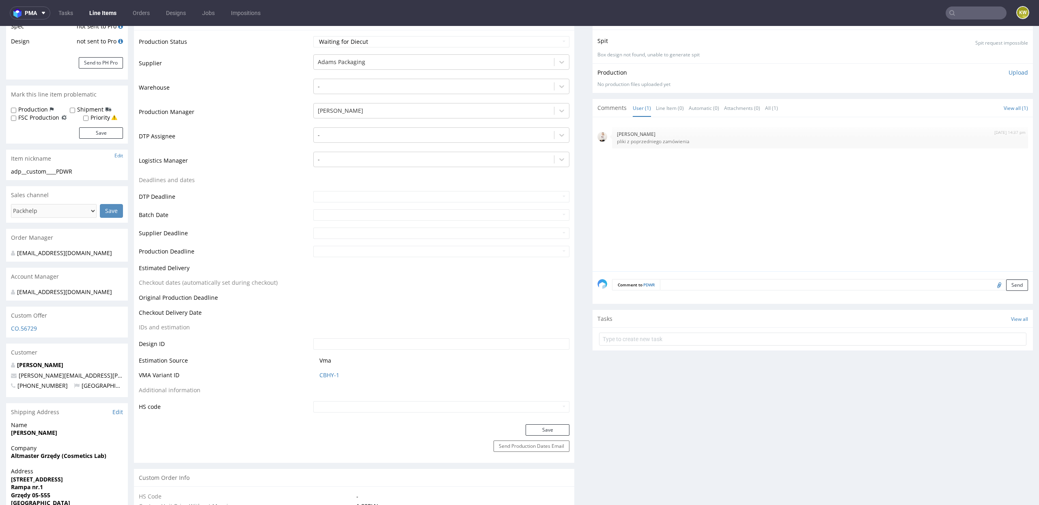
click at [344, 376] on span "CBHY-1" at bounding box center [445, 375] width 251 height 8
click at [328, 375] on link "CBHY-1" at bounding box center [330, 375] width 20 height 8
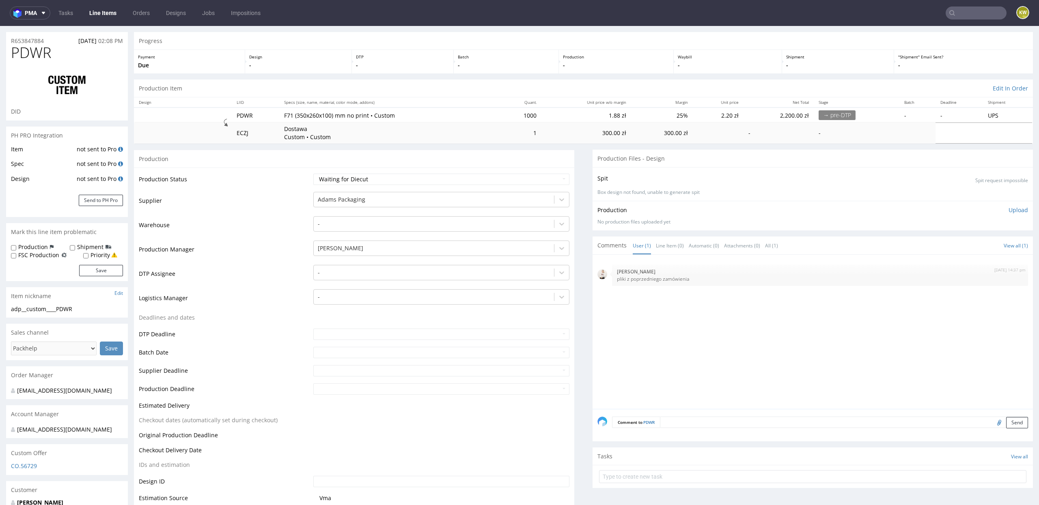
scroll to position [23, 0]
click at [268, 259] on td "Production Manager" at bounding box center [225, 250] width 173 height 24
click at [284, 266] on td "DTP Assignee" at bounding box center [225, 274] width 173 height 24
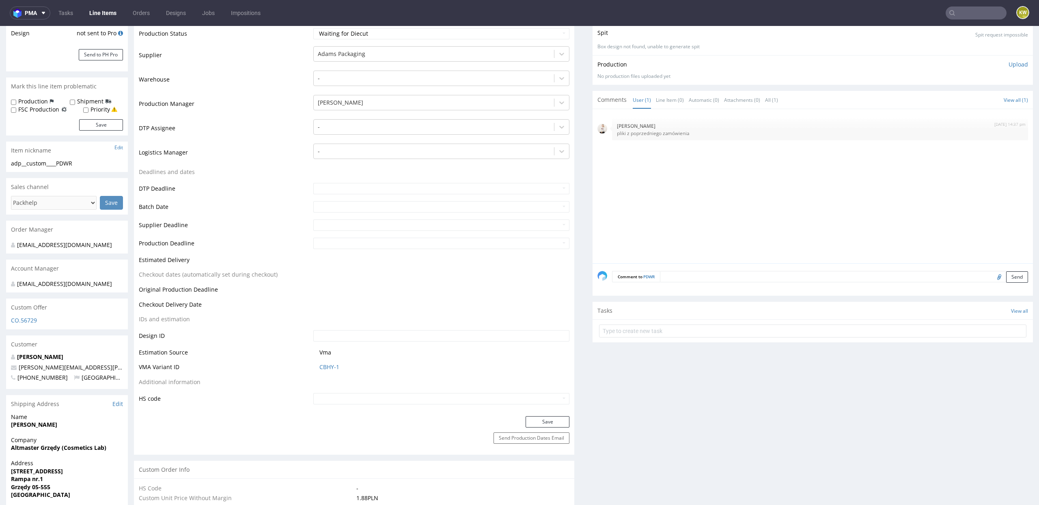
scroll to position [0, 0]
